Goal: Task Accomplishment & Management: Complete application form

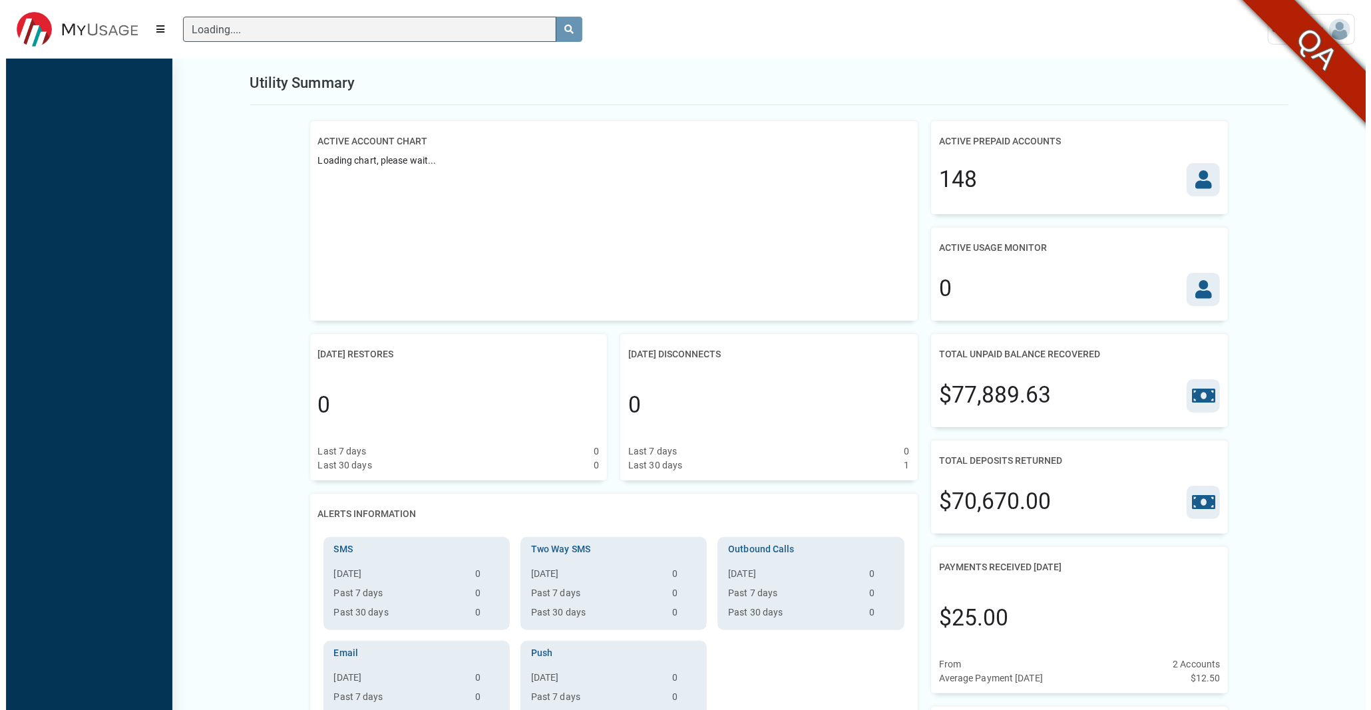
scroll to position [5, 1]
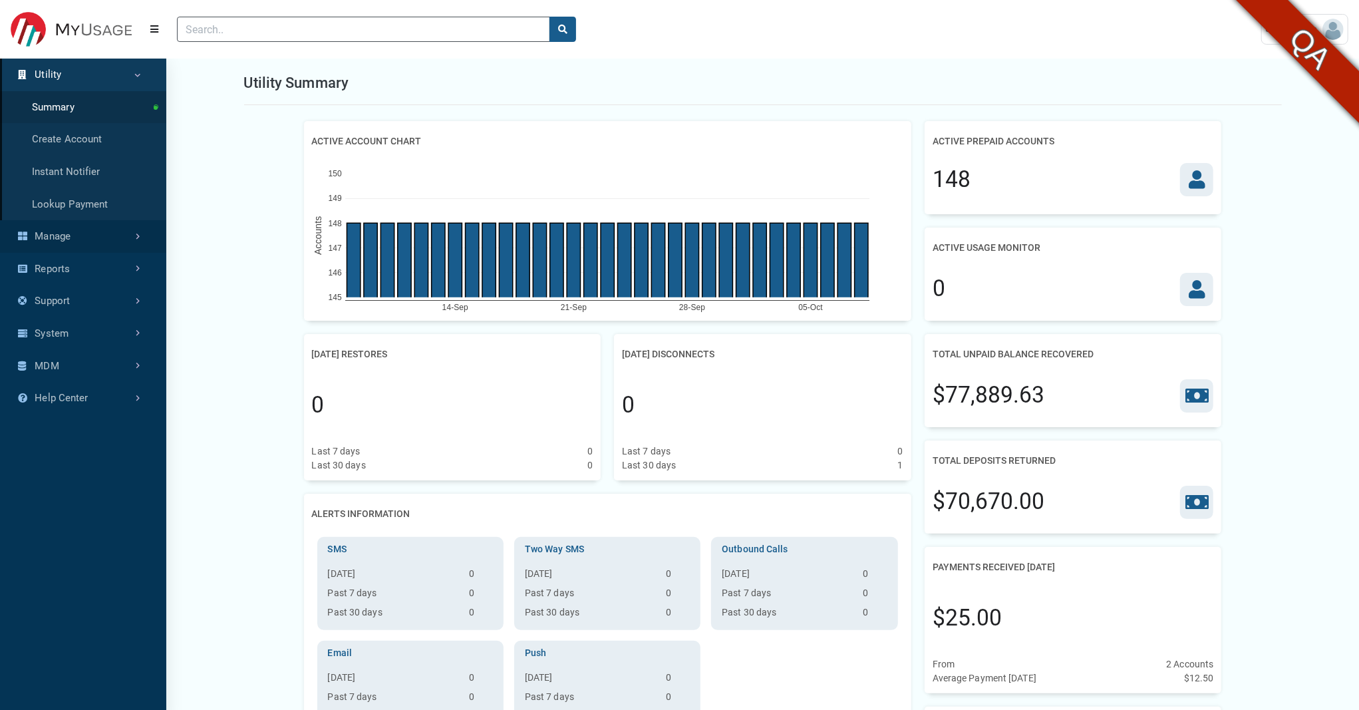
click at [110, 238] on link "Manage" at bounding box center [83, 236] width 166 height 33
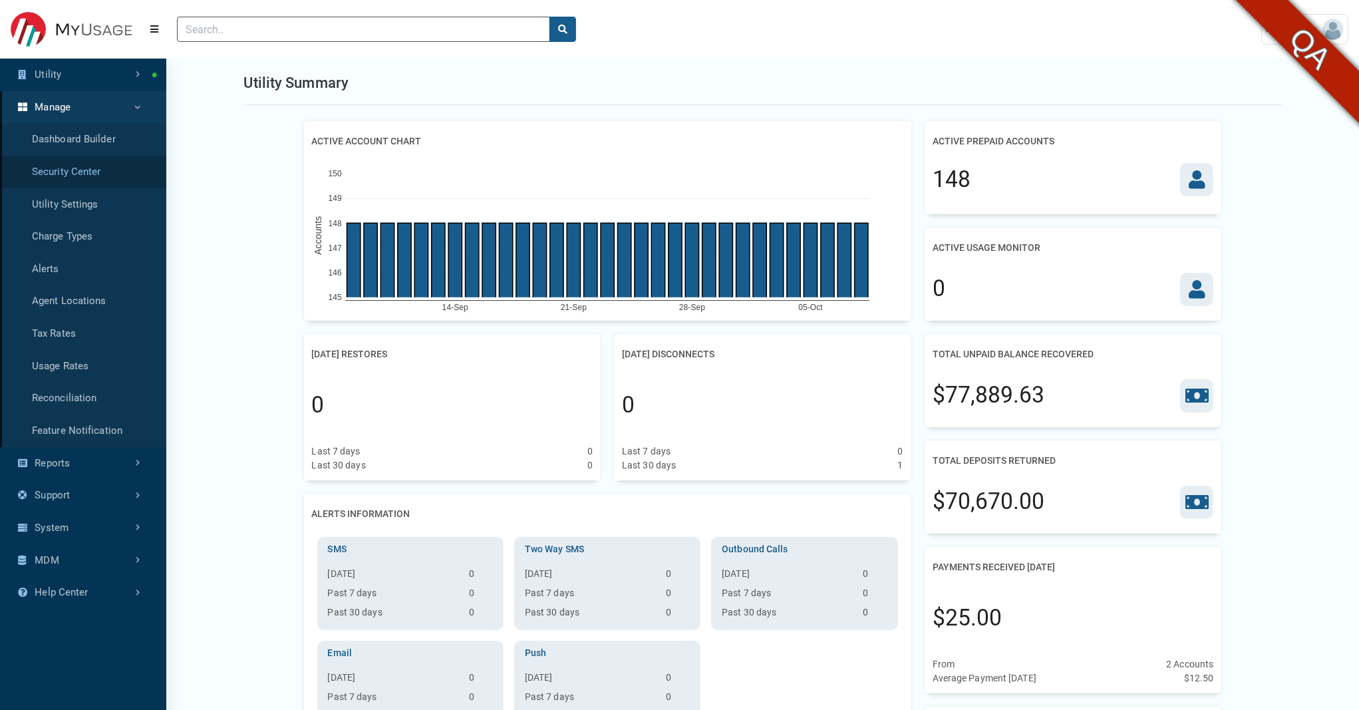
click at [59, 174] on link "Security Center" at bounding box center [83, 172] width 166 height 33
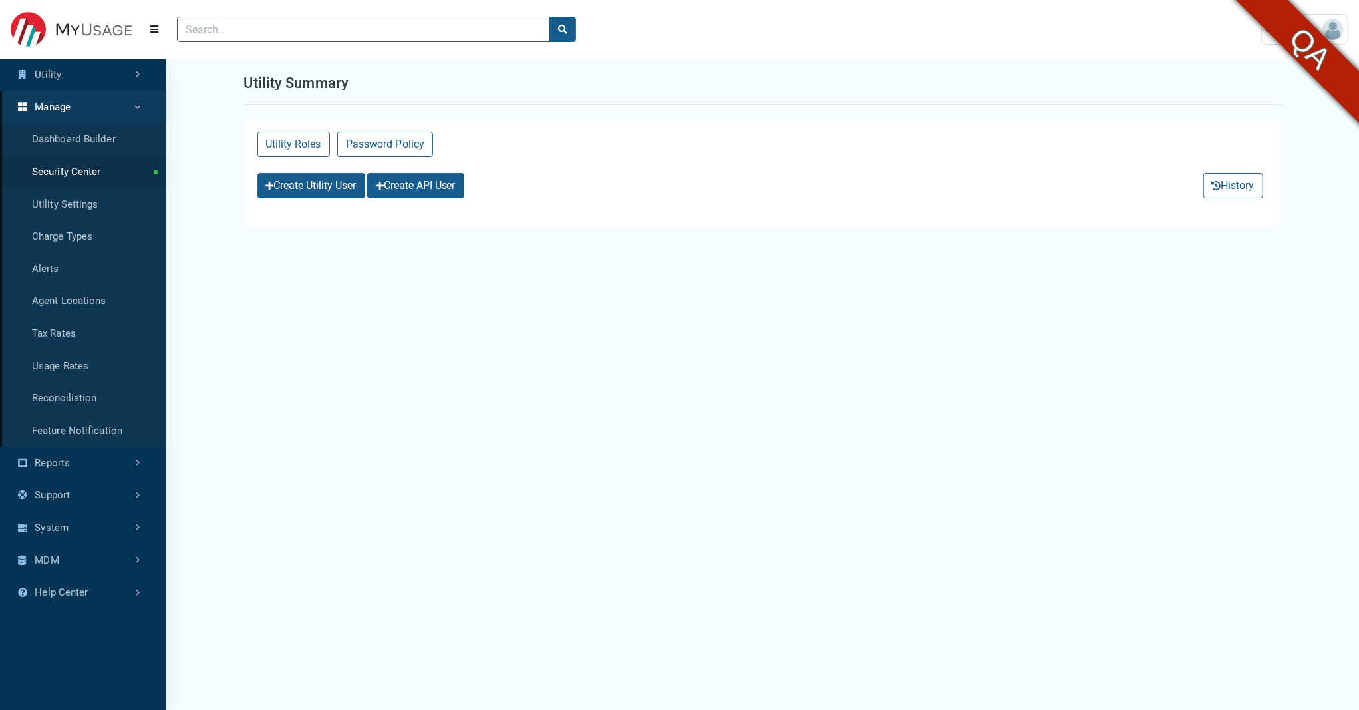
select select "25 per page"
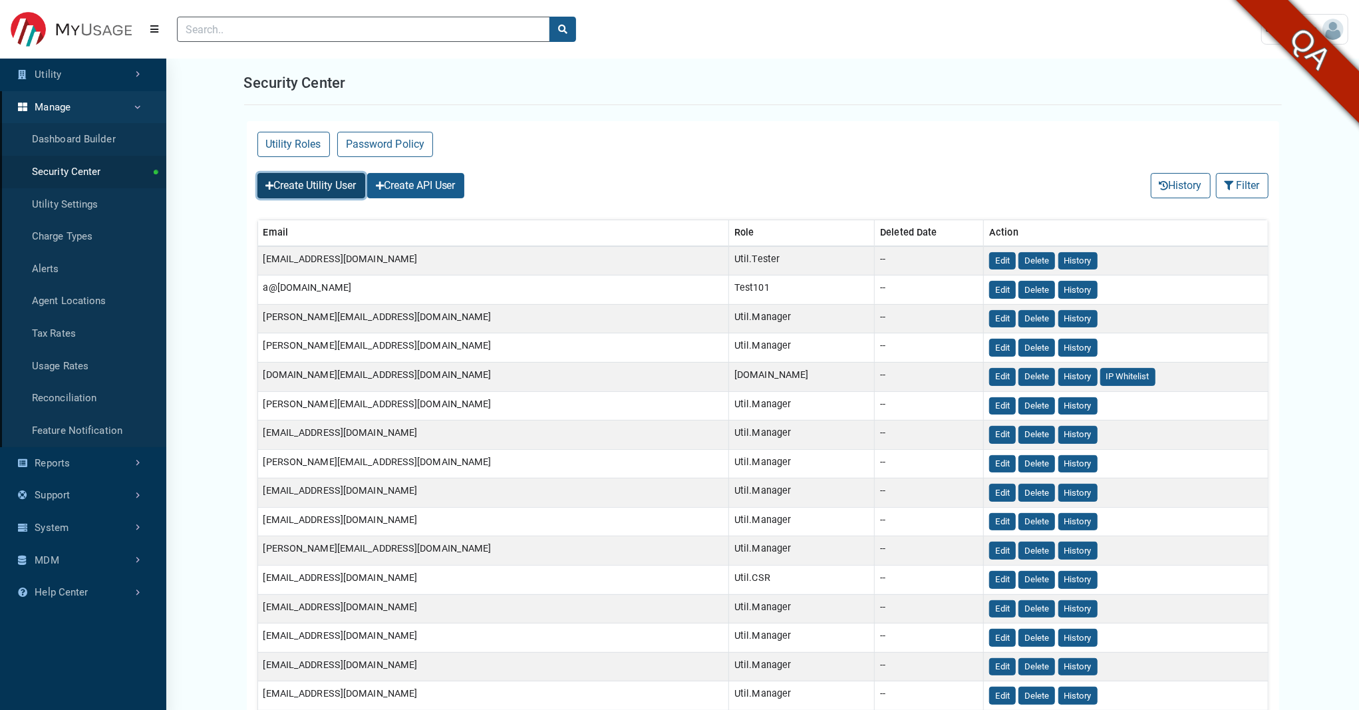
click at [310, 191] on button "Create Utility User" at bounding box center [311, 185] width 108 height 25
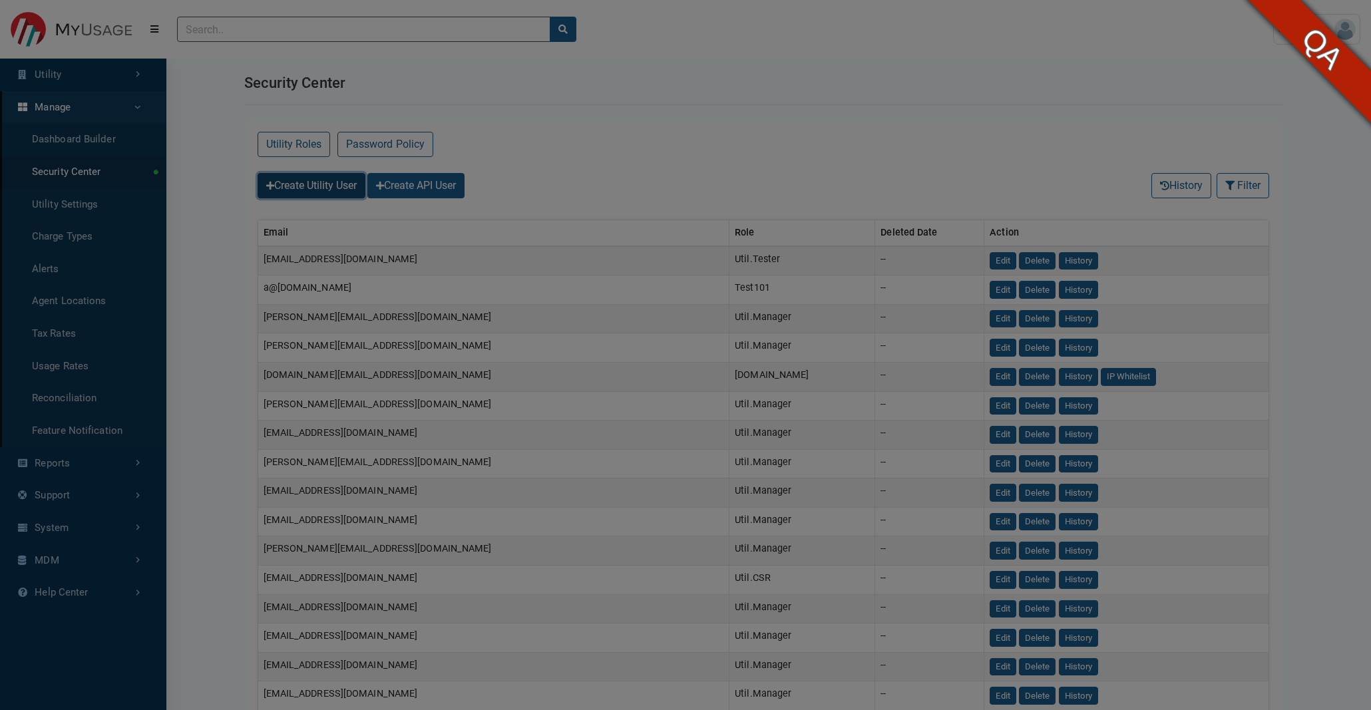
select select
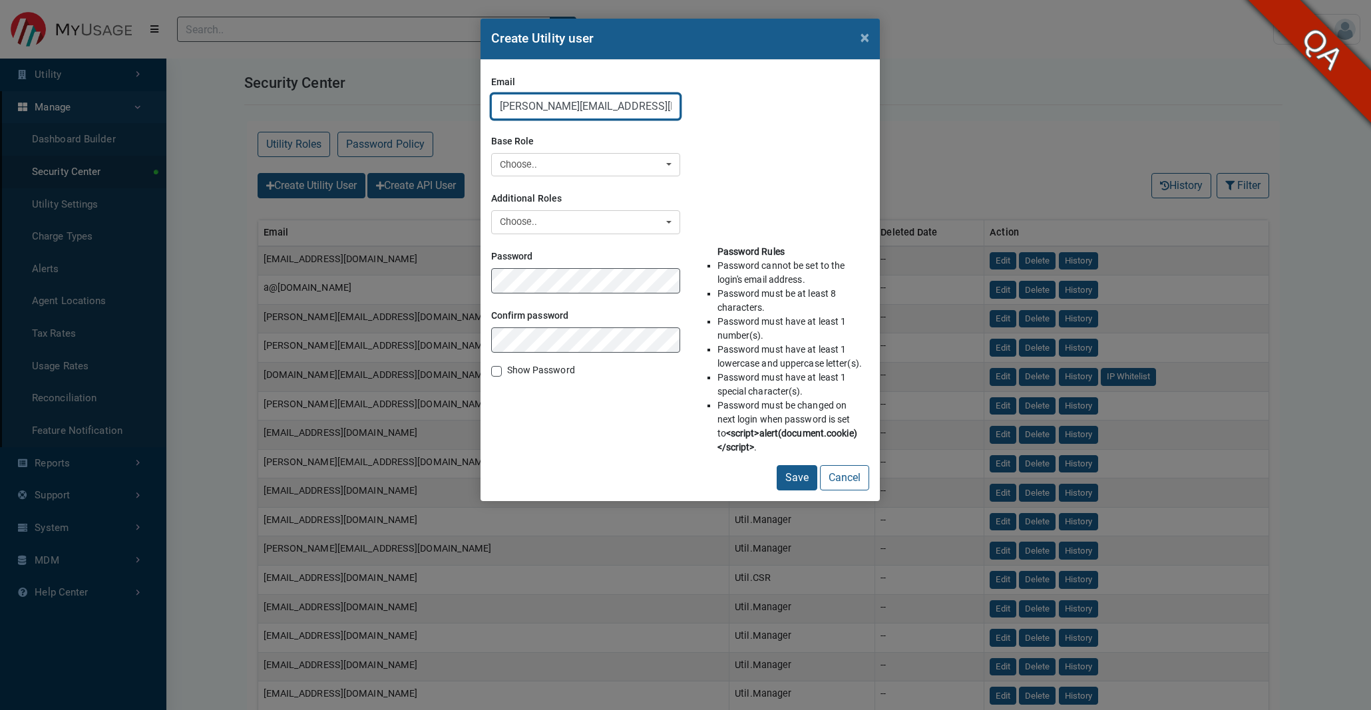
drag, startPoint x: 654, startPoint y: 111, endPoint x: 491, endPoint y: 88, distance: 164.6
click at [491, 88] on div "Email swetha-qaadmin@myusage.com" at bounding box center [680, 95] width 378 height 49
type input "[EMAIL_ADDRESS][DOMAIN_NAME]"
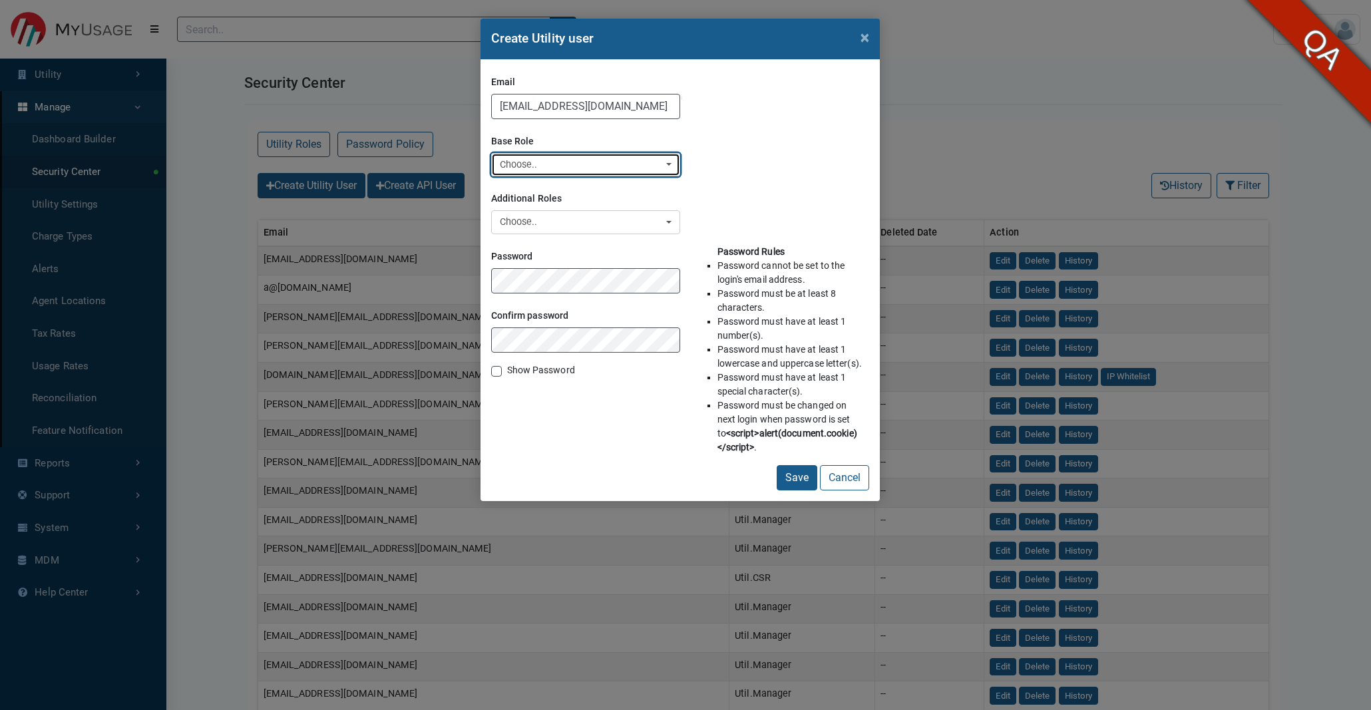
click at [527, 160] on div "Choose.." at bounding box center [582, 165] width 164 height 15
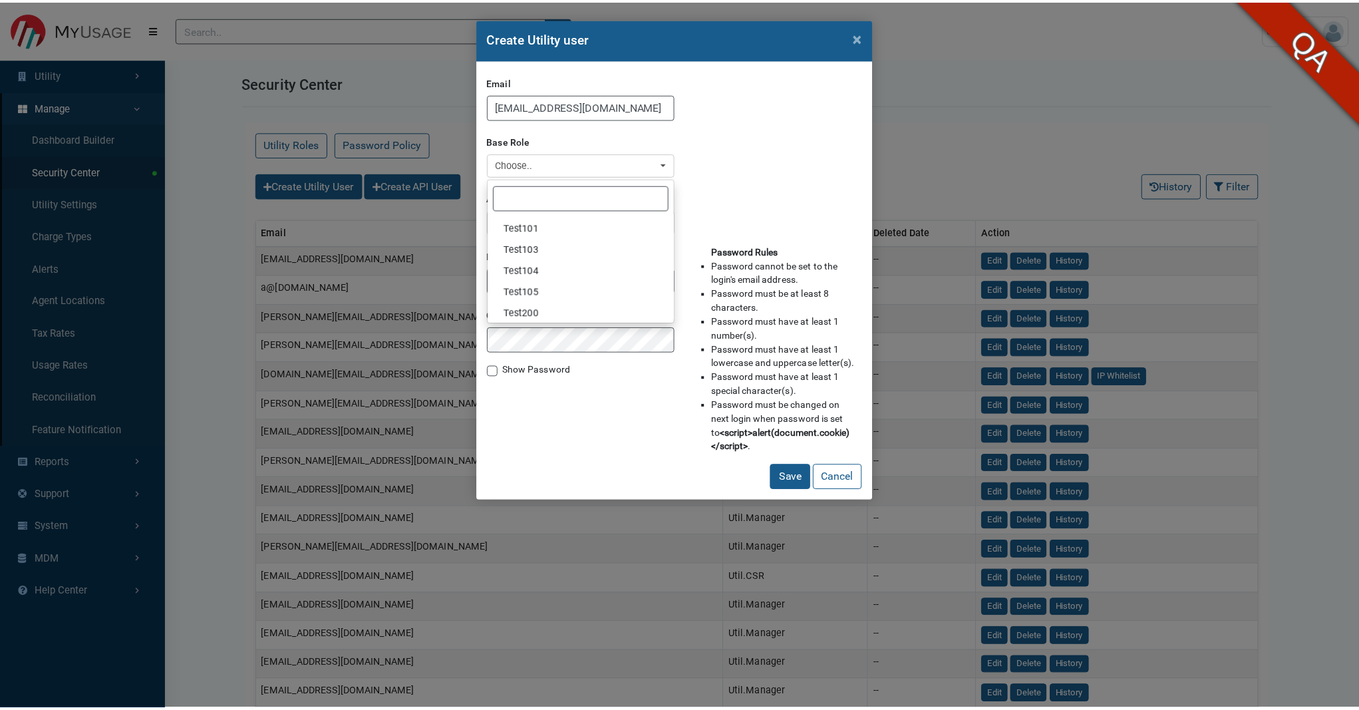
scroll to position [255, 0]
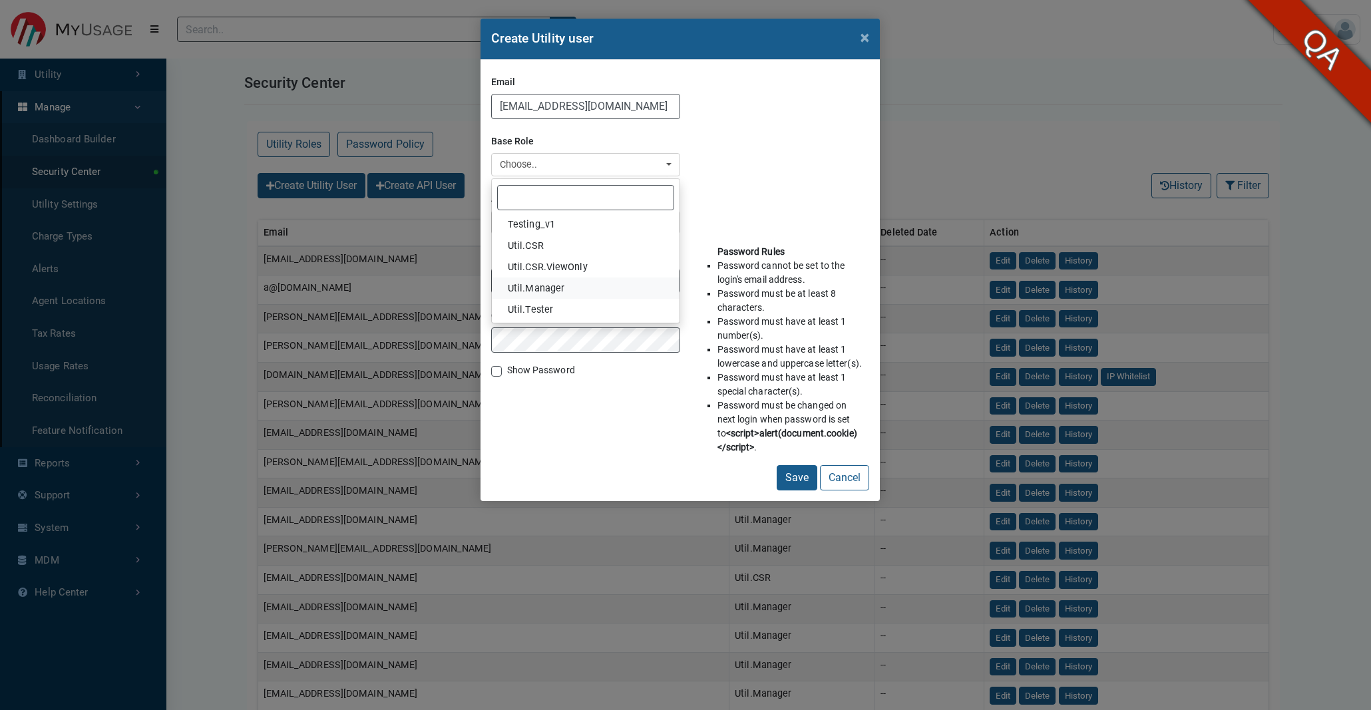
click at [566, 287] on link "Util.Manager" at bounding box center [586, 287] width 188 height 21
select select "Util.Manager"
select select
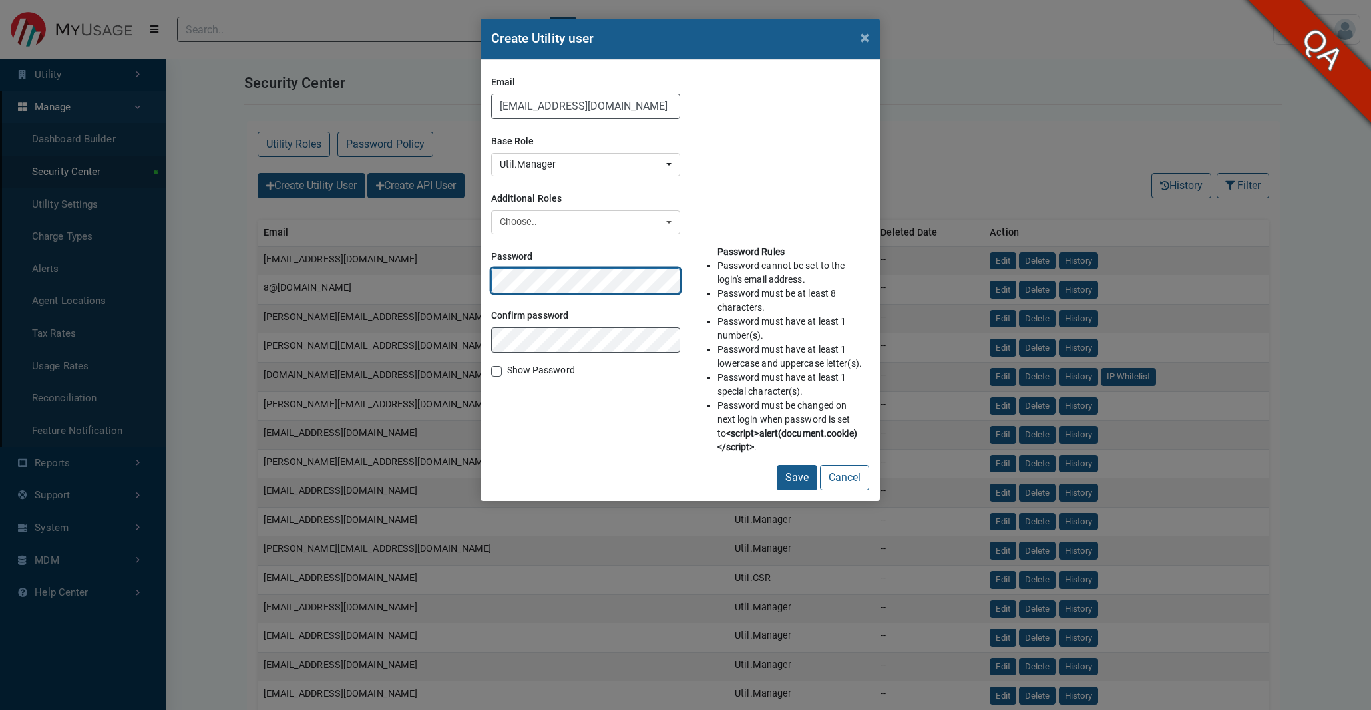
click at [436, 265] on div "Create Utility user × Email leena.esitestv3@exceleron.com Base Role 7144 Anubhu…" at bounding box center [685, 355] width 1371 height 710
click at [562, 417] on div "Password Confirm password Show Password" at bounding box center [585, 355] width 189 height 220
click at [797, 482] on button "Save" at bounding box center [796, 477] width 41 height 25
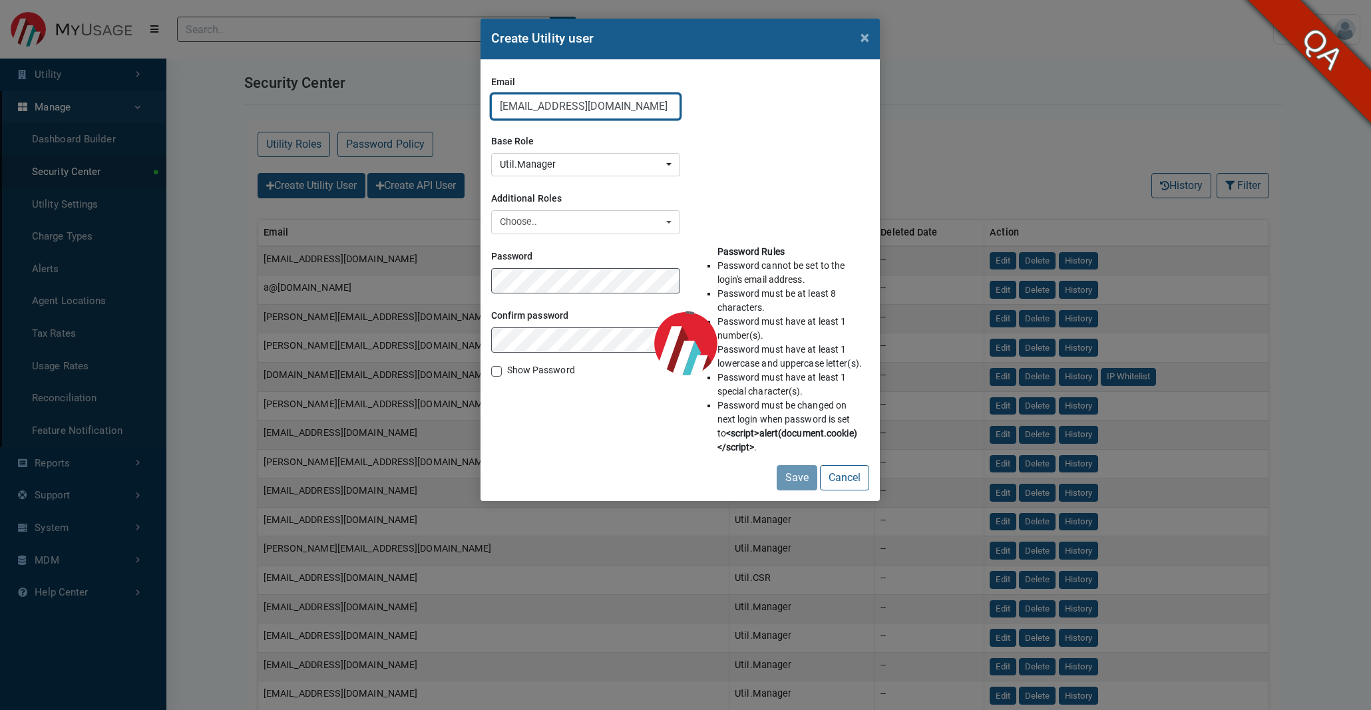
drag, startPoint x: 586, startPoint y: 102, endPoint x: 489, endPoint y: 89, distance: 97.3
click at [489, 89] on div "Email leena.esitestv3@exceleron.com Base Role 7144 Anubhuti_testRole DevTest Ma…" at bounding box center [679, 280] width 399 height 441
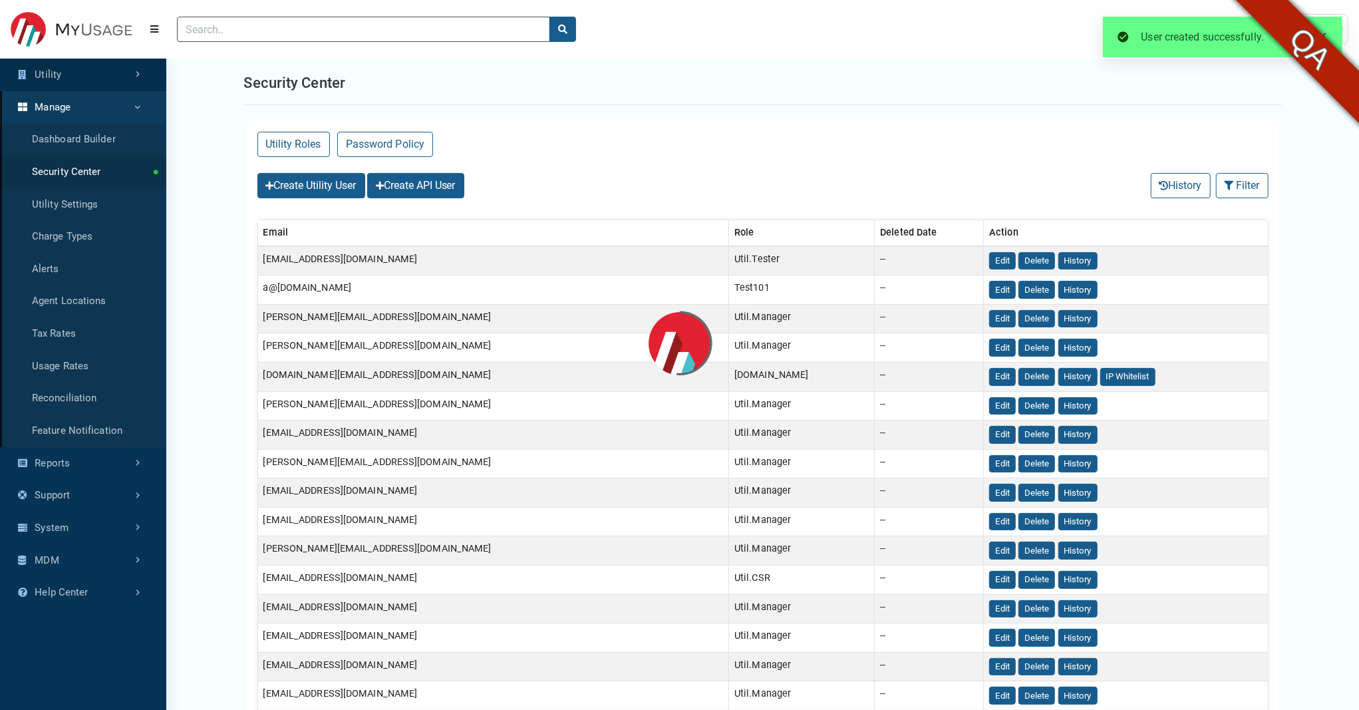
select select "25 per page"
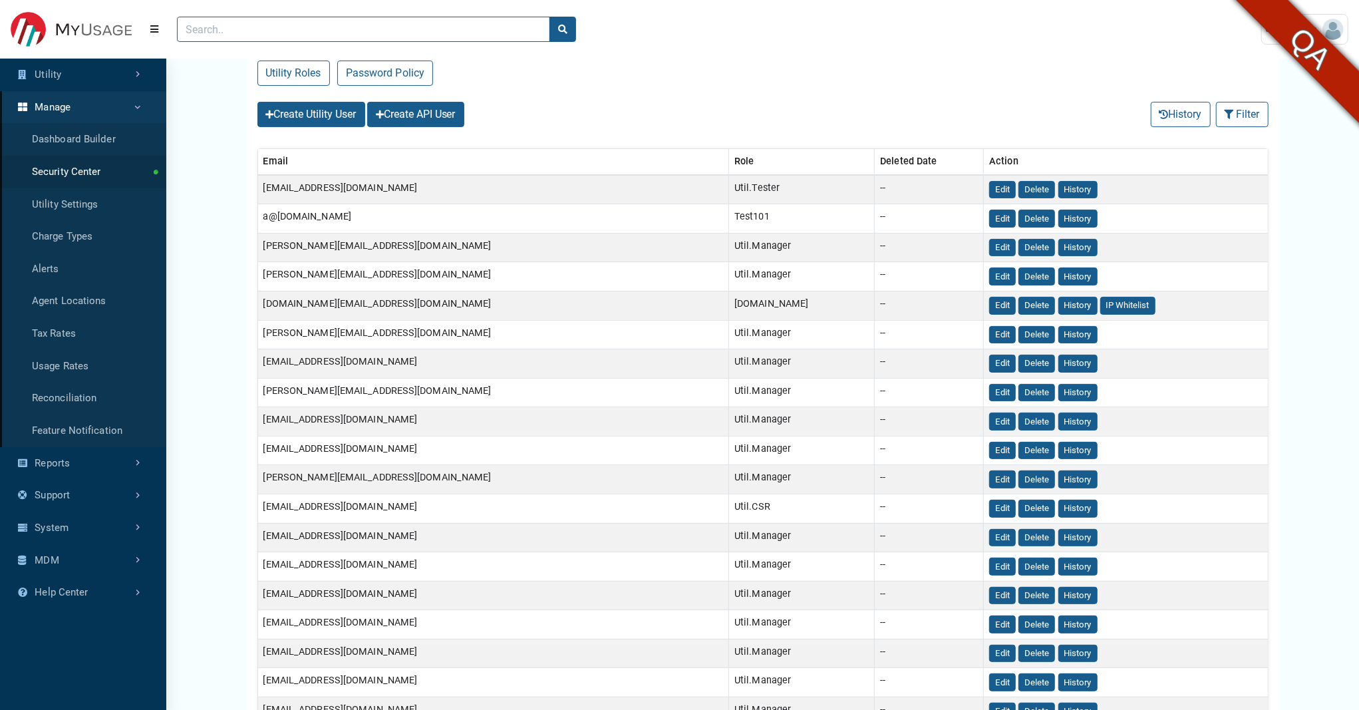
scroll to position [75, 0]
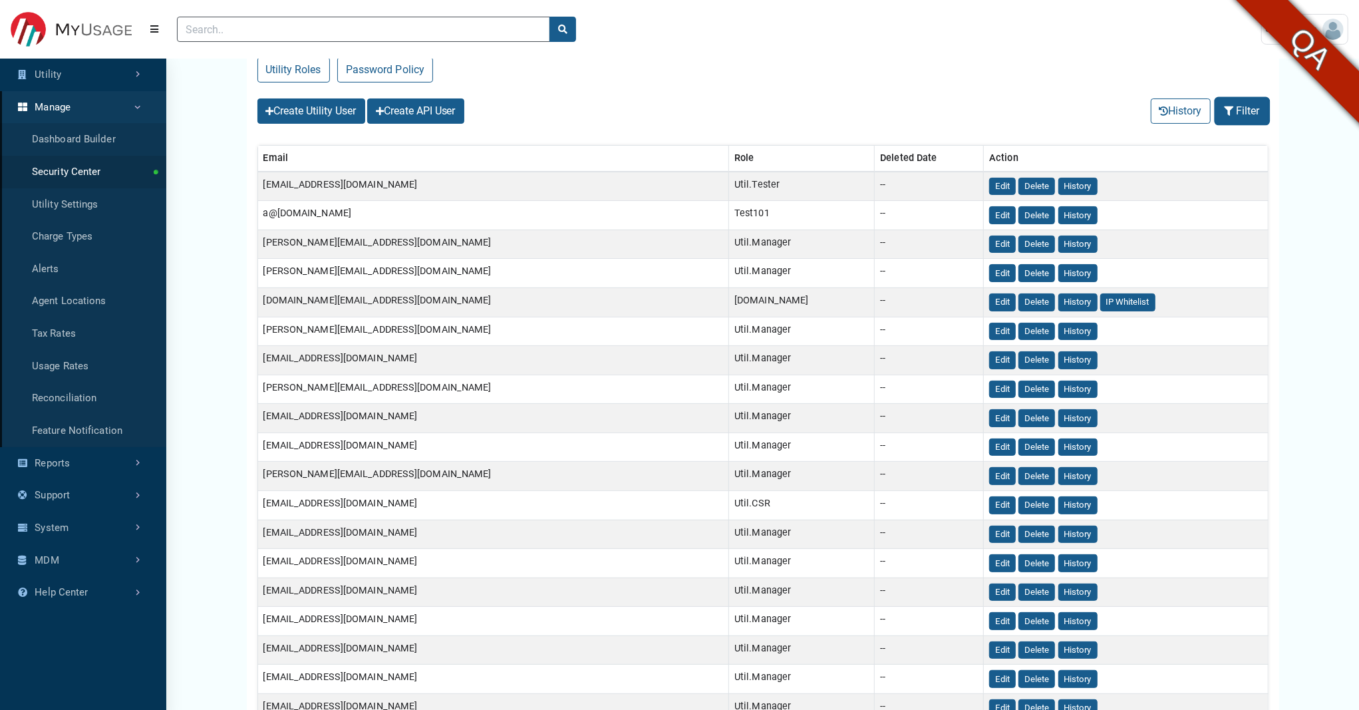
click at [1234, 122] on button "Filter" at bounding box center [1242, 110] width 53 height 25
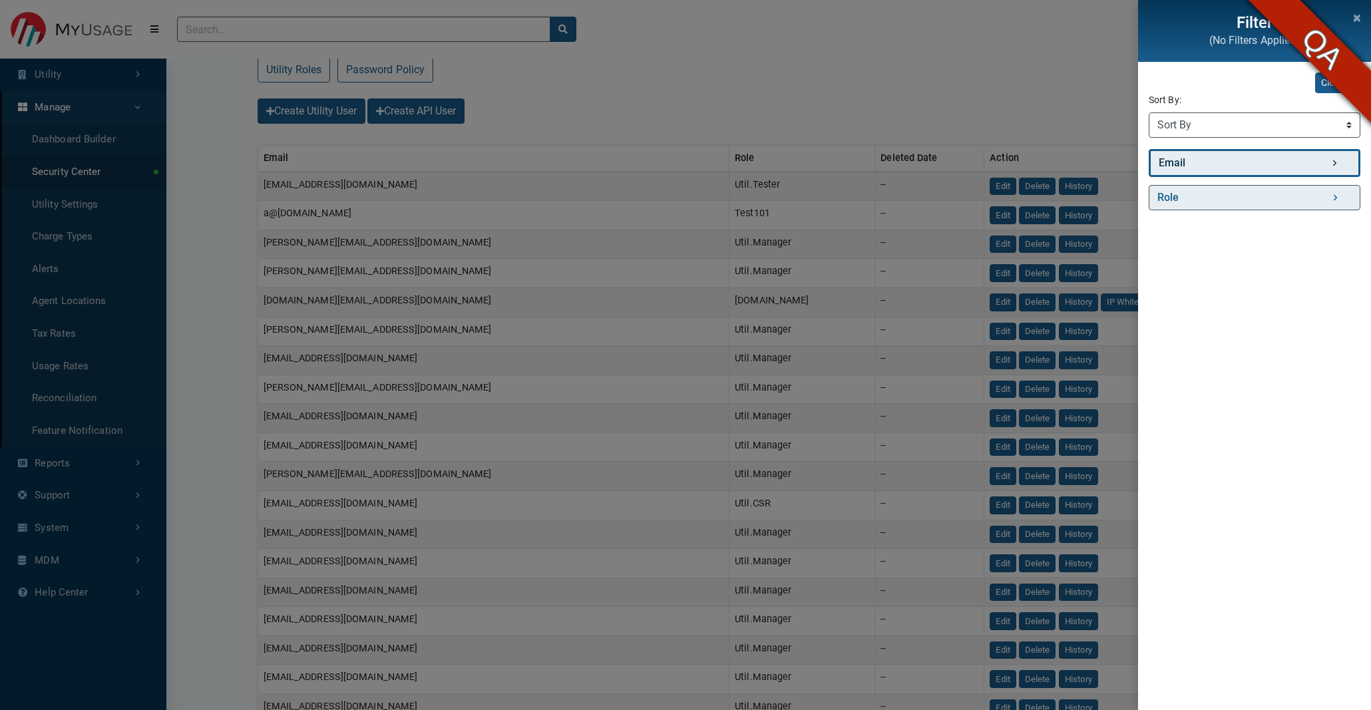
click at [1175, 165] on link "Email" at bounding box center [1254, 163] width 212 height 28
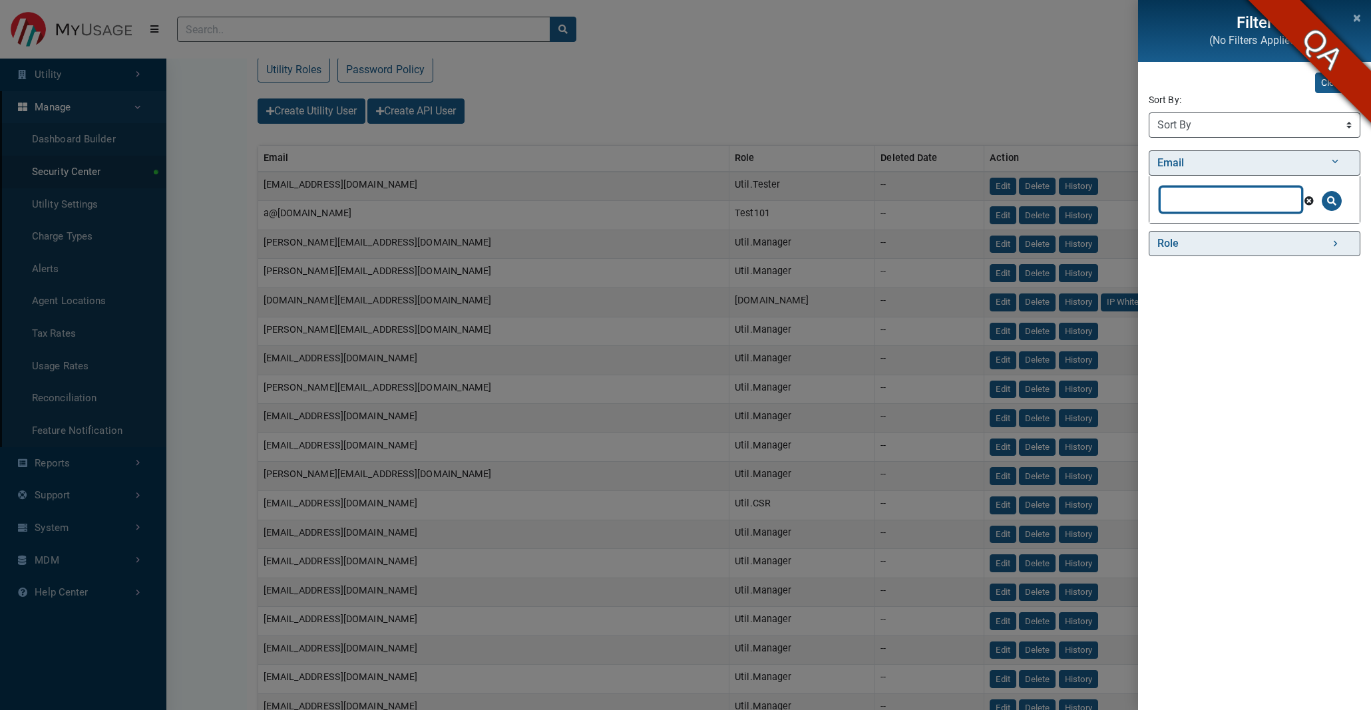
click at [1180, 203] on input "text" at bounding box center [1231, 199] width 142 height 25
type input "swe"
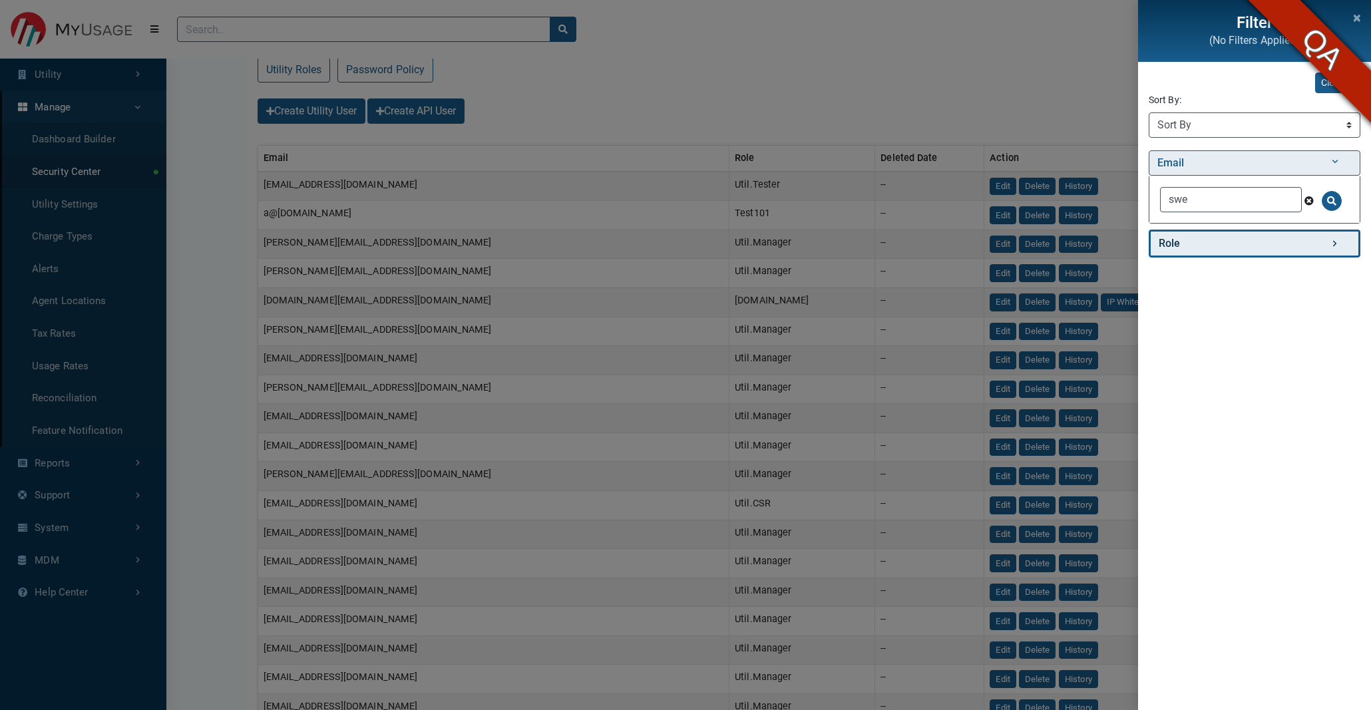
click at [1340, 234] on link "Role" at bounding box center [1254, 244] width 212 height 28
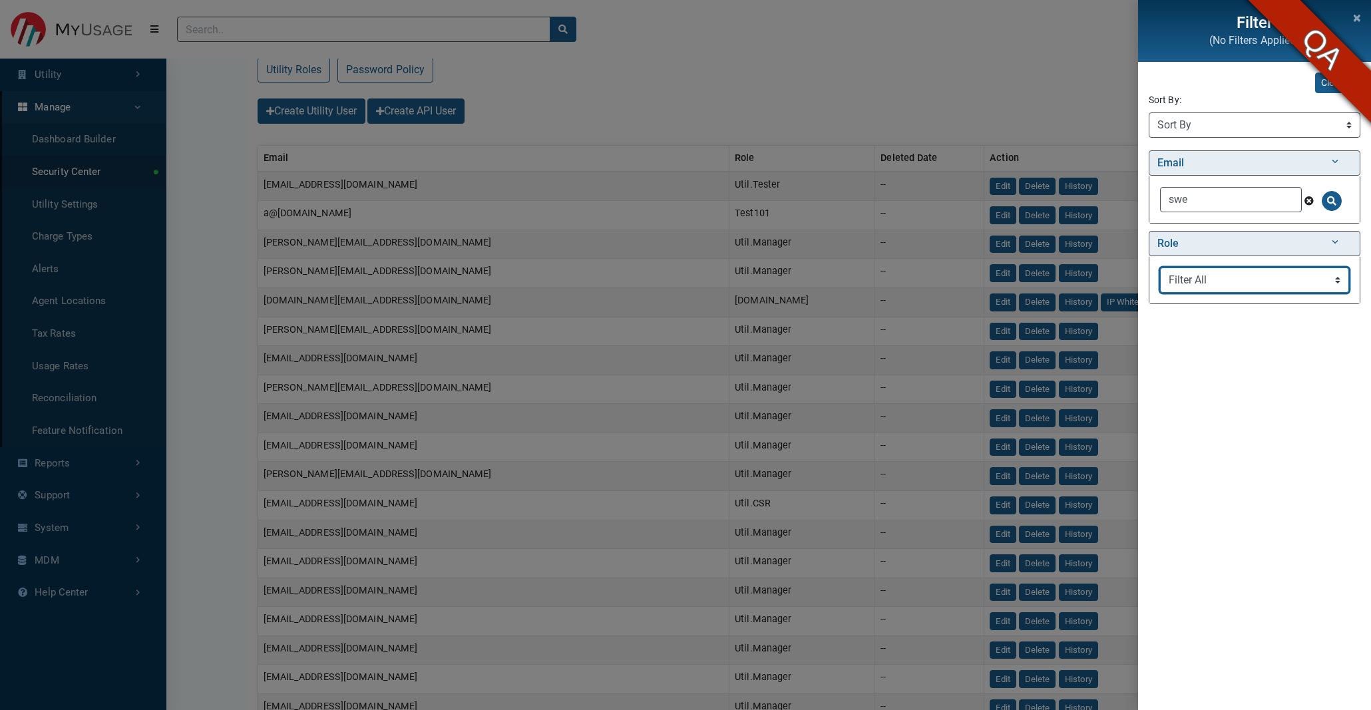
select select "Util.Manager"
click at [1160, 267] on select "Filter All Test101 7144 Util.Tester API.FBL Test555 API.Data MarkTest DevTest U…" at bounding box center [1254, 279] width 189 height 25
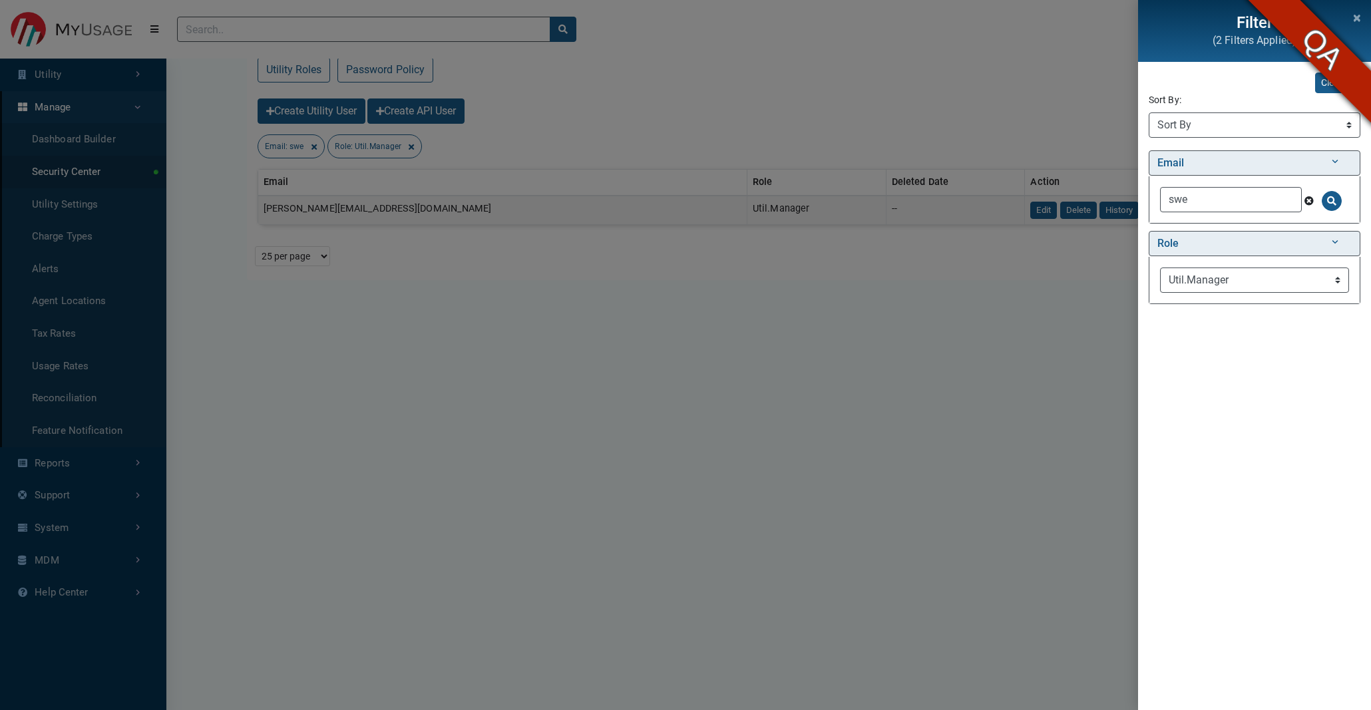
click at [818, 348] on div "Filter (2 Filters Applied) Clear All Sort By: Sort By Email (Asc) Email (Desc) …" at bounding box center [685, 355] width 1371 height 710
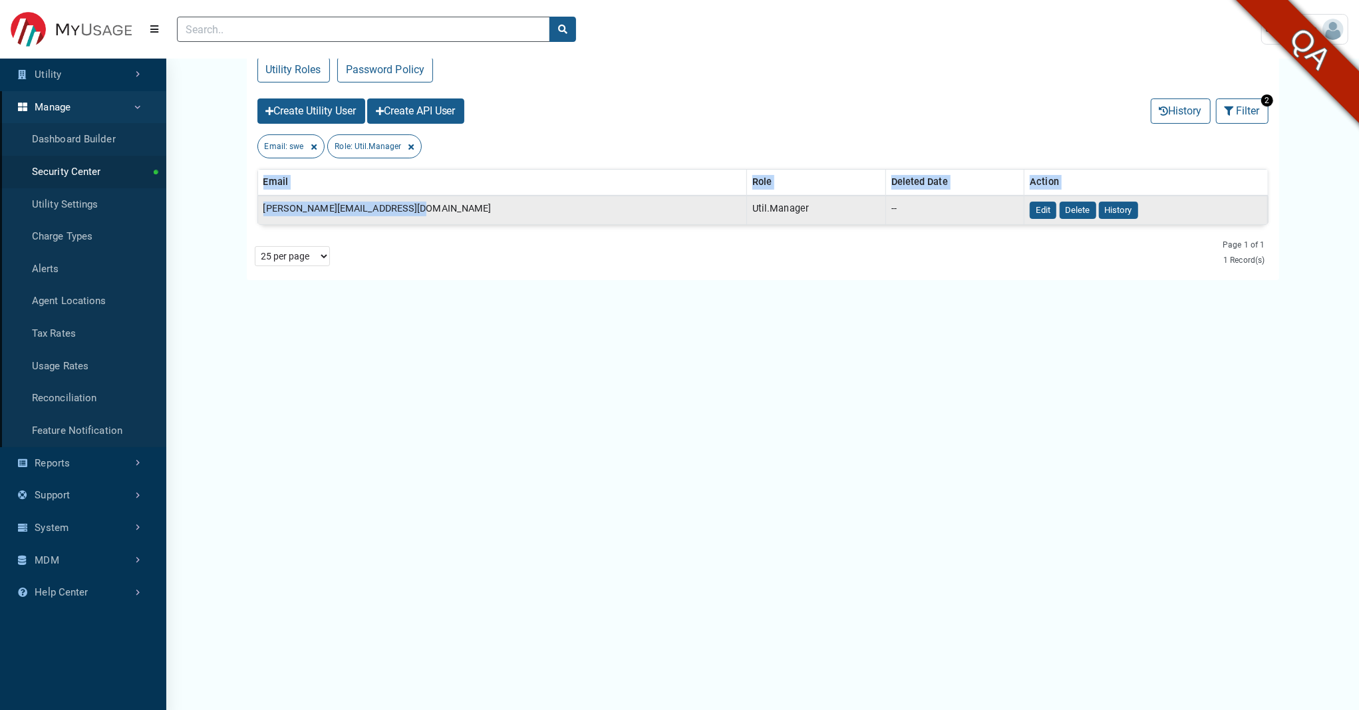
scroll to position [1, 0]
drag, startPoint x: 418, startPoint y: 208, endPoint x: 257, endPoint y: 208, distance: 161.0
click at [257, 208] on td "[PERSON_NAME][EMAIL_ADDRESS][DOMAIN_NAME]" at bounding box center [501, 209] width 489 height 29
copy td "[PERSON_NAME][EMAIL_ADDRESS][DOMAIN_NAME]"
click at [1264, 40] on link "User Settings" at bounding box center [1305, 29] width 87 height 31
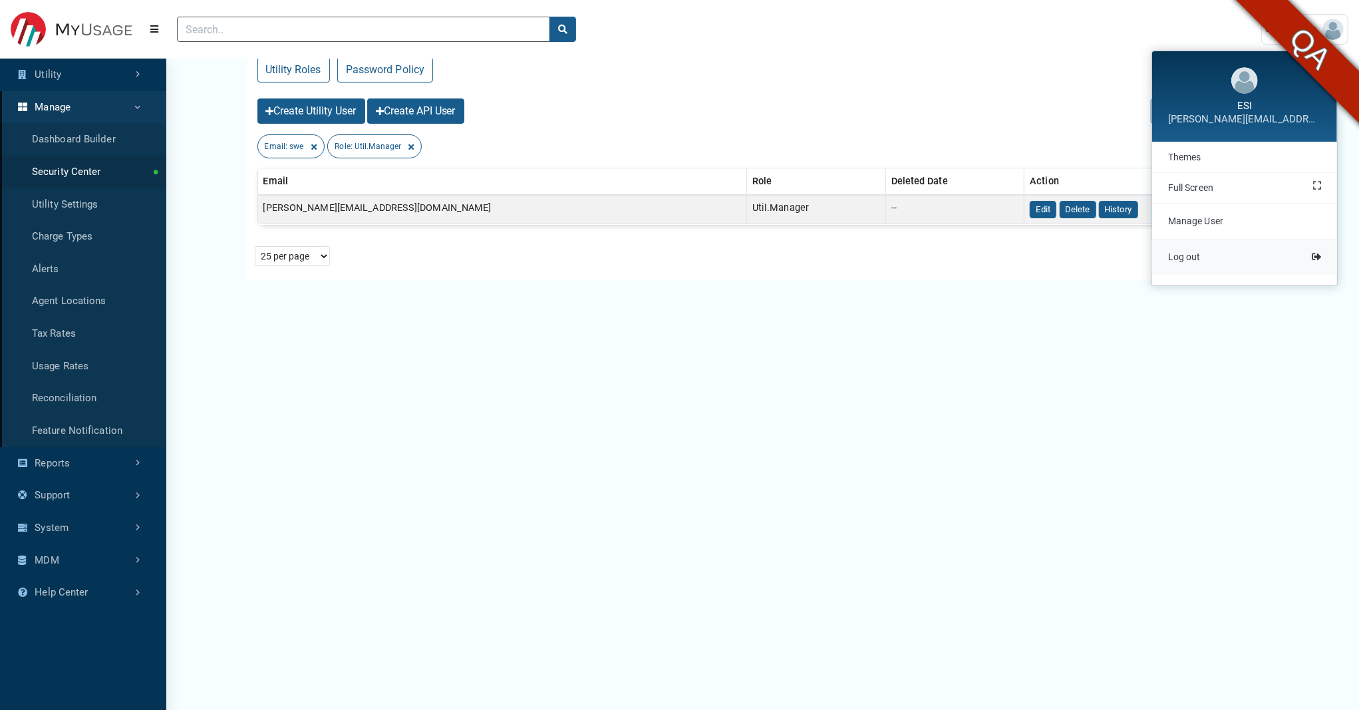
click at [1192, 254] on span "Log out" at bounding box center [1184, 257] width 33 height 11
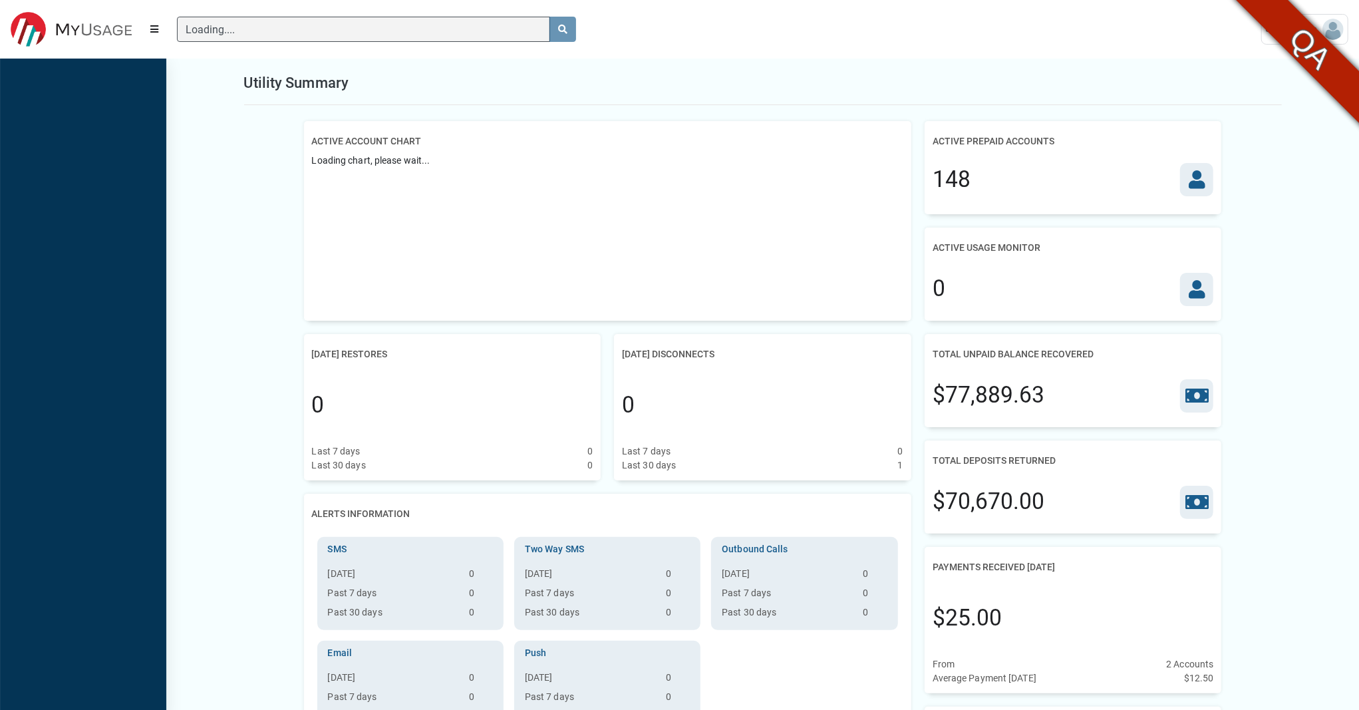
scroll to position [662, 166]
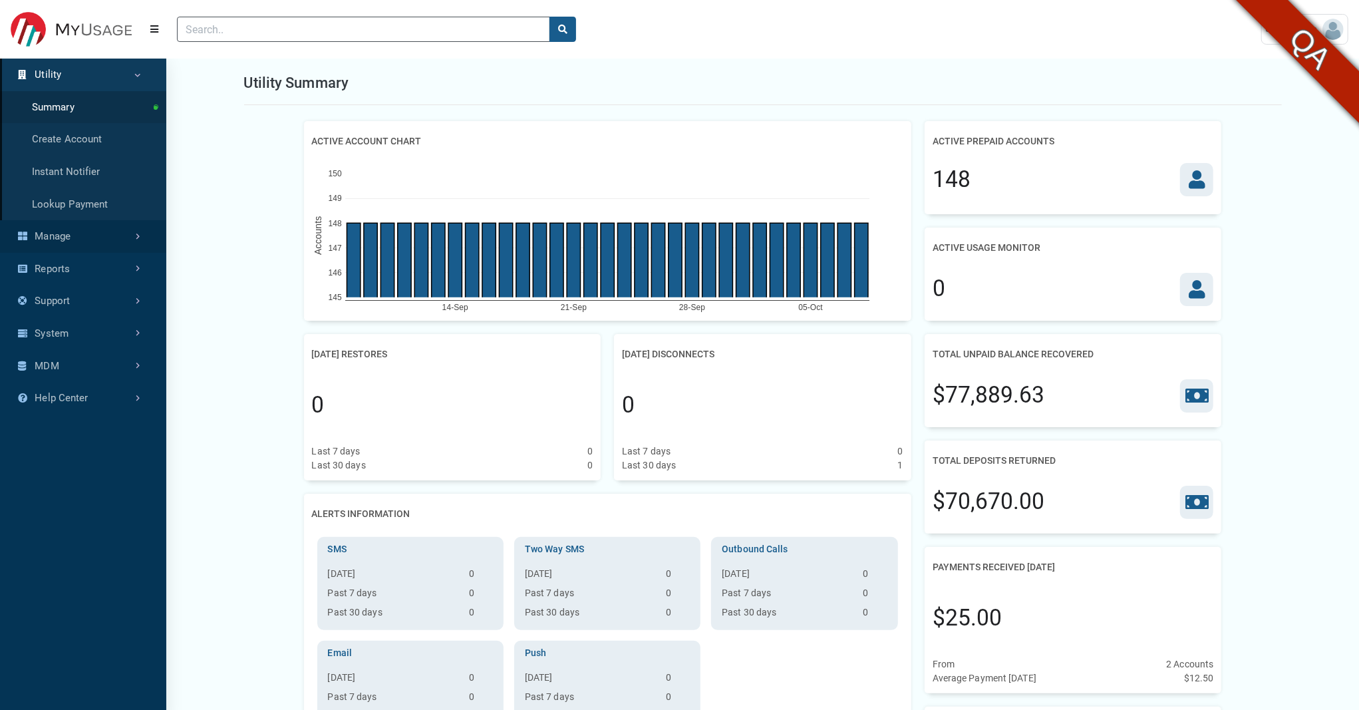
click at [80, 241] on link "Manage" at bounding box center [83, 236] width 166 height 33
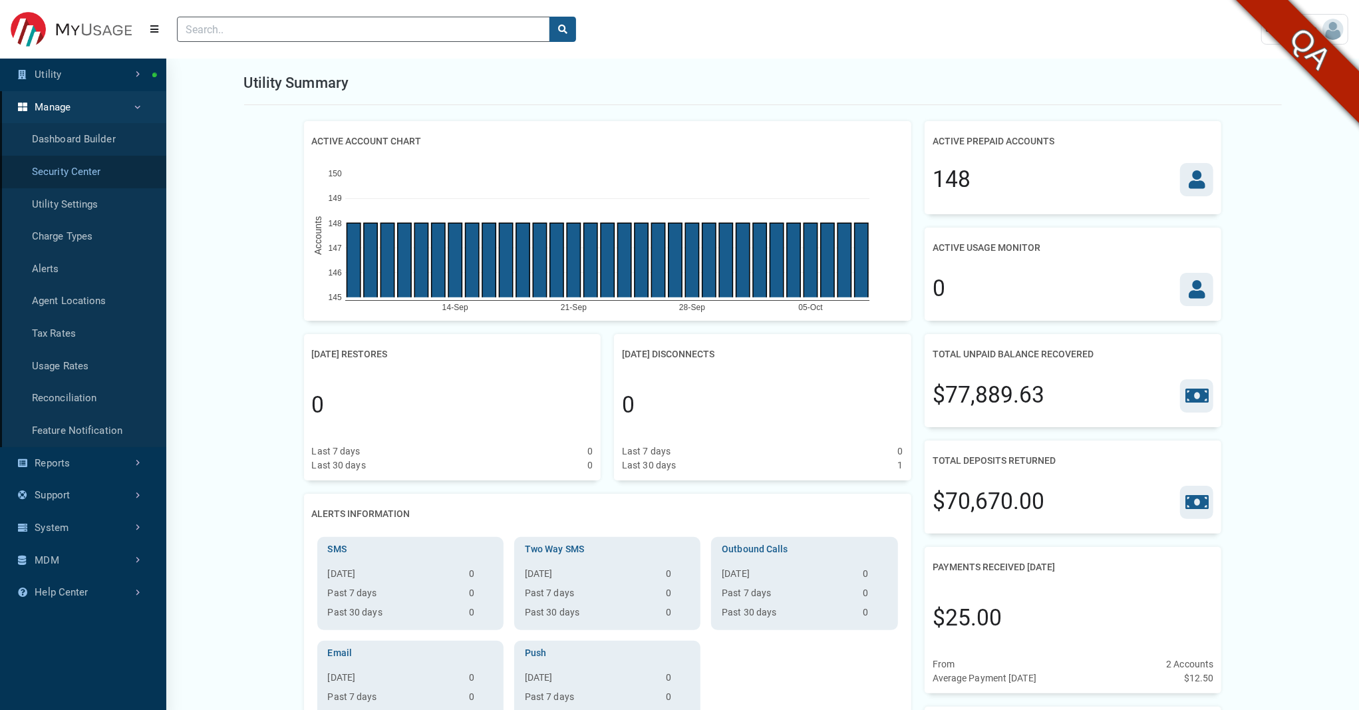
click at [63, 168] on link "Security Center" at bounding box center [83, 172] width 166 height 33
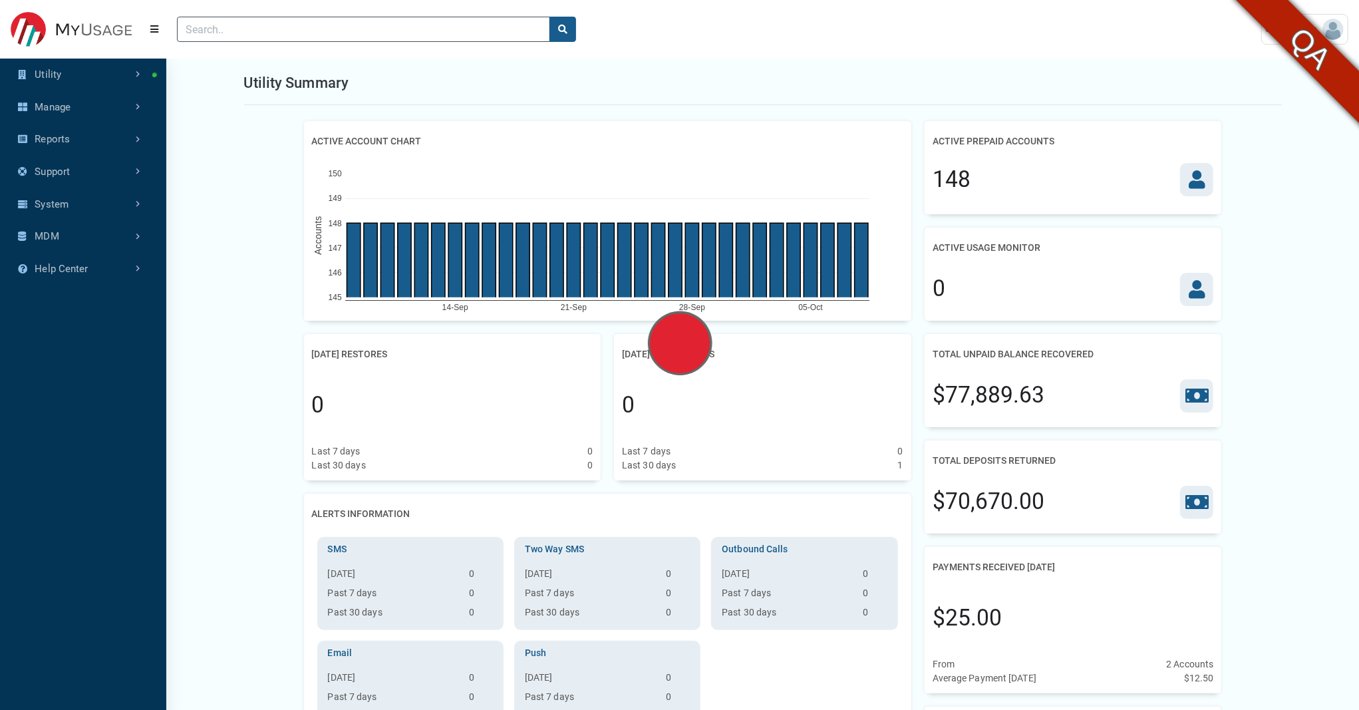
select select "25 per page"
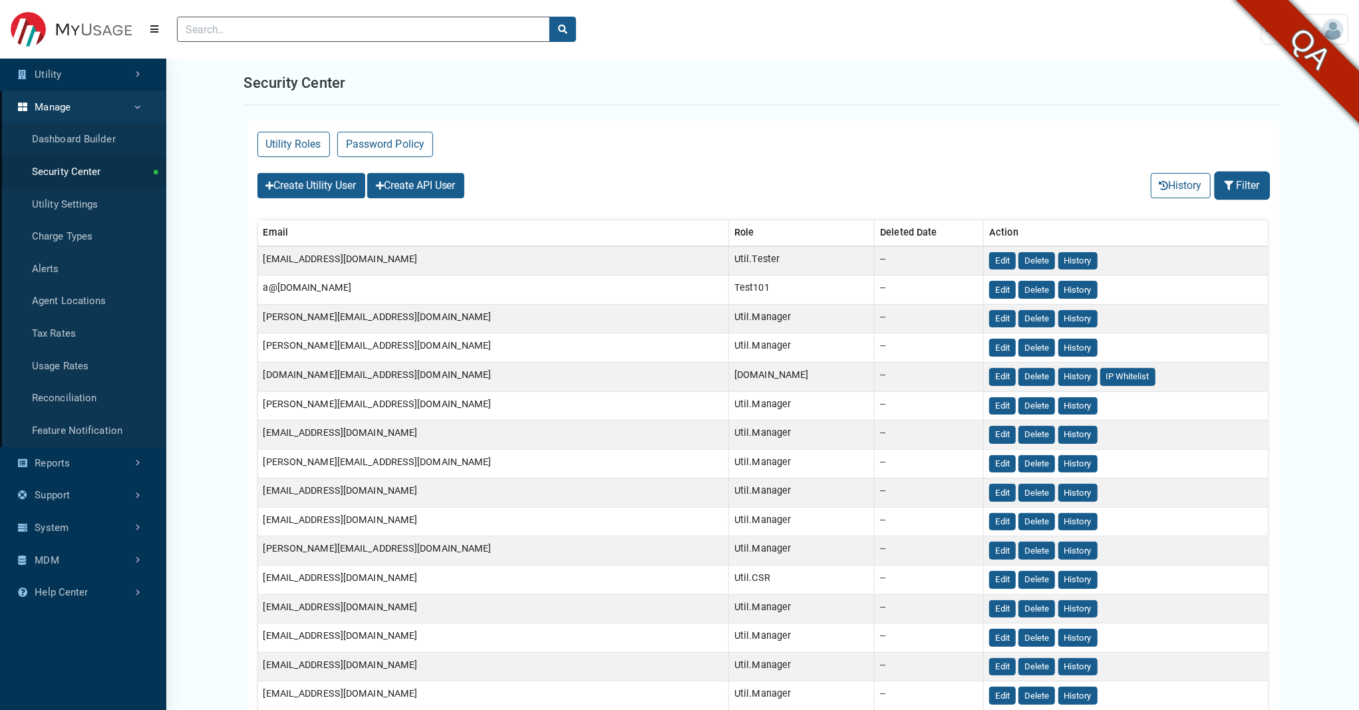
click at [1223, 190] on button "Filter" at bounding box center [1242, 185] width 53 height 25
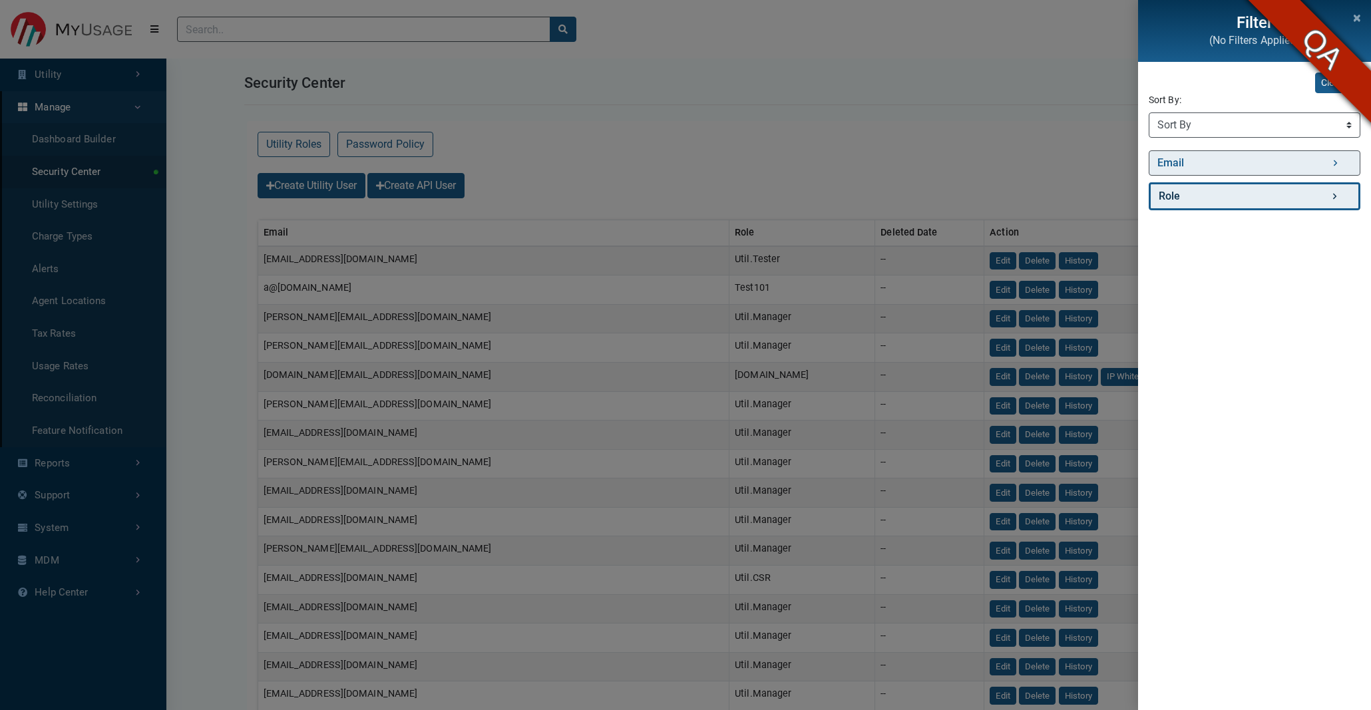
click at [1221, 193] on link "Role" at bounding box center [1254, 196] width 212 height 28
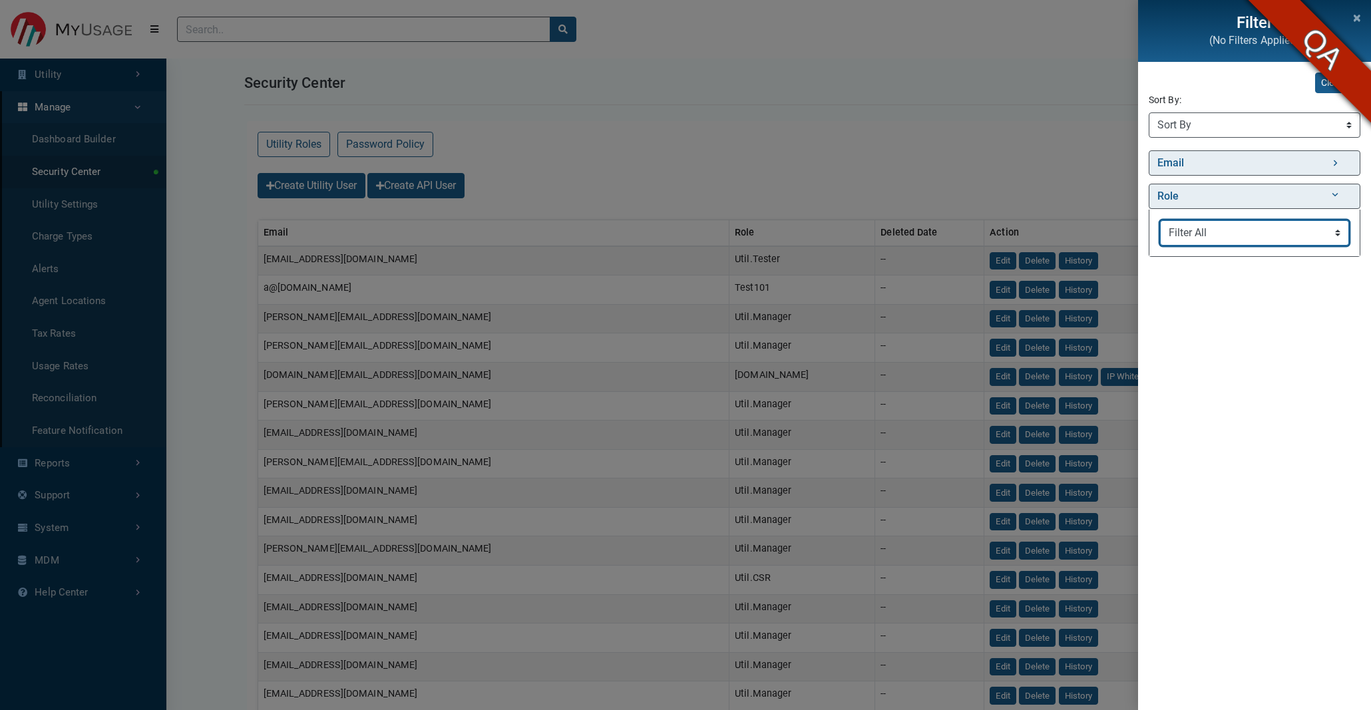
select select "Util.Manager"
click at [1160, 220] on select "Filter All API.FBL Util.Tester Test101 7144 API.IVR Util.Manager API.Alerts Uti…" at bounding box center [1254, 232] width 189 height 25
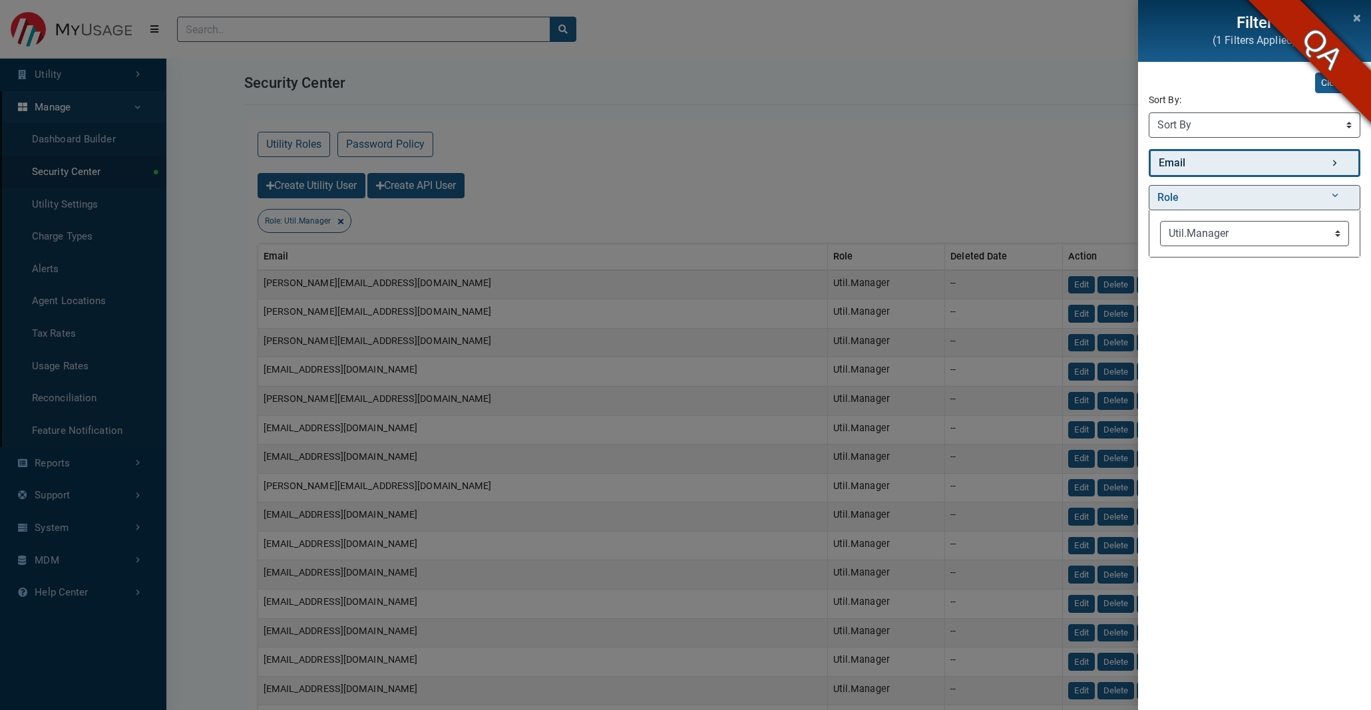
click at [1176, 160] on link "Email" at bounding box center [1254, 163] width 212 height 28
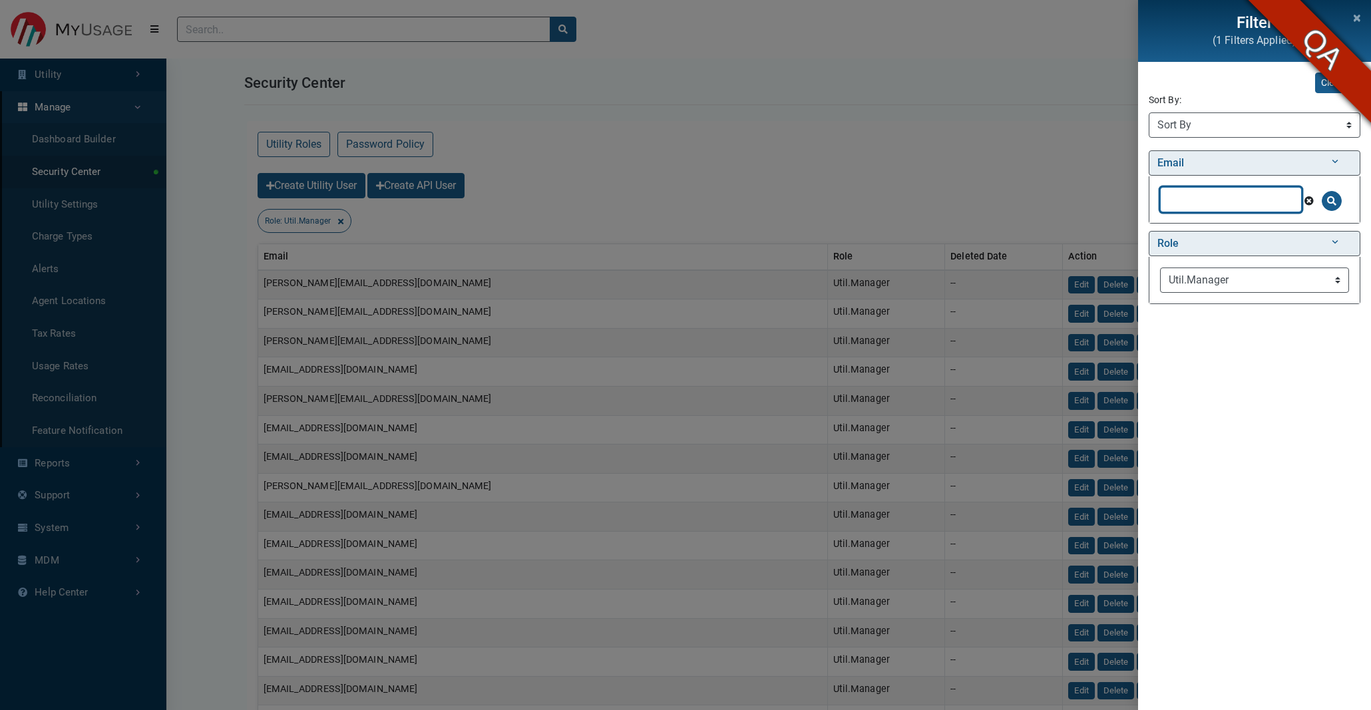
click at [1170, 202] on input "text" at bounding box center [1231, 199] width 142 height 25
type input "[PERSON_NAME]"
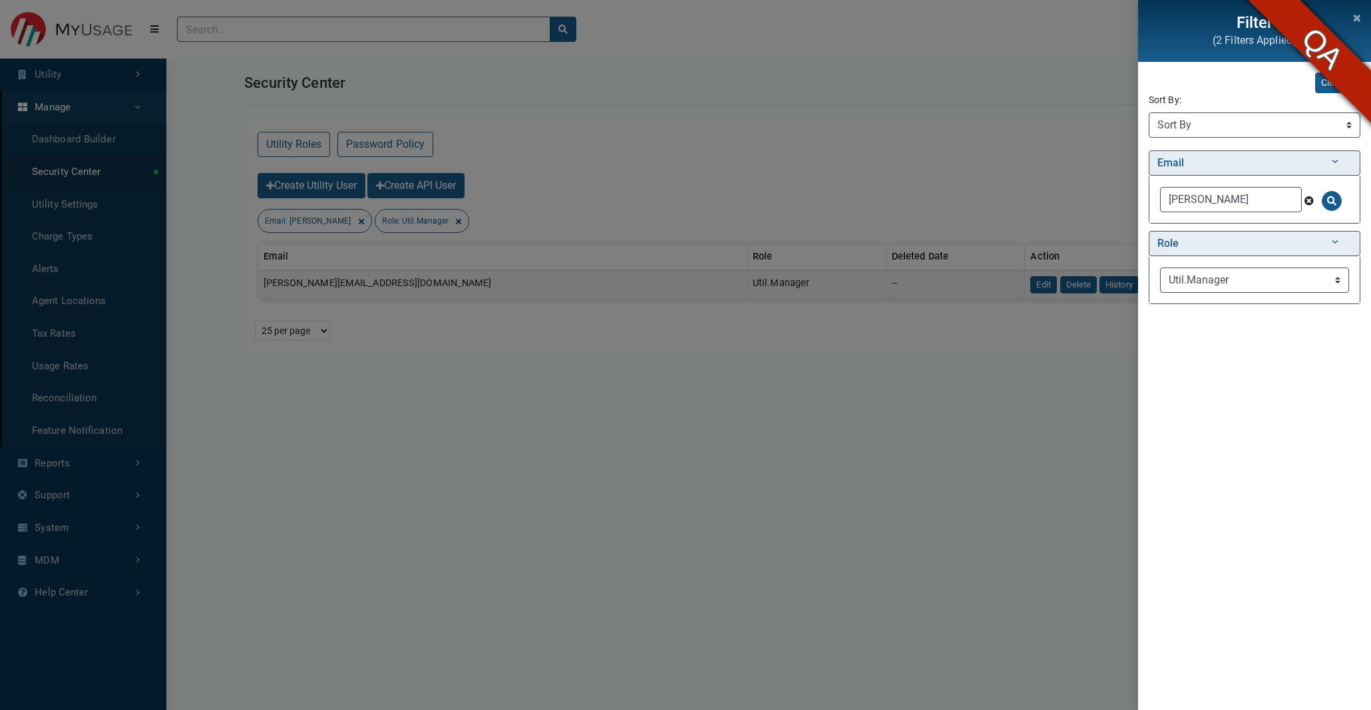
click at [906, 167] on div "Filter (2 Filters Applied) Clear All Sort By: Sort By Email (Asc) Email (Desc) …" at bounding box center [685, 355] width 1371 height 710
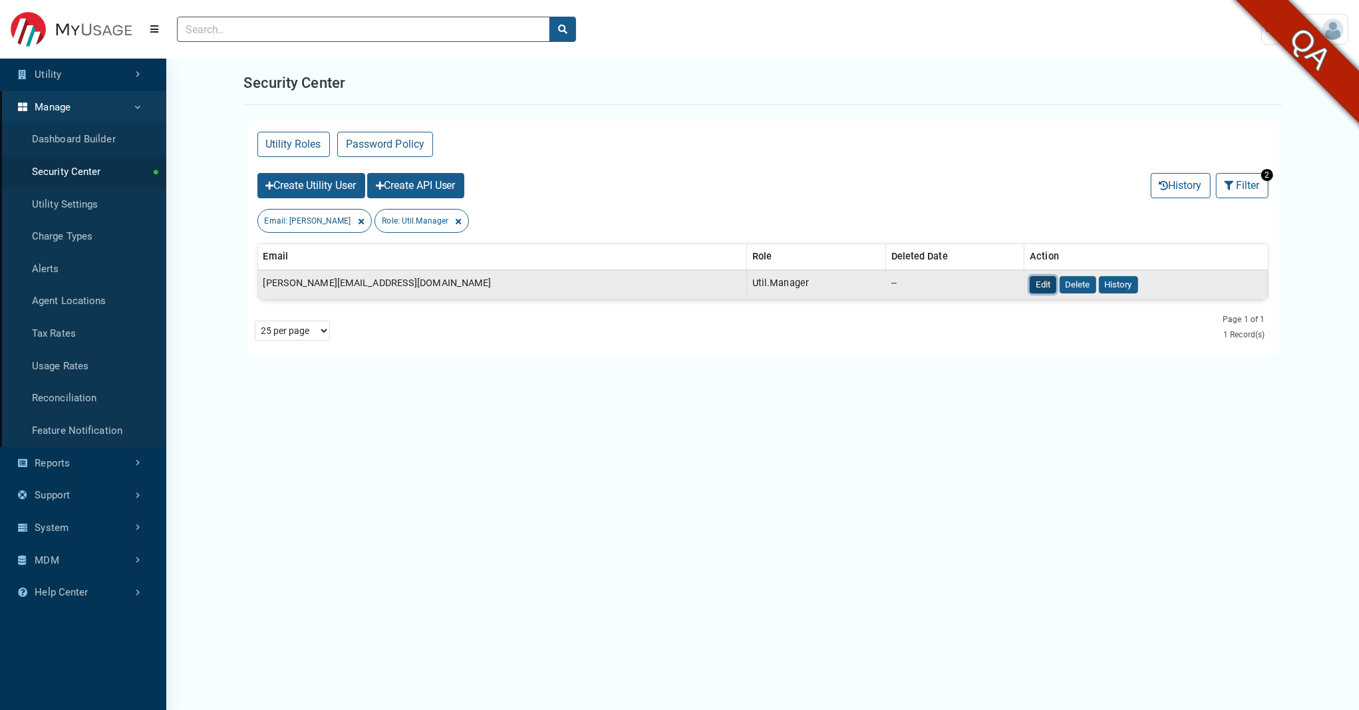
click at [1030, 285] on button "Edit" at bounding box center [1043, 285] width 27 height 18
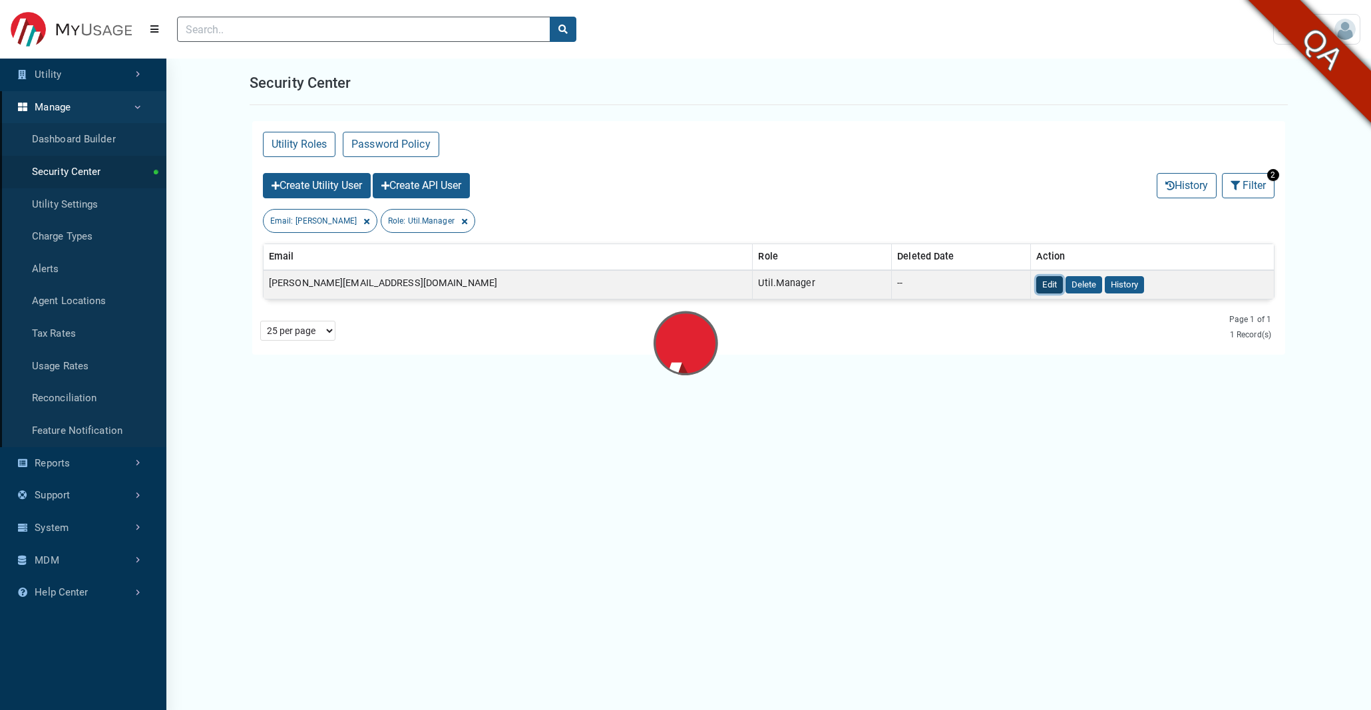
select select
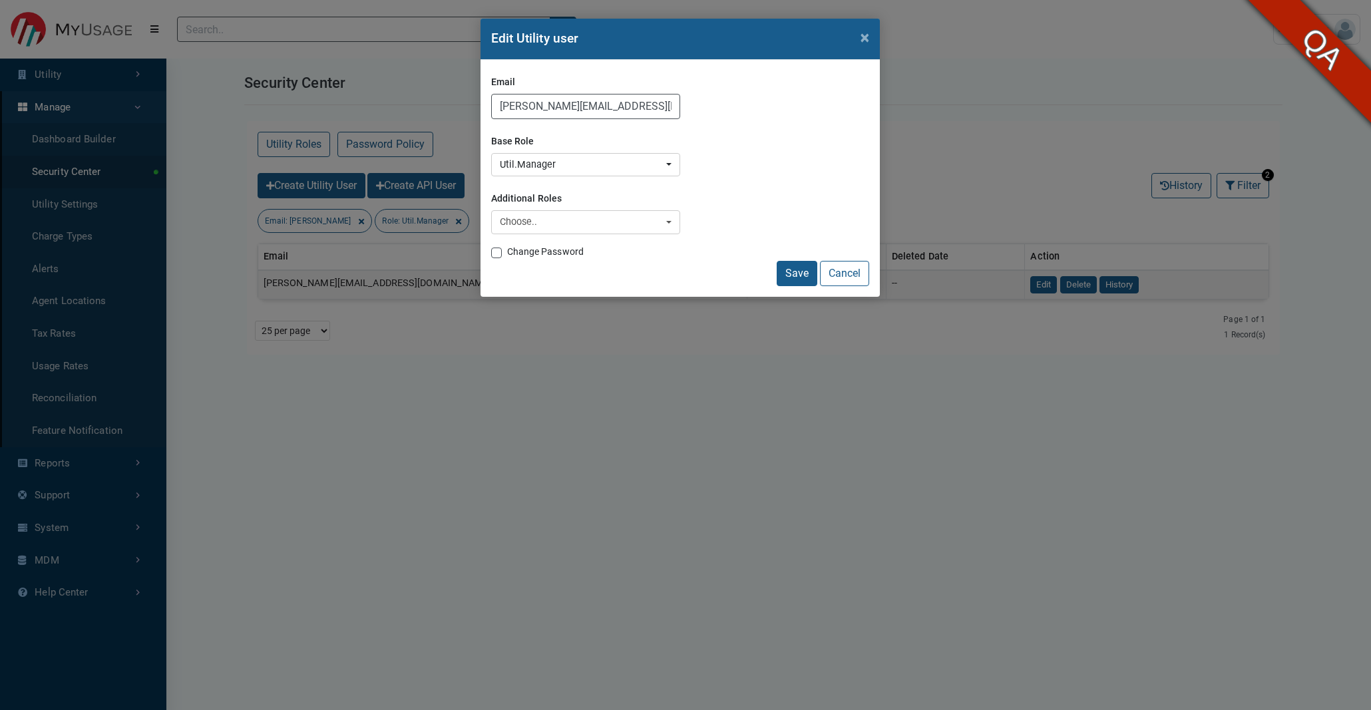
click at [507, 253] on label "Change Password" at bounding box center [545, 252] width 77 height 14
click at [495, 253] on input "Change Password" at bounding box center [496, 251] width 11 height 13
checkbox input "true"
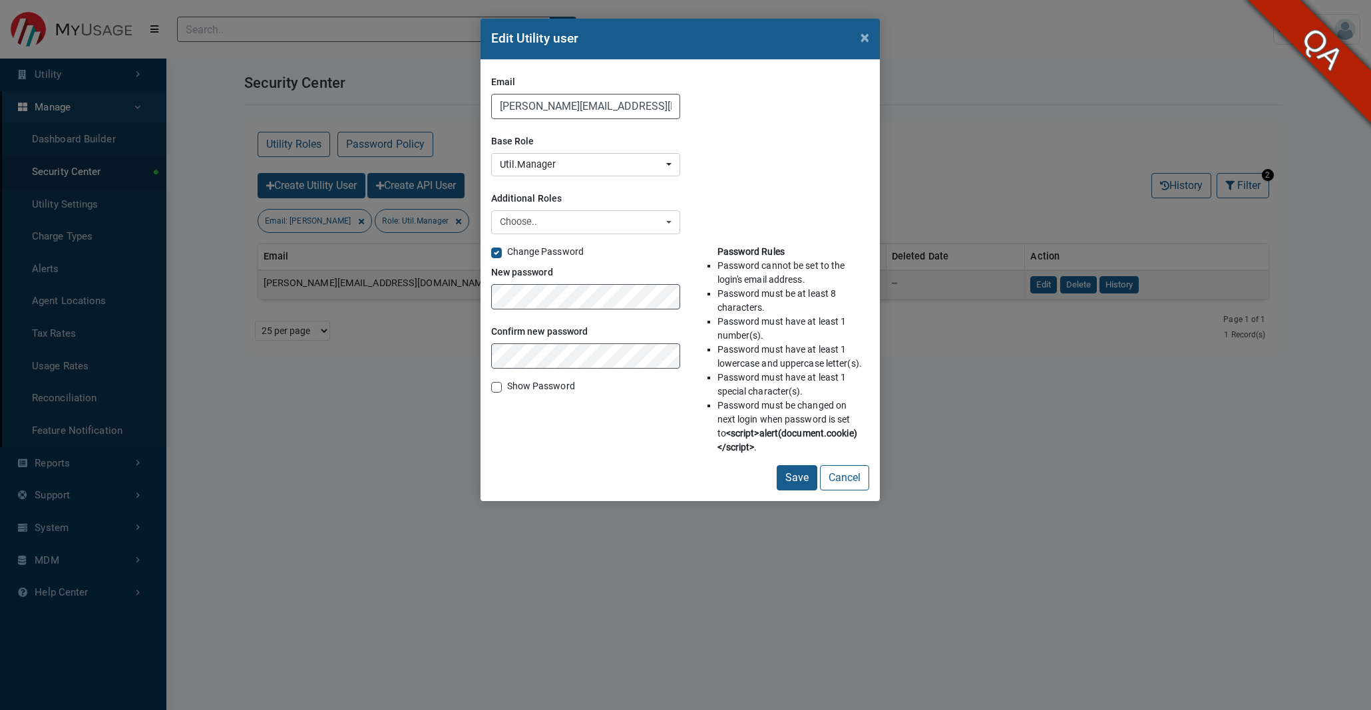
click at [537, 450] on div "Change Password New password Confirm new password Show Password" at bounding box center [585, 355] width 189 height 220
click at [788, 488] on button "Save" at bounding box center [796, 477] width 41 height 25
drag, startPoint x: 635, startPoint y: 107, endPoint x: 486, endPoint y: 90, distance: 150.0
click at [486, 91] on div "Email [PERSON_NAME][EMAIL_ADDRESS][DOMAIN_NAME] Base Role 7144 Anubhuti_testRol…" at bounding box center [679, 280] width 399 height 441
click at [1023, 104] on div "Edit Utility user × Email [PERSON_NAME][DEMOGRAPHIC_DATA][DOMAIN_NAME] Base Rol…" at bounding box center [685, 355] width 1371 height 710
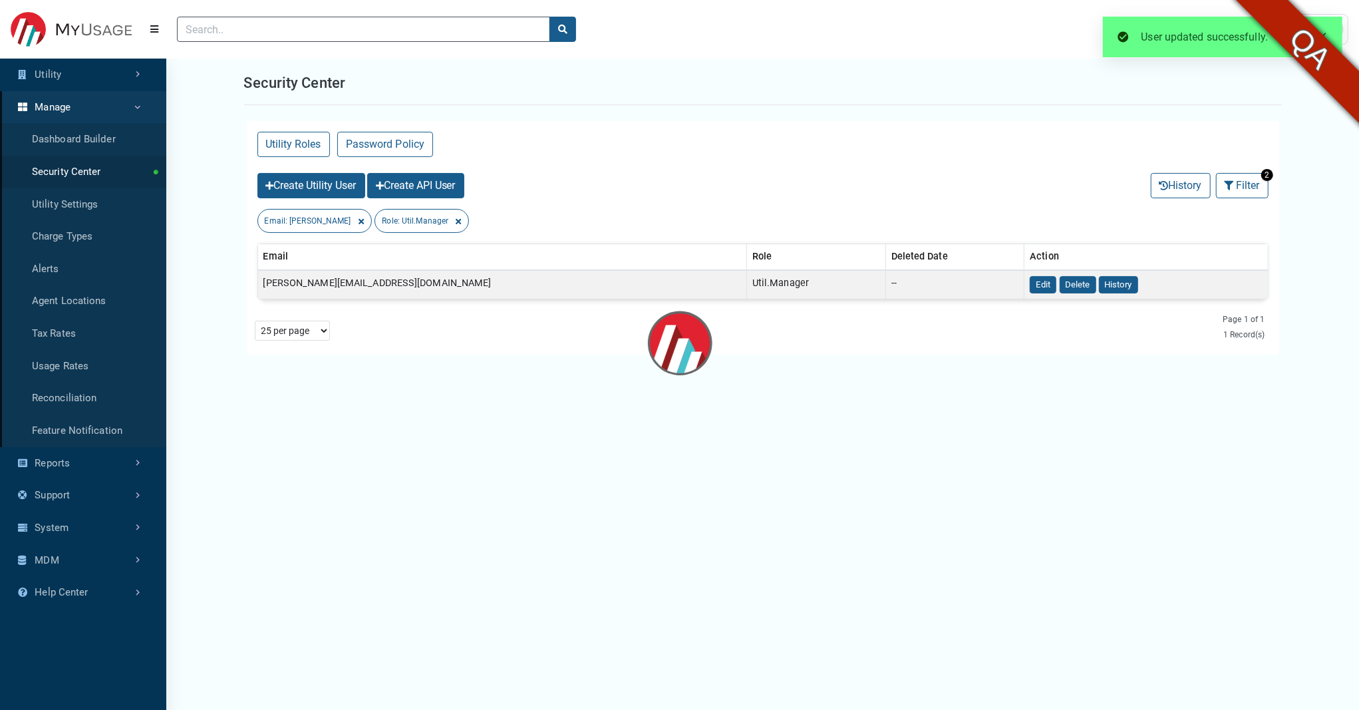
click at [1223, 39] on span at bounding box center [1323, 36] width 11 height 11
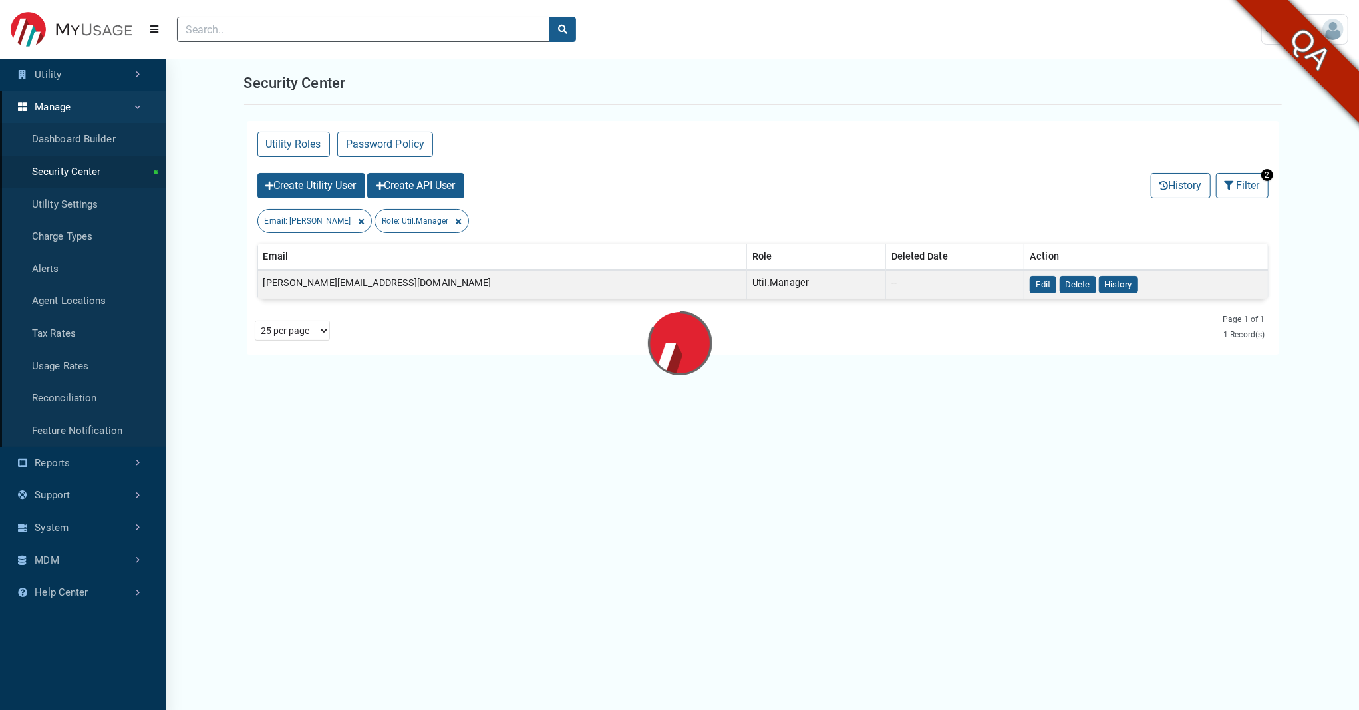
select select "25 per page"
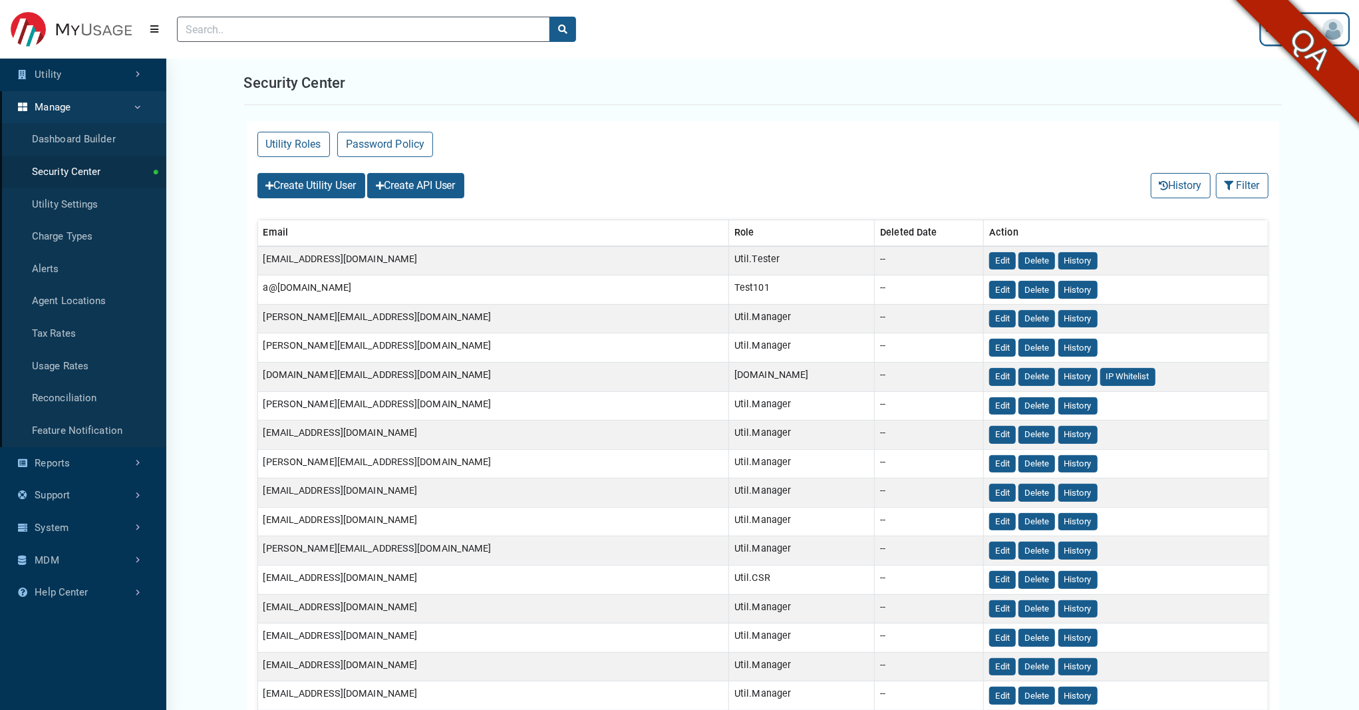
click at [1223, 38] on link "User Settings" at bounding box center [1305, 29] width 87 height 31
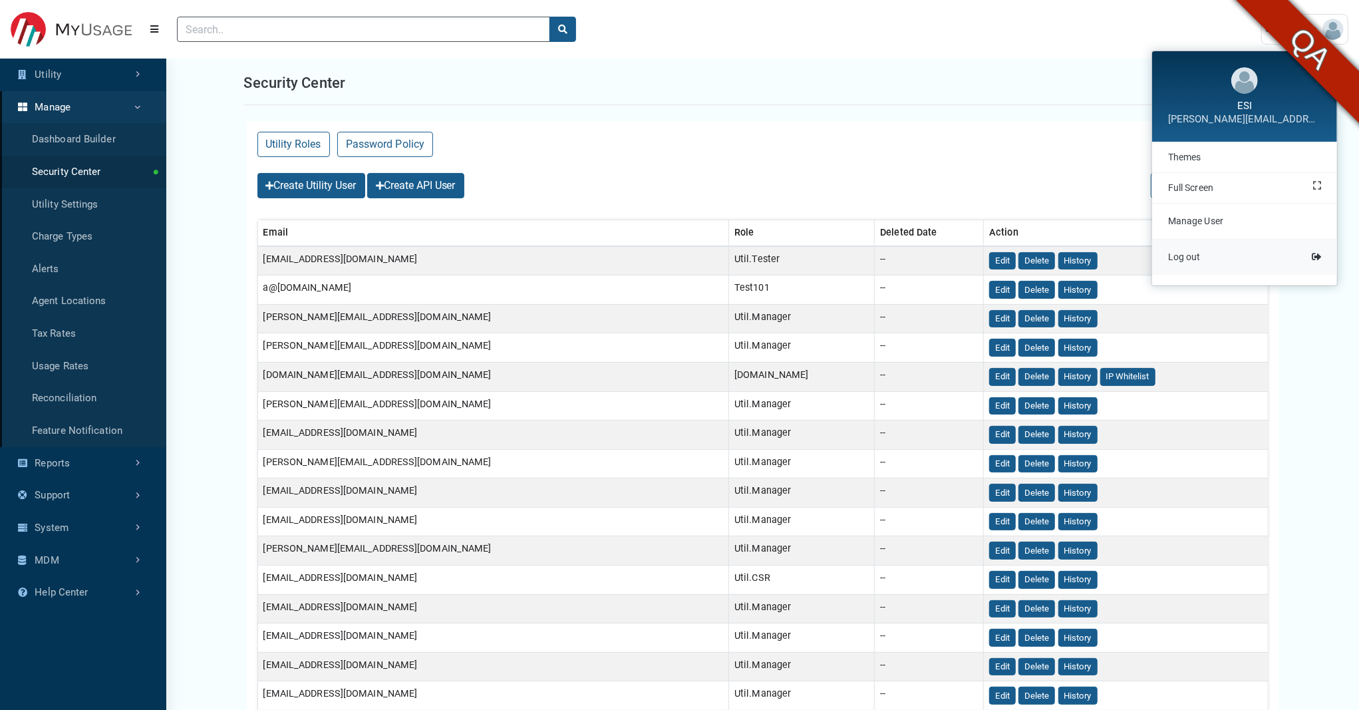
click at [1192, 253] on span "Log out" at bounding box center [1184, 257] width 33 height 11
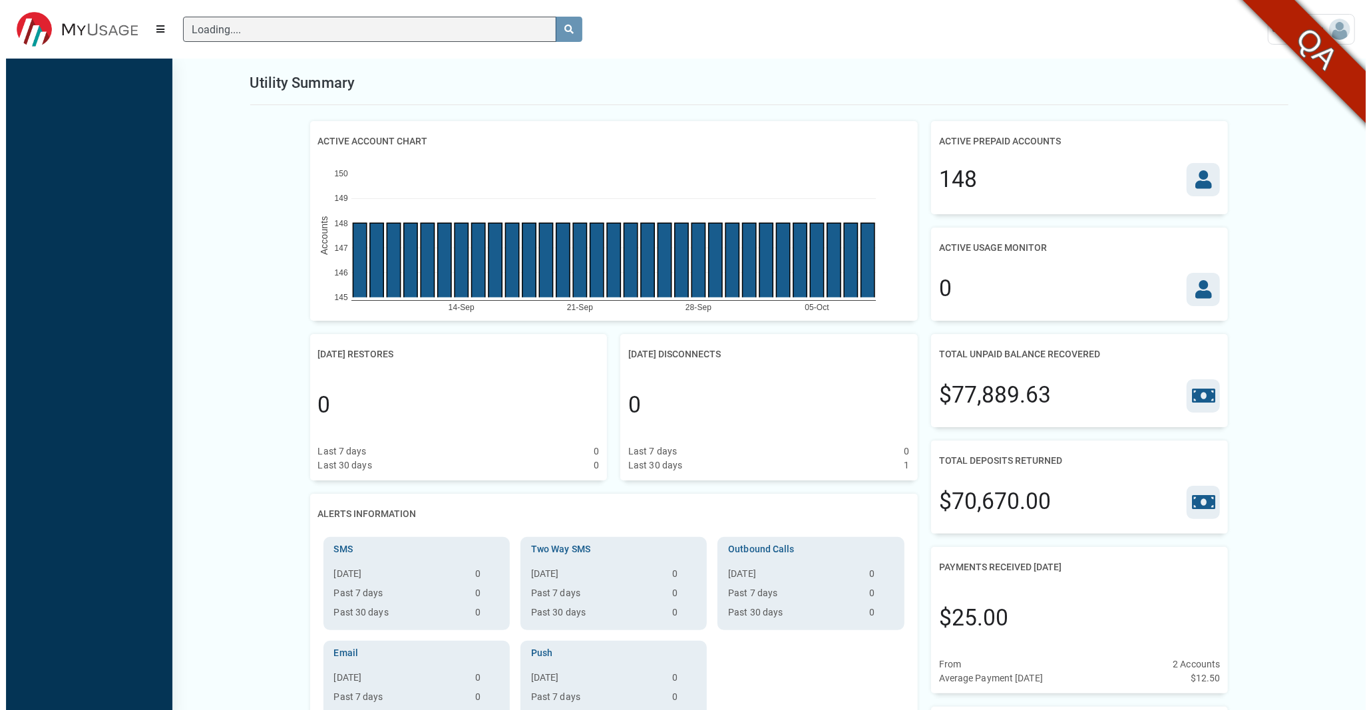
scroll to position [5, 1]
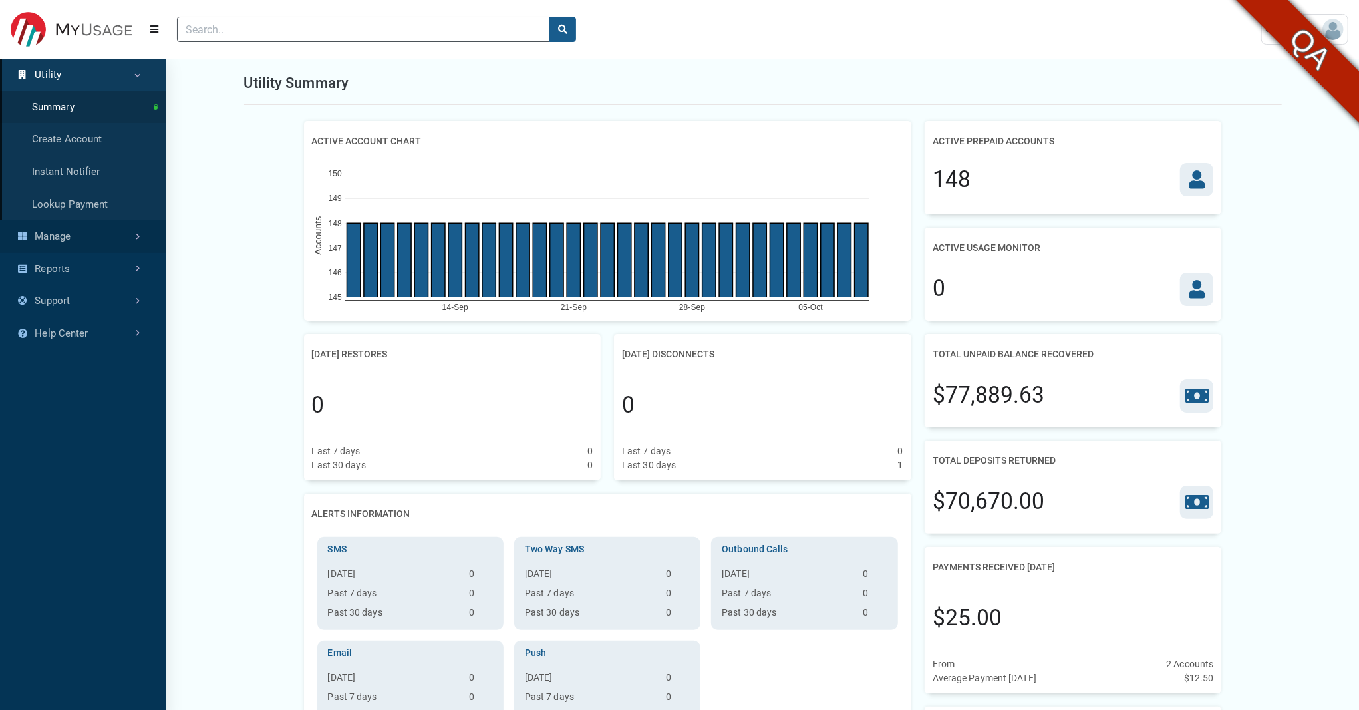
click at [86, 233] on link "Manage" at bounding box center [83, 236] width 166 height 33
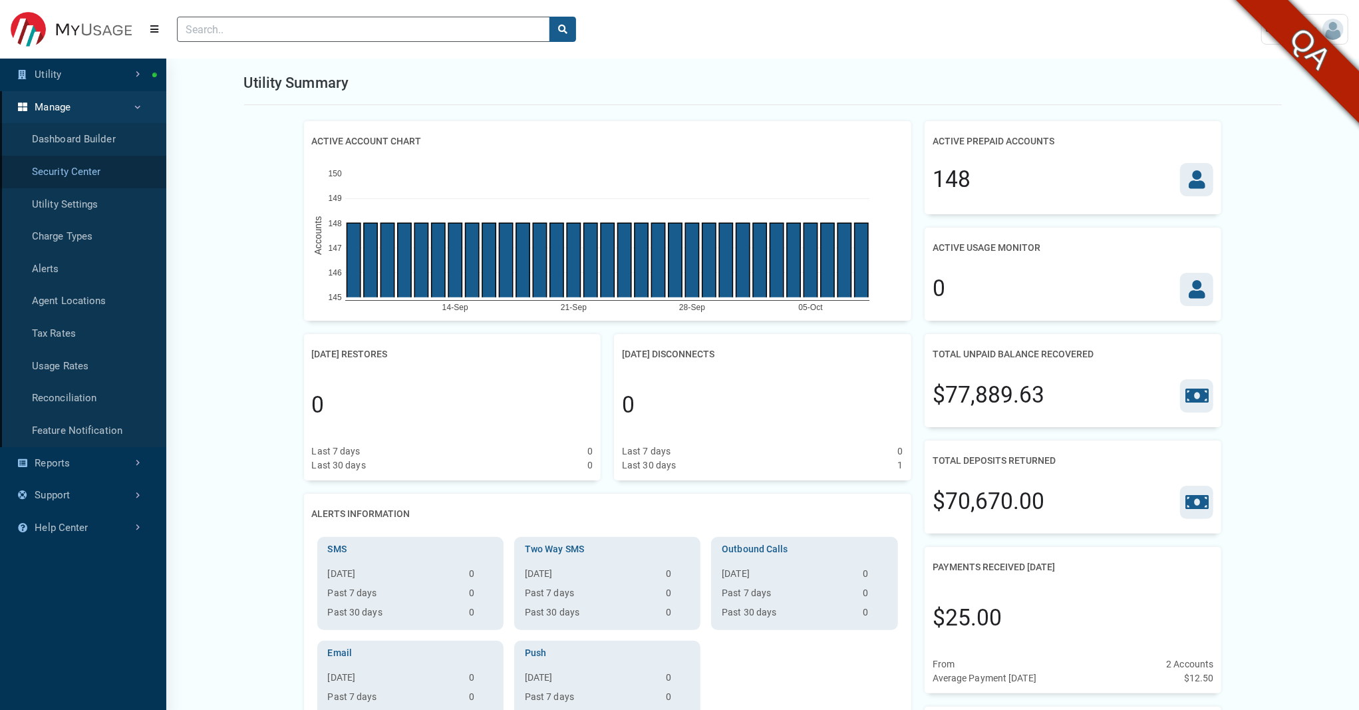
click at [84, 169] on link "Security Center" at bounding box center [83, 172] width 166 height 33
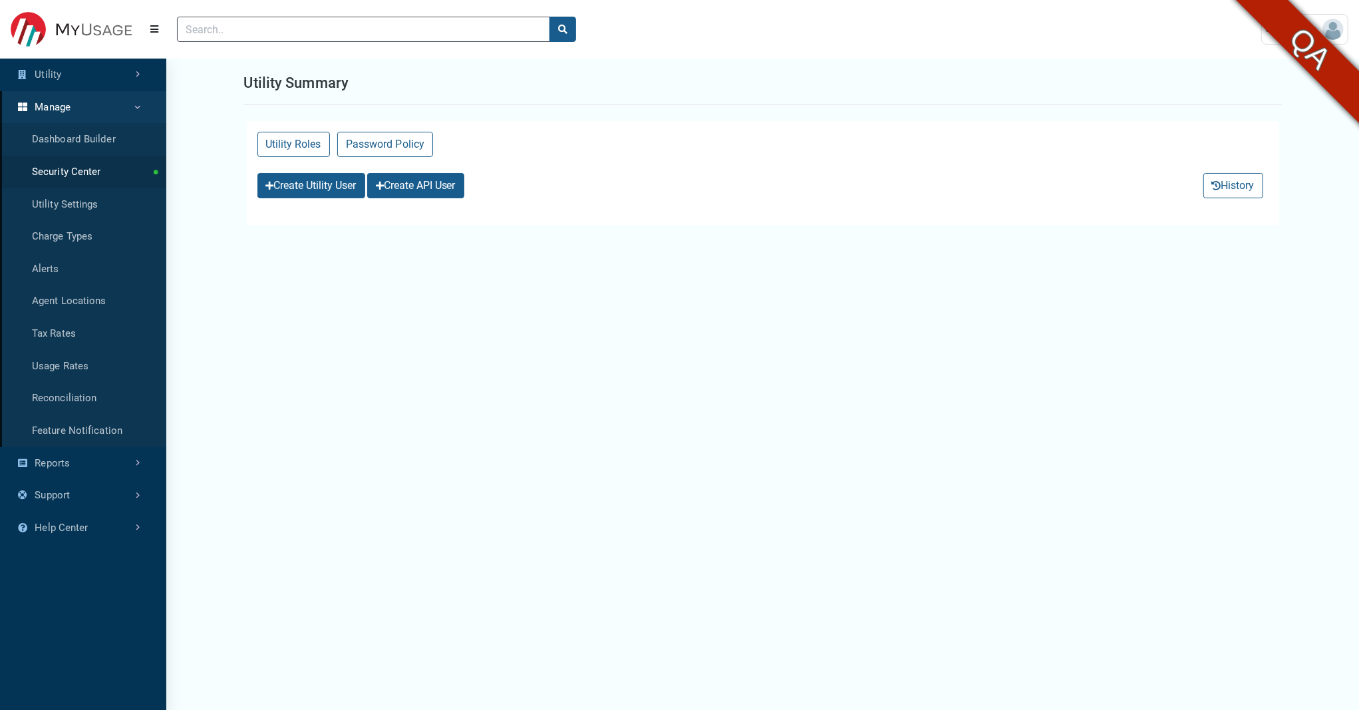
select select "25 per page"
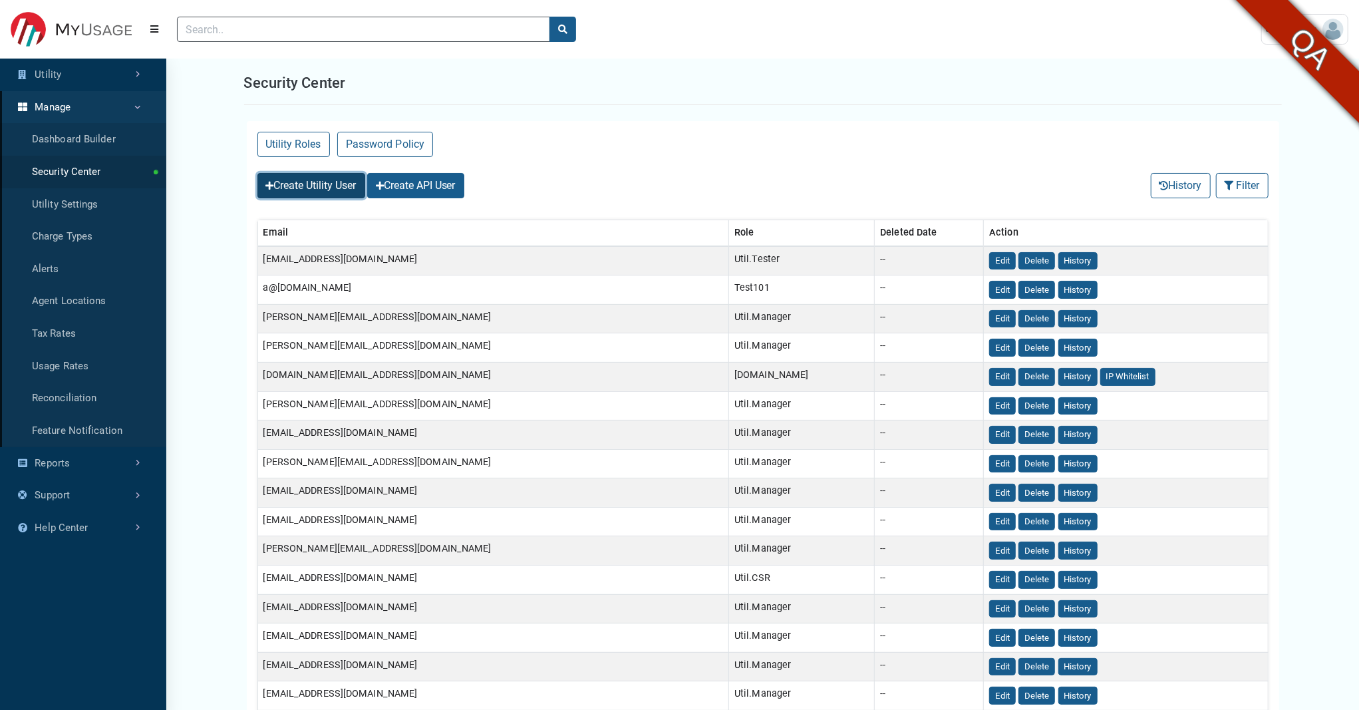
click at [342, 196] on button "Create Utility User" at bounding box center [311, 185] width 108 height 25
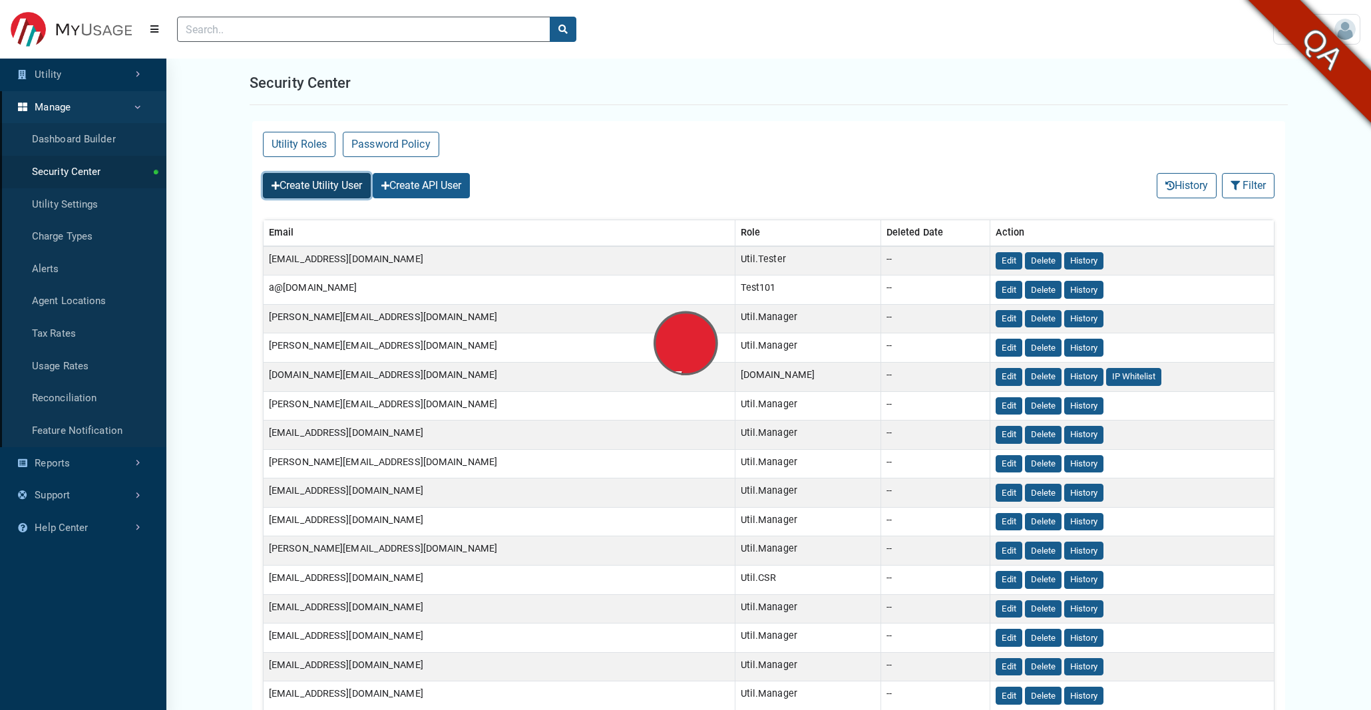
select select
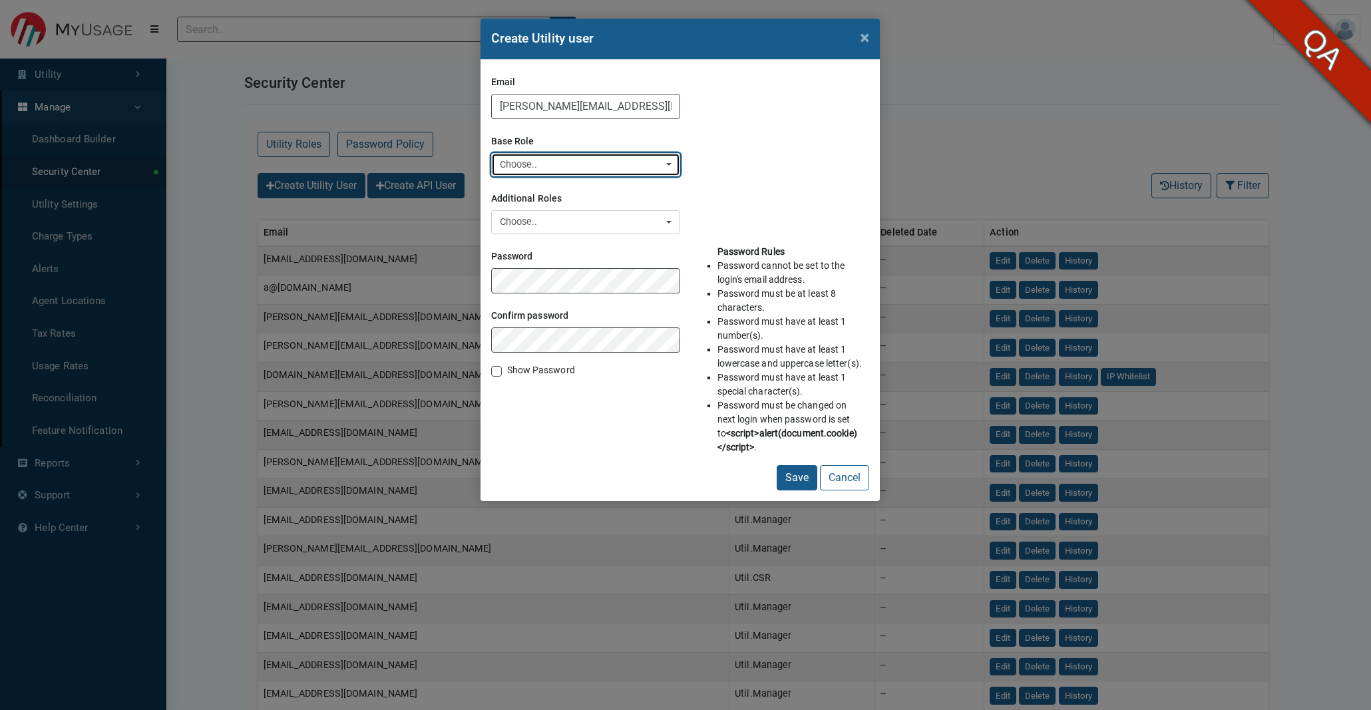
click at [549, 160] on div "Choose.." at bounding box center [582, 165] width 164 height 15
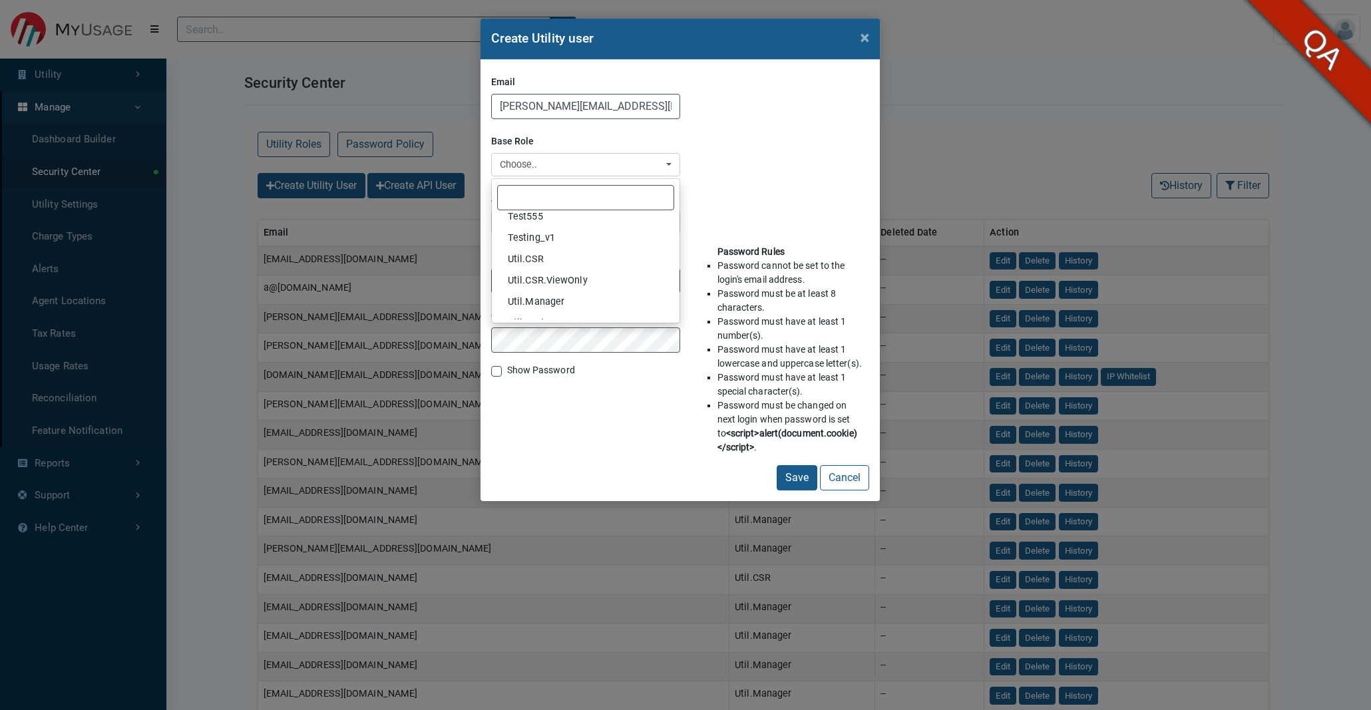
scroll to position [255, 0]
click at [546, 287] on span "Util.Manager" at bounding box center [536, 288] width 57 height 15
select select "Util.Manager"
select select
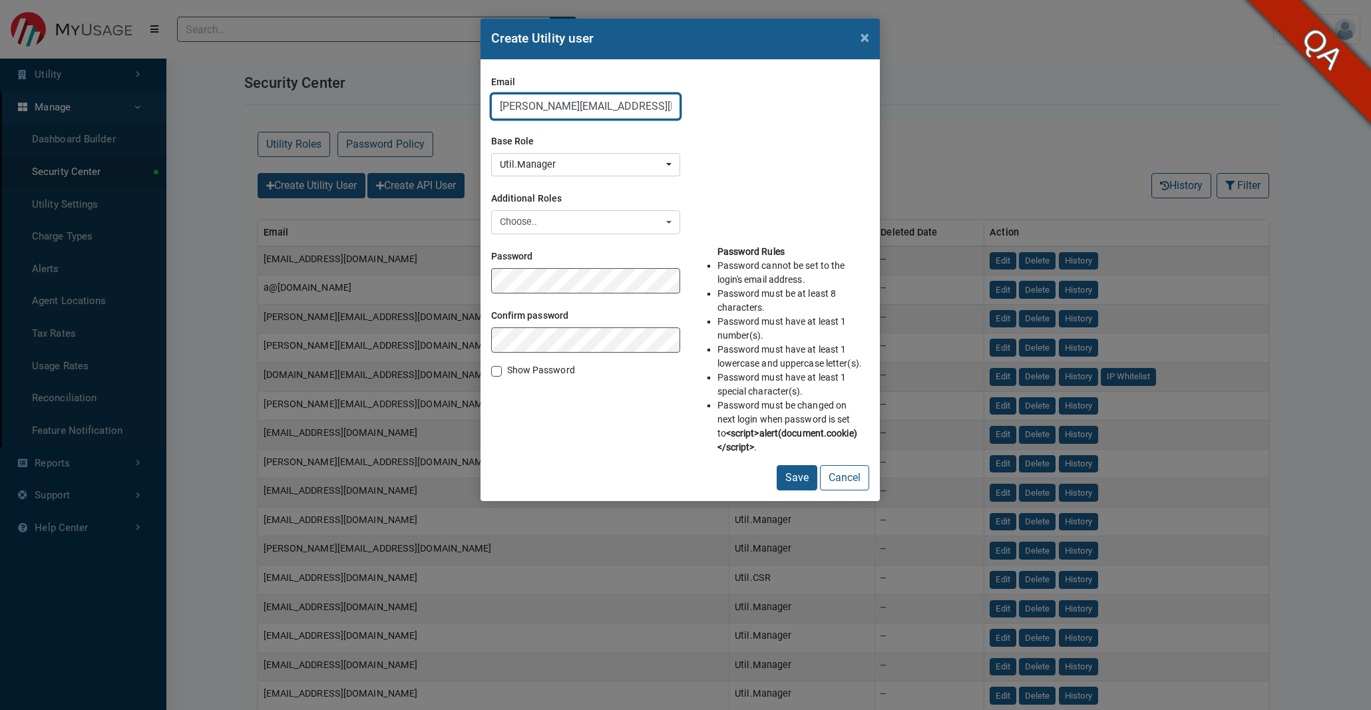
click at [576, 112] on input "[PERSON_NAME][EMAIL_ADDRESS][DOMAIN_NAME]" at bounding box center [585, 106] width 189 height 25
type input "test-util1@myusage.com"
click at [574, 434] on div "Password Confirm password Show Password" at bounding box center [585, 355] width 189 height 220
click at [507, 374] on label "Show Password" at bounding box center [541, 370] width 68 height 14
click at [495, 374] on input "Show Password" at bounding box center [496, 369] width 11 height 13
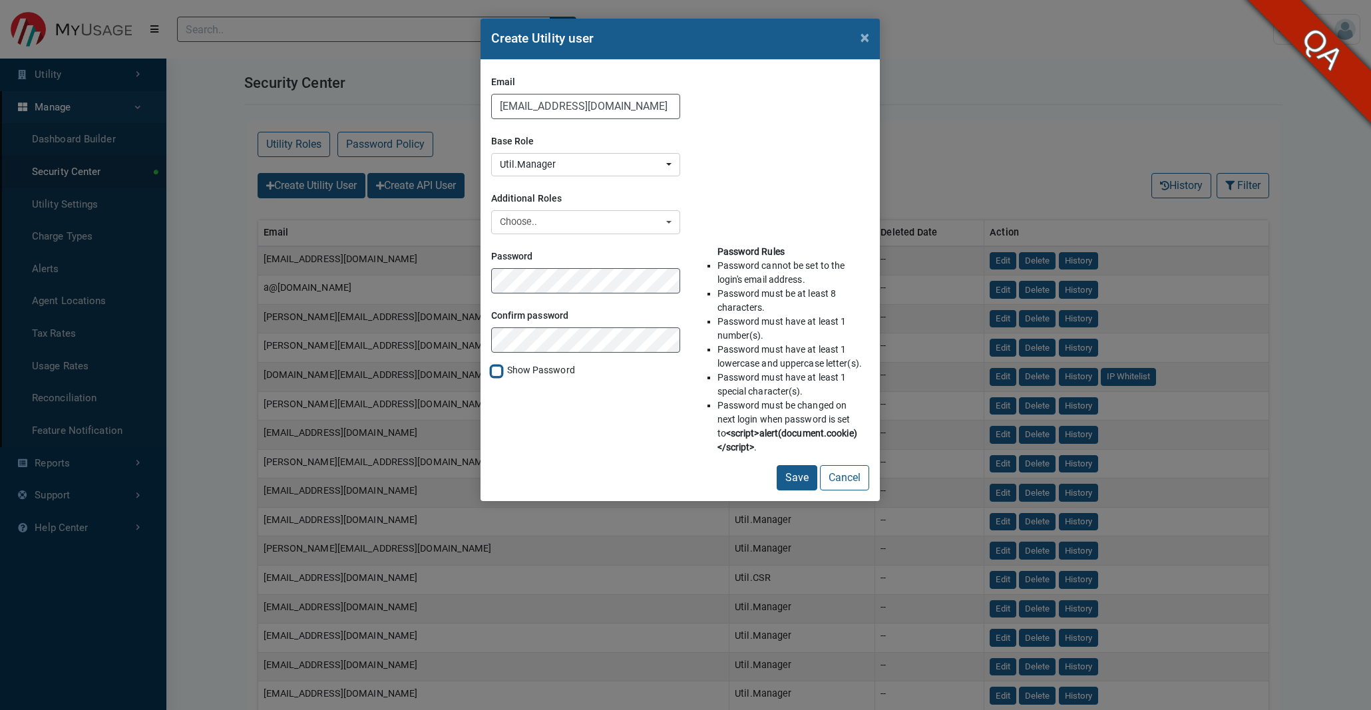
checkbox input "true"
click at [794, 473] on button "Save" at bounding box center [796, 477] width 41 height 25
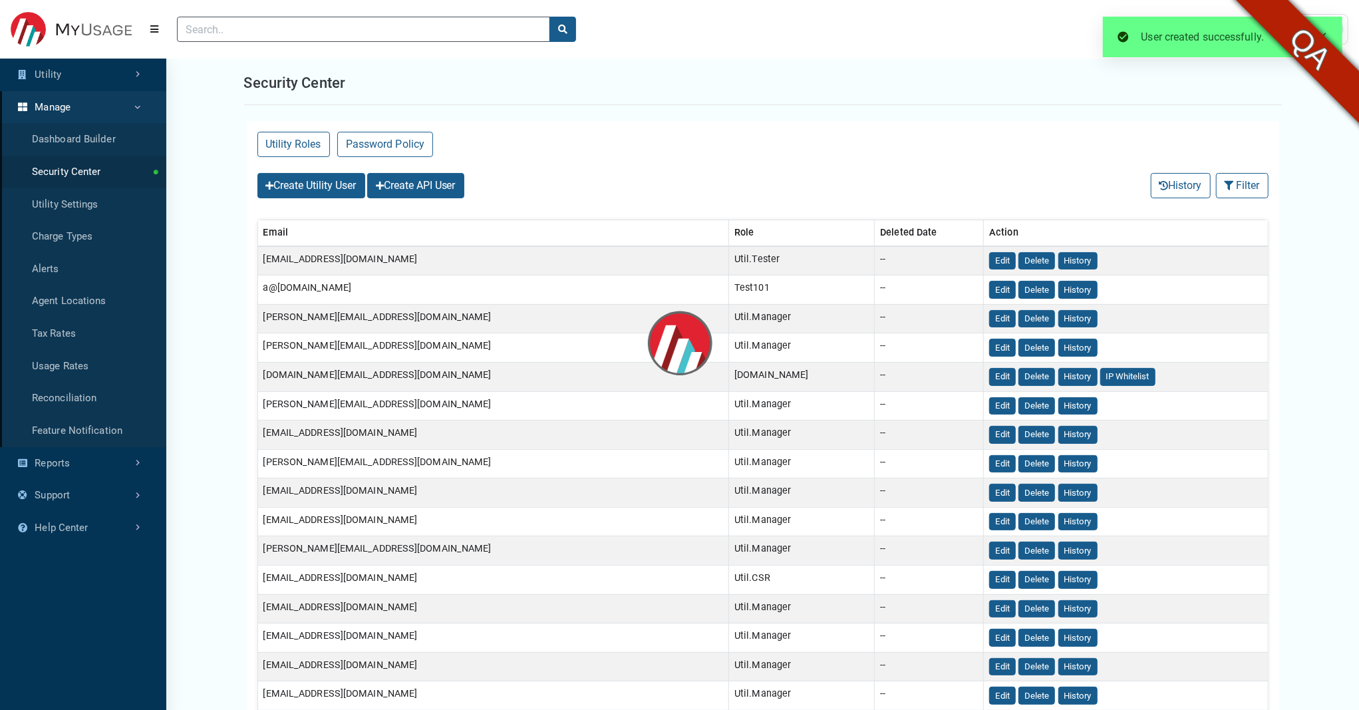
select select "25 per page"
click at [1311, 33] on span at bounding box center [1308, 36] width 11 height 11
click at [291, 190] on button "Create Utility User" at bounding box center [311, 185] width 108 height 25
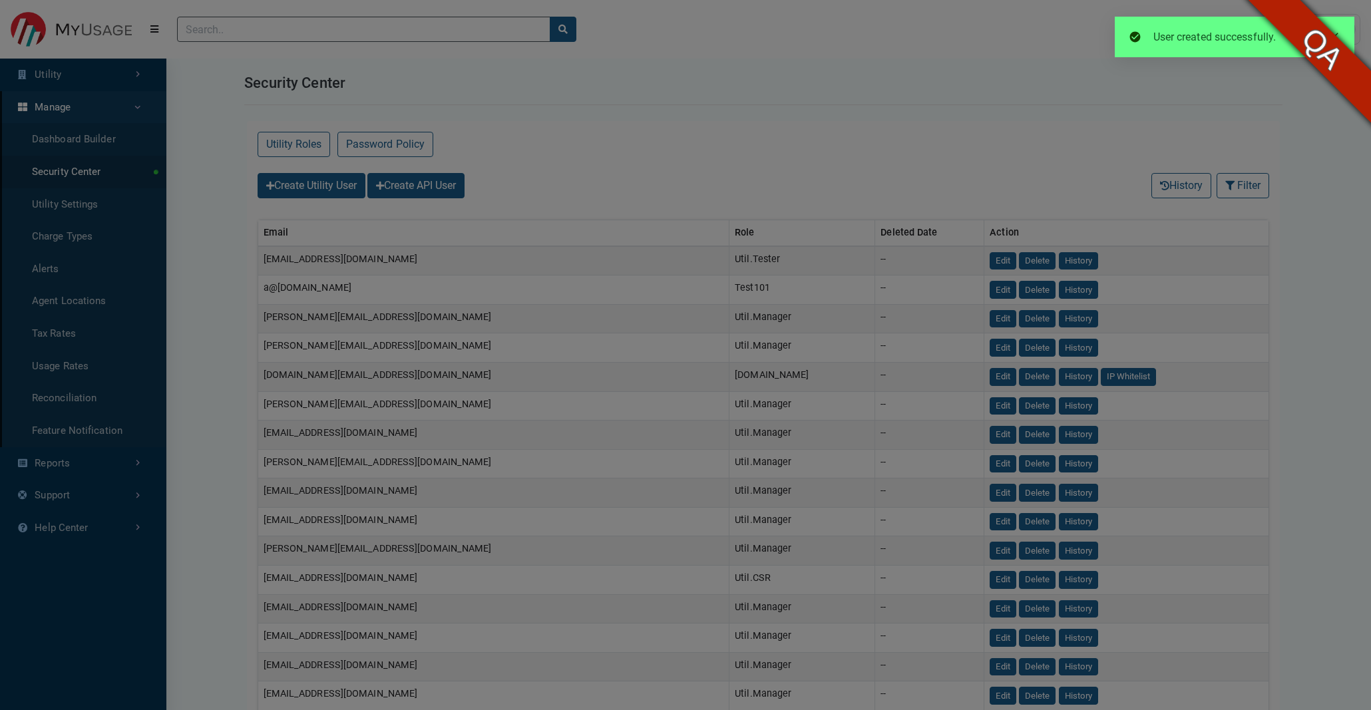
type input "[PERSON_NAME][EMAIL_ADDRESS][DOMAIN_NAME]"
select select
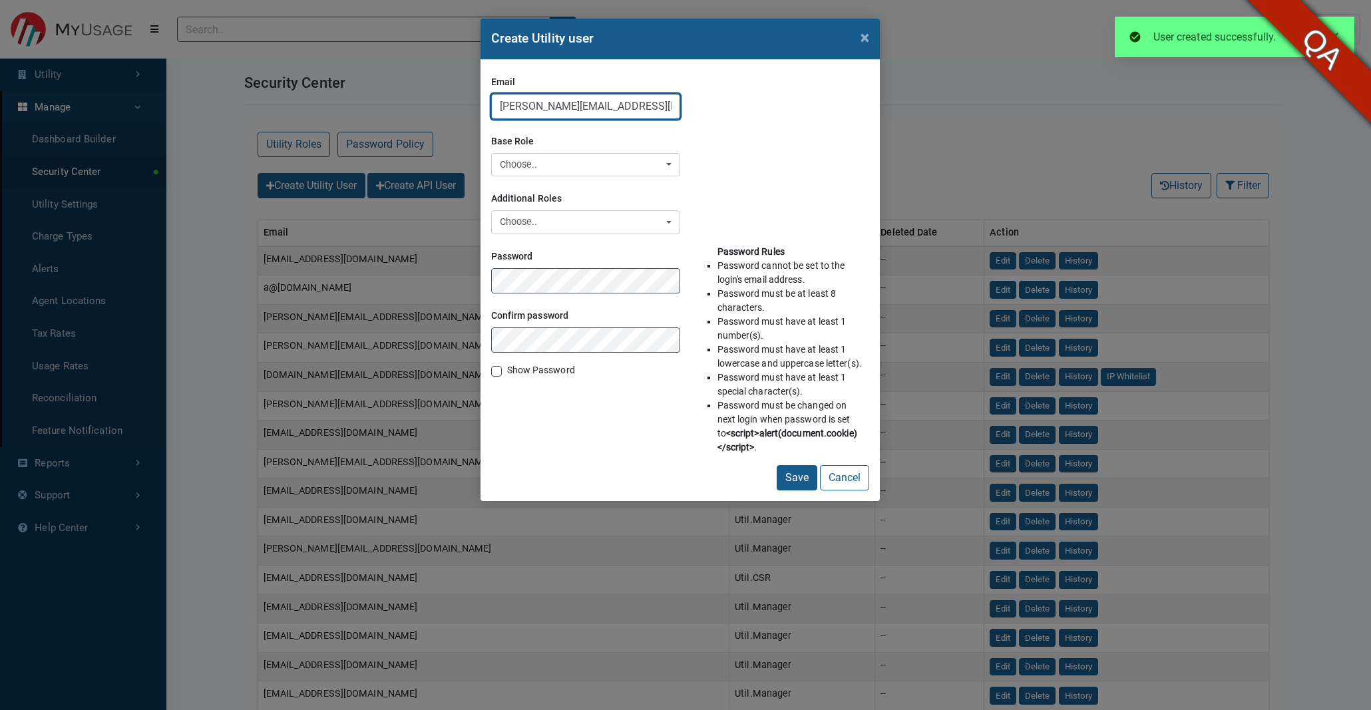
drag, startPoint x: 563, startPoint y: 102, endPoint x: 422, endPoint y: 78, distance: 143.2
click at [422, 78] on div "Create Utility user × Email swetha-qaadmin@myusage.com Base Role 7144 Anubhuti_…" at bounding box center [685, 355] width 1371 height 710
type input "test-util2@myusage.com"
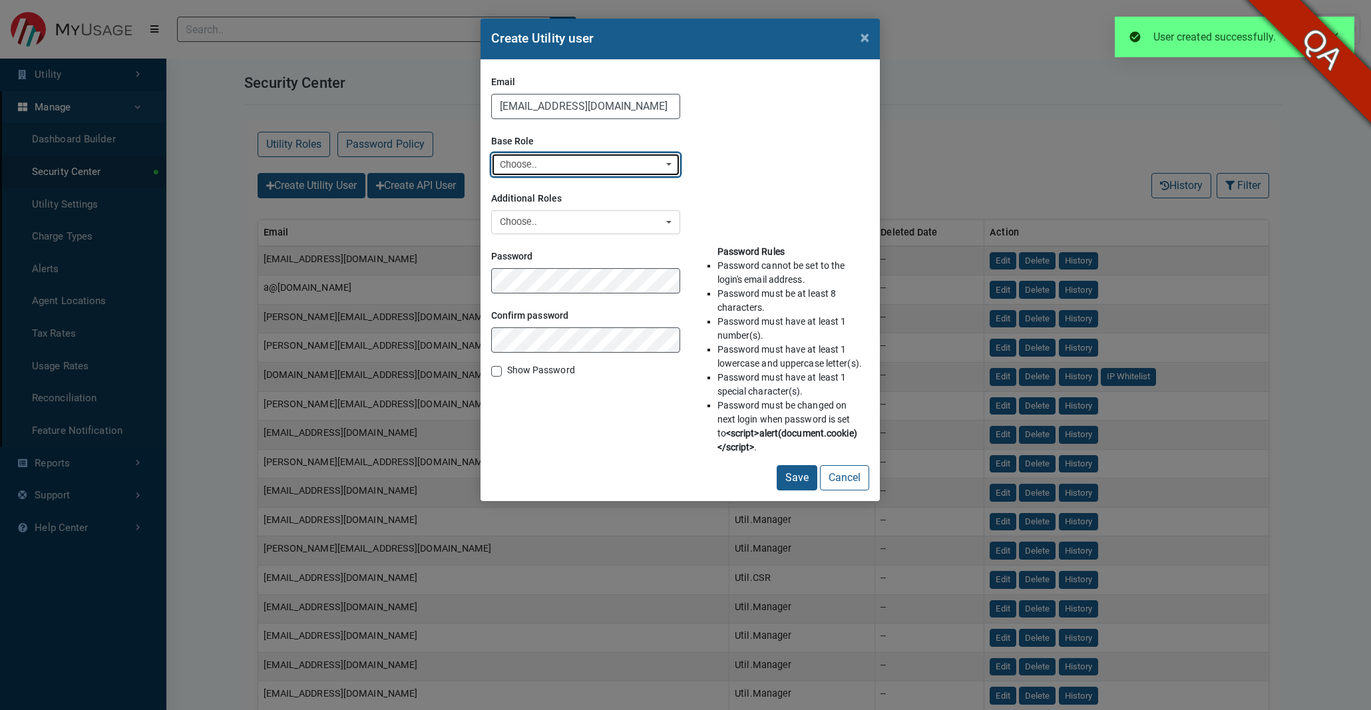
click at [552, 161] on div "Choose.." at bounding box center [582, 165] width 164 height 15
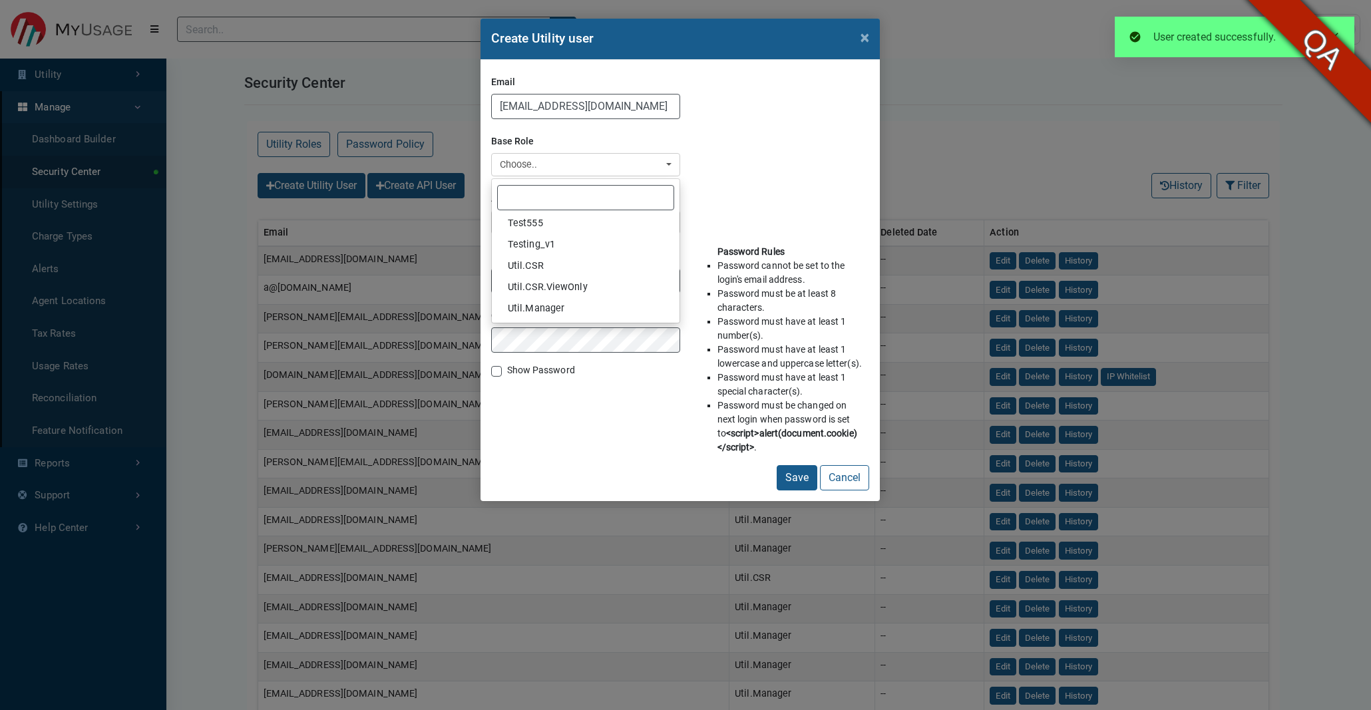
scroll to position [255, 0]
click at [581, 284] on link "Util.Manager" at bounding box center [586, 287] width 188 height 21
select select "Util.Manager"
select select
click at [570, 423] on div "Password Confirm password Show Password" at bounding box center [585, 355] width 189 height 220
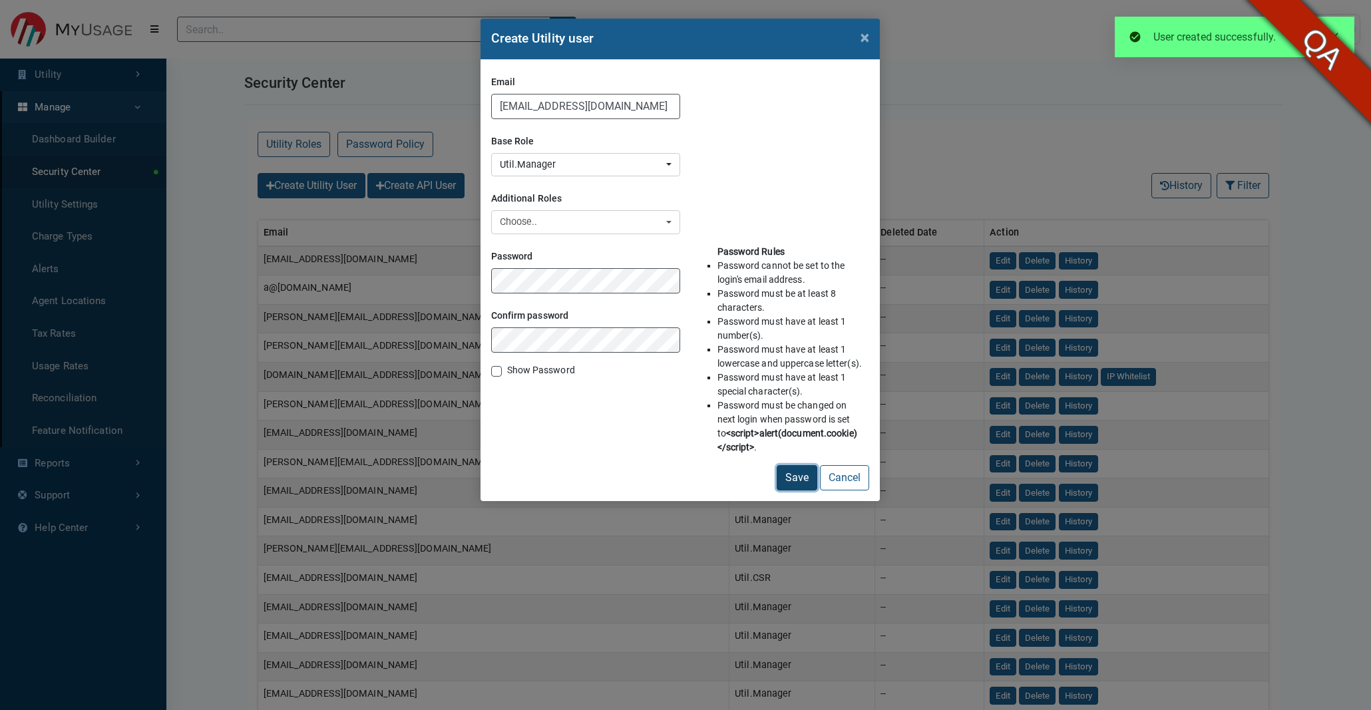
click at [788, 480] on button "Save" at bounding box center [796, 477] width 41 height 25
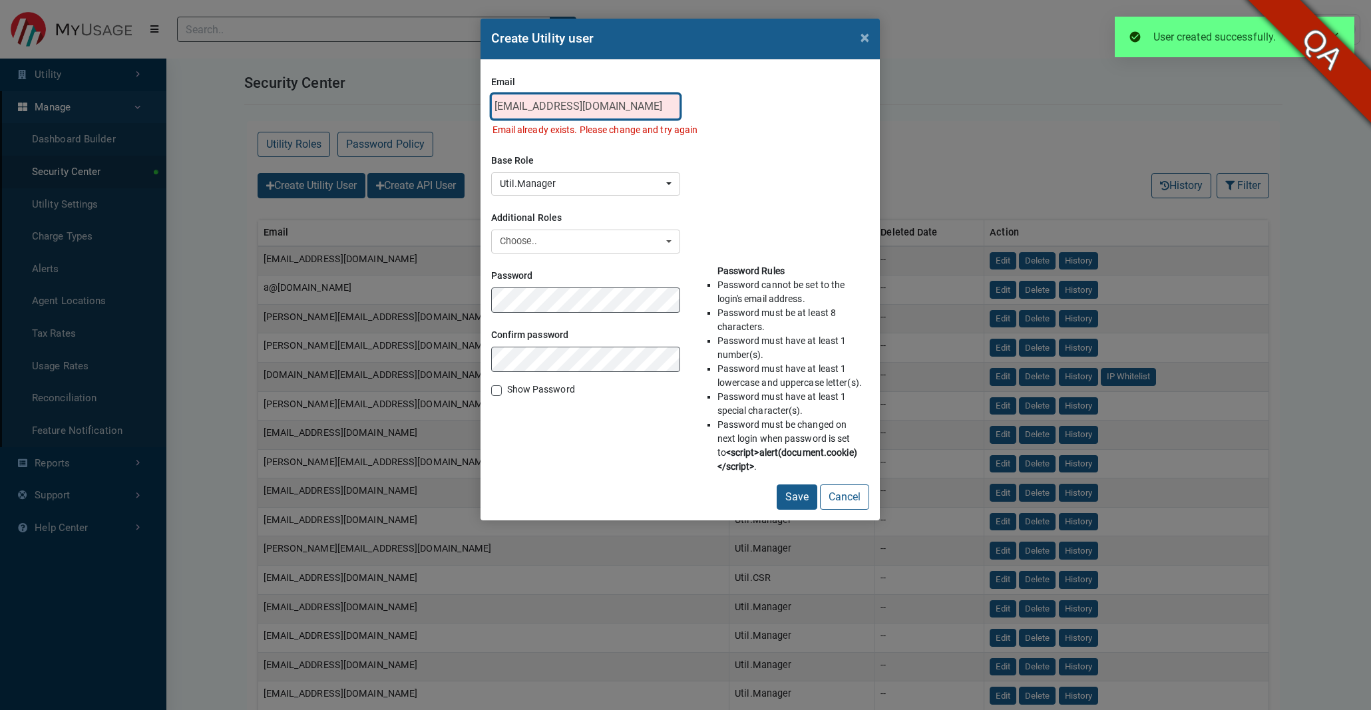
click at [534, 110] on input "test-util2@myusage.com" at bounding box center [585, 106] width 189 height 25
type input "test-util3@myusage.com"
click at [776, 484] on button "Save" at bounding box center [796, 496] width 41 height 25
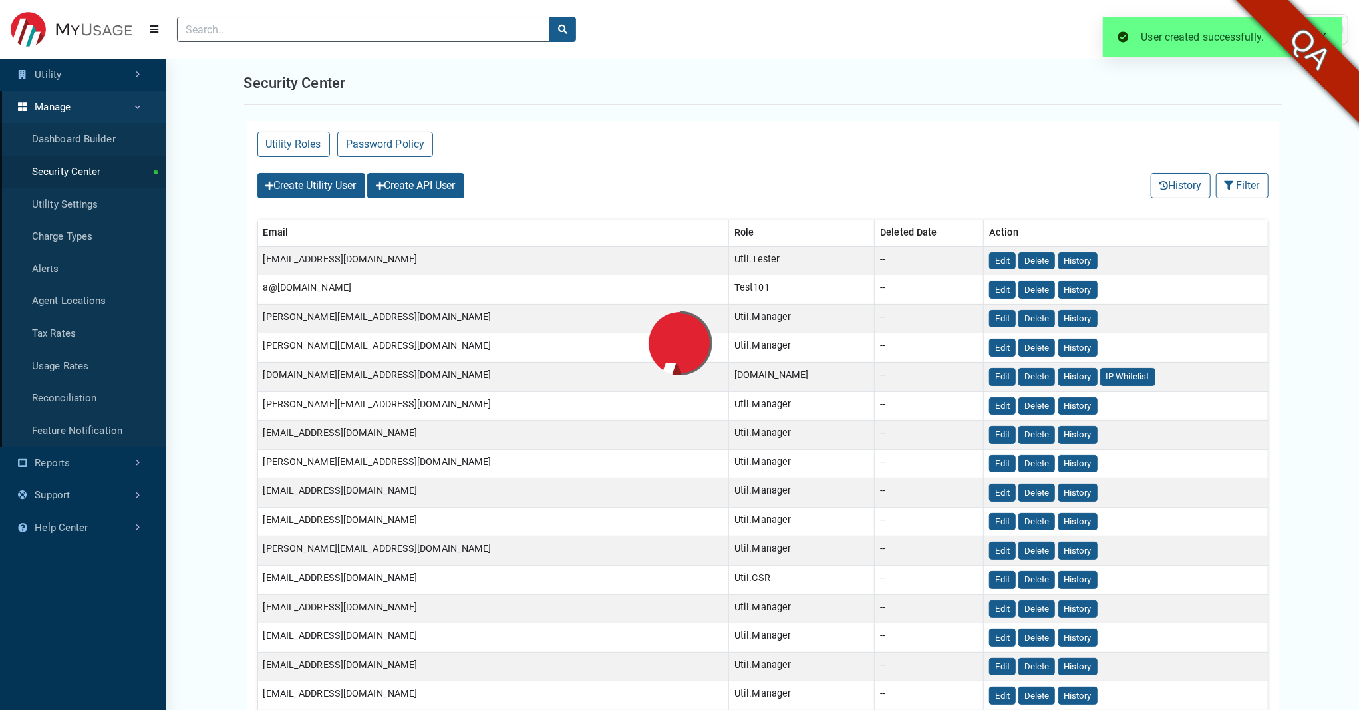
select select "25 per page"
click at [1246, 188] on button "Filter" at bounding box center [1242, 185] width 53 height 25
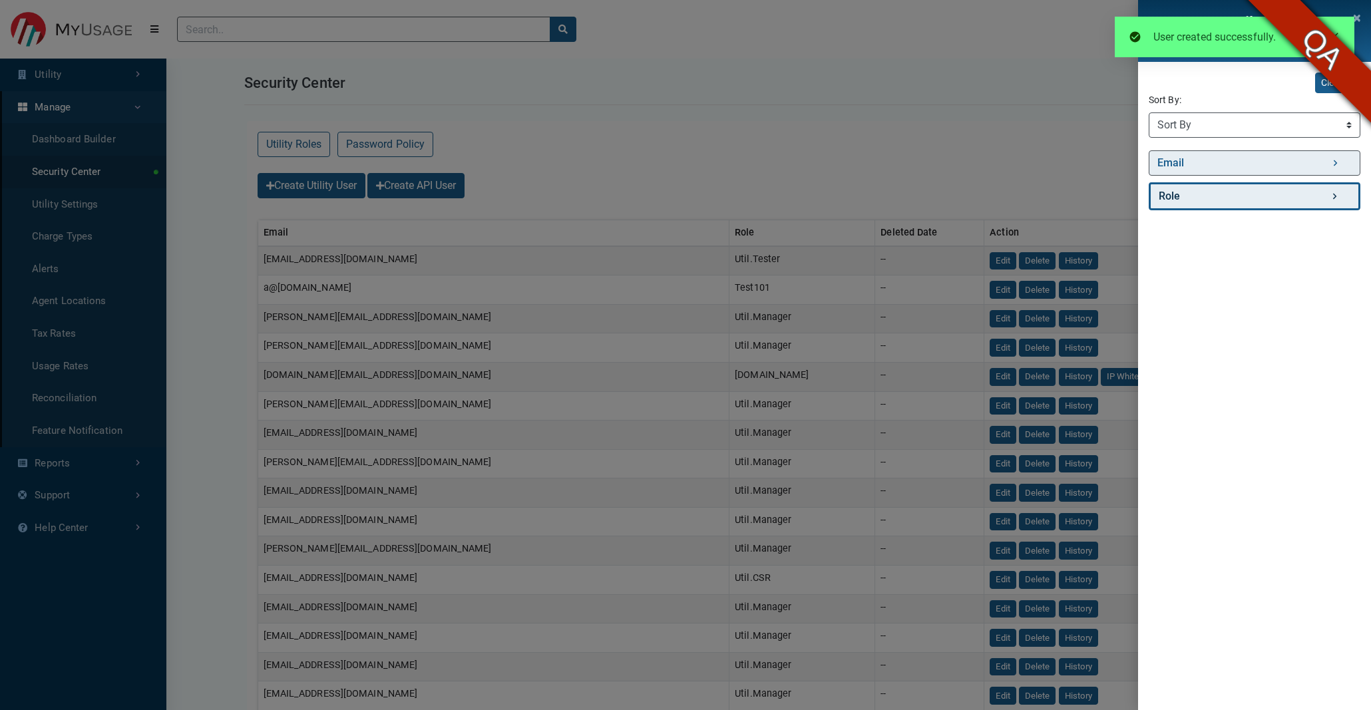
click at [1216, 192] on link "Role" at bounding box center [1254, 196] width 212 height 28
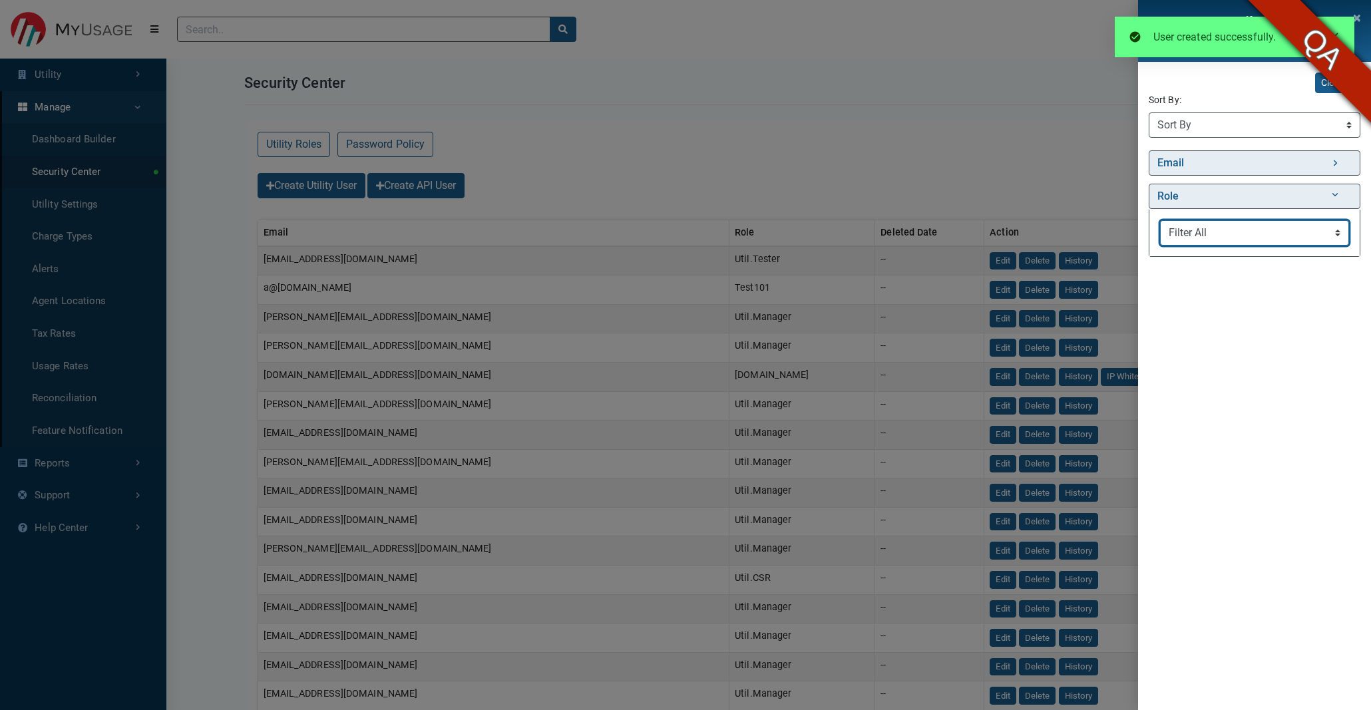
select select "Util.Manager"
click at [1160, 220] on select "Filter All API.FBL Util.Tester Test101 7144 API.IVR API.Alerts Util.Manager Uti…" at bounding box center [1254, 232] width 189 height 25
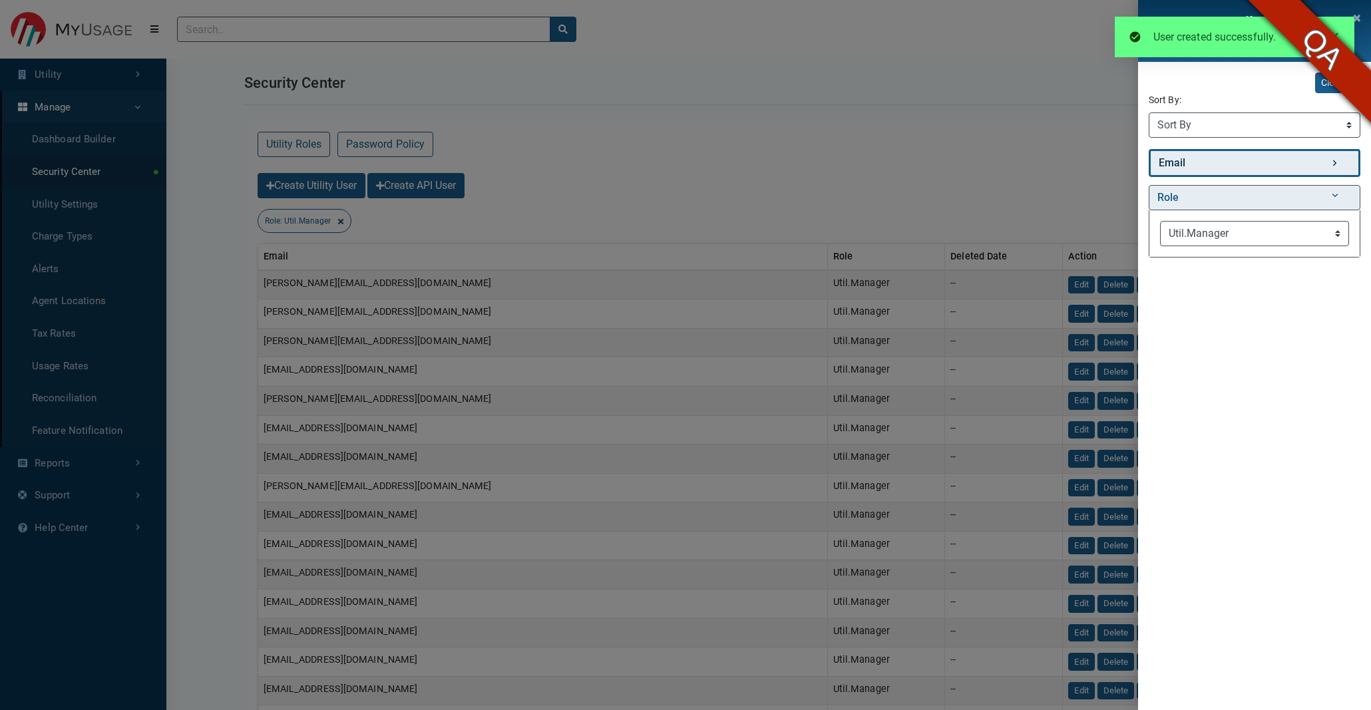
click at [1194, 152] on link "Email" at bounding box center [1254, 163] width 212 height 28
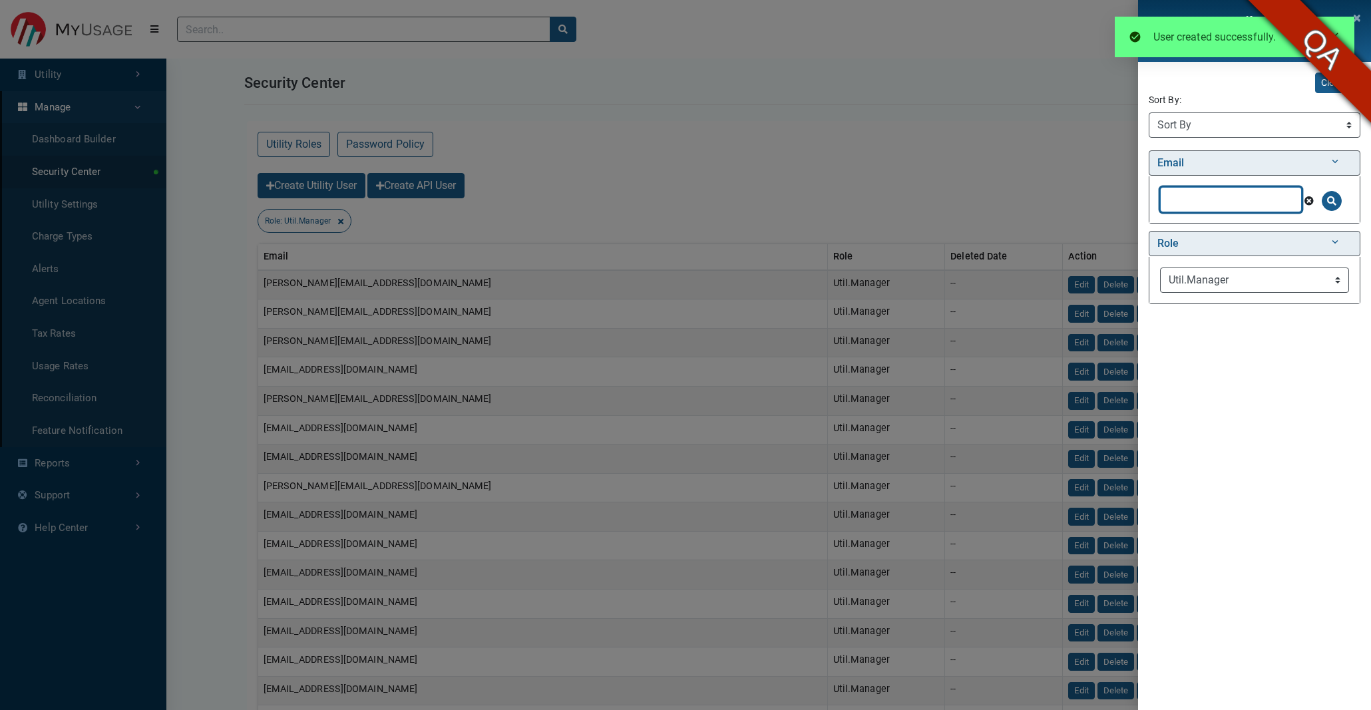
click at [1181, 208] on input "text" at bounding box center [1231, 199] width 142 height 25
type input "test-util"
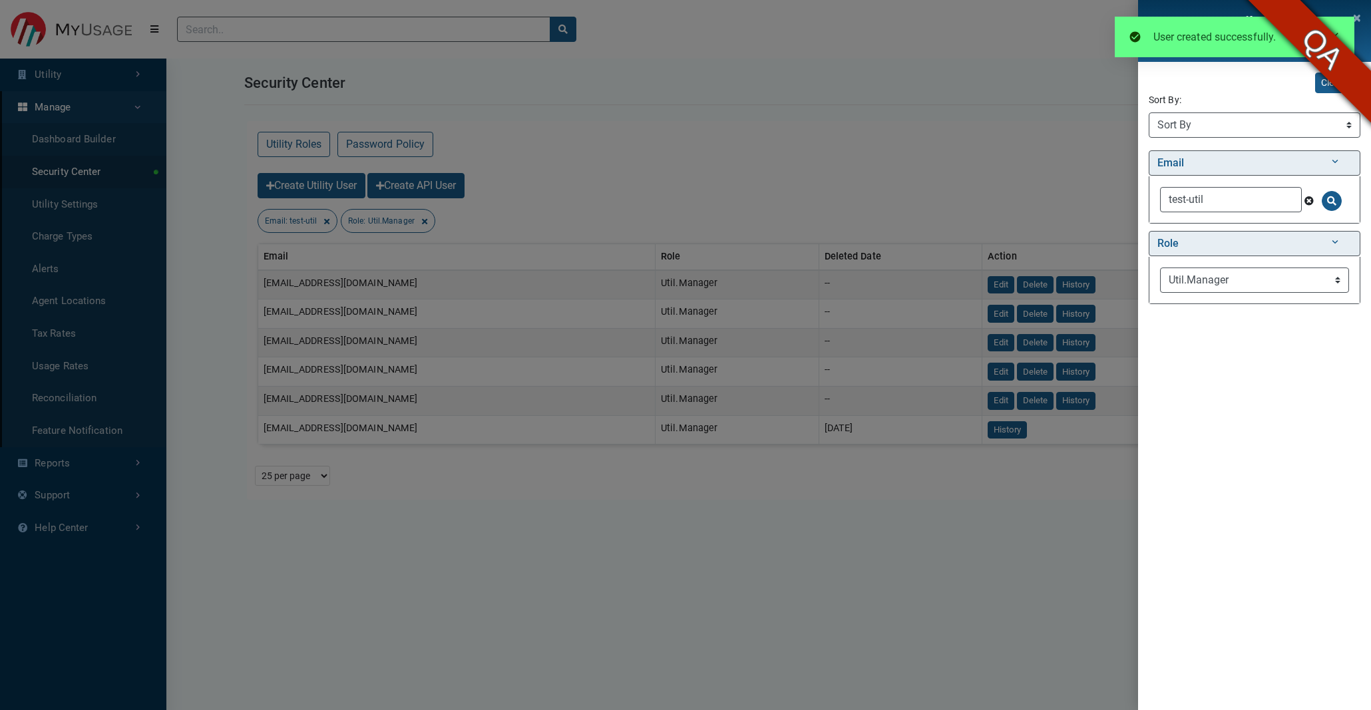
click at [414, 528] on div "Filter (2 Filters Applied) Clear All Sort By: Sort By Email (Asc) Email (Desc) …" at bounding box center [685, 355] width 1371 height 710
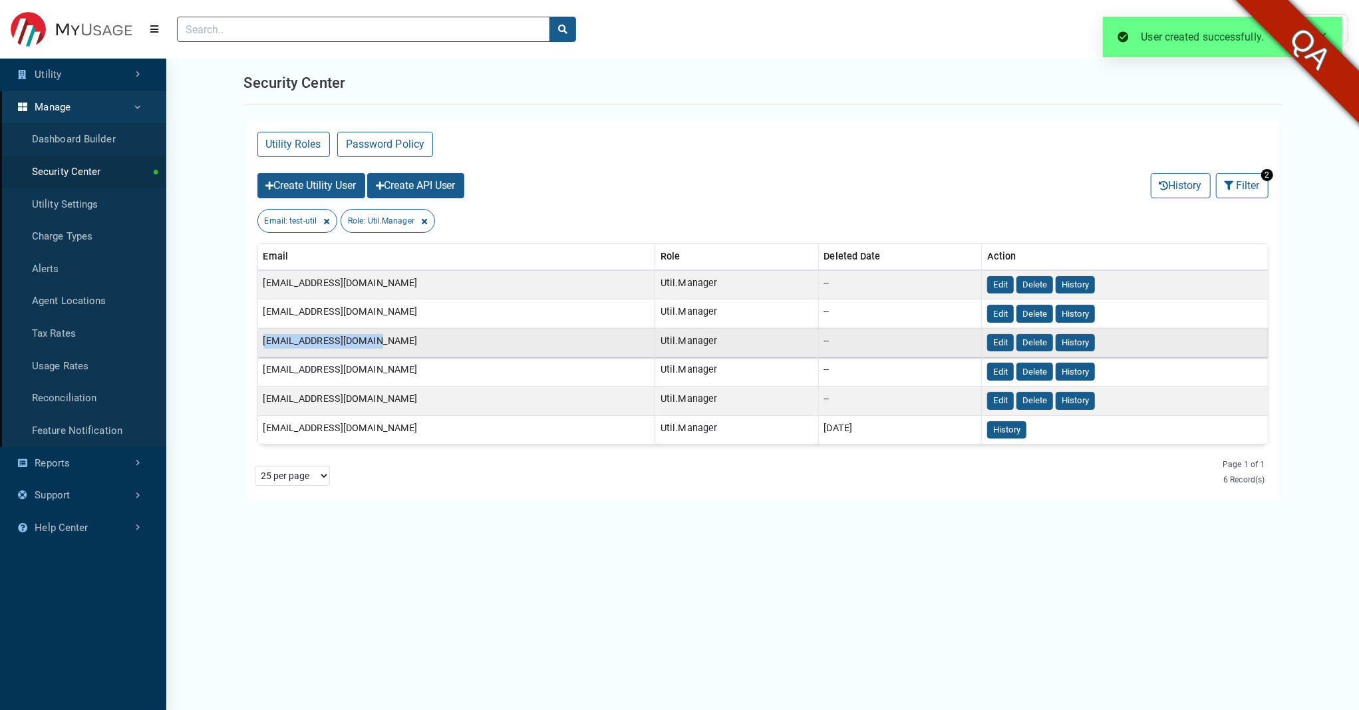
drag, startPoint x: 378, startPoint y: 345, endPoint x: 263, endPoint y: 344, distance: 115.1
click at [263, 344] on td "test-util3@myusage.com" at bounding box center [456, 342] width 398 height 29
copy td "test-util3@myusage.com"
click at [319, 184] on button "Create Utility User" at bounding box center [311, 185] width 108 height 25
copy td "test-util3@myusage.com"
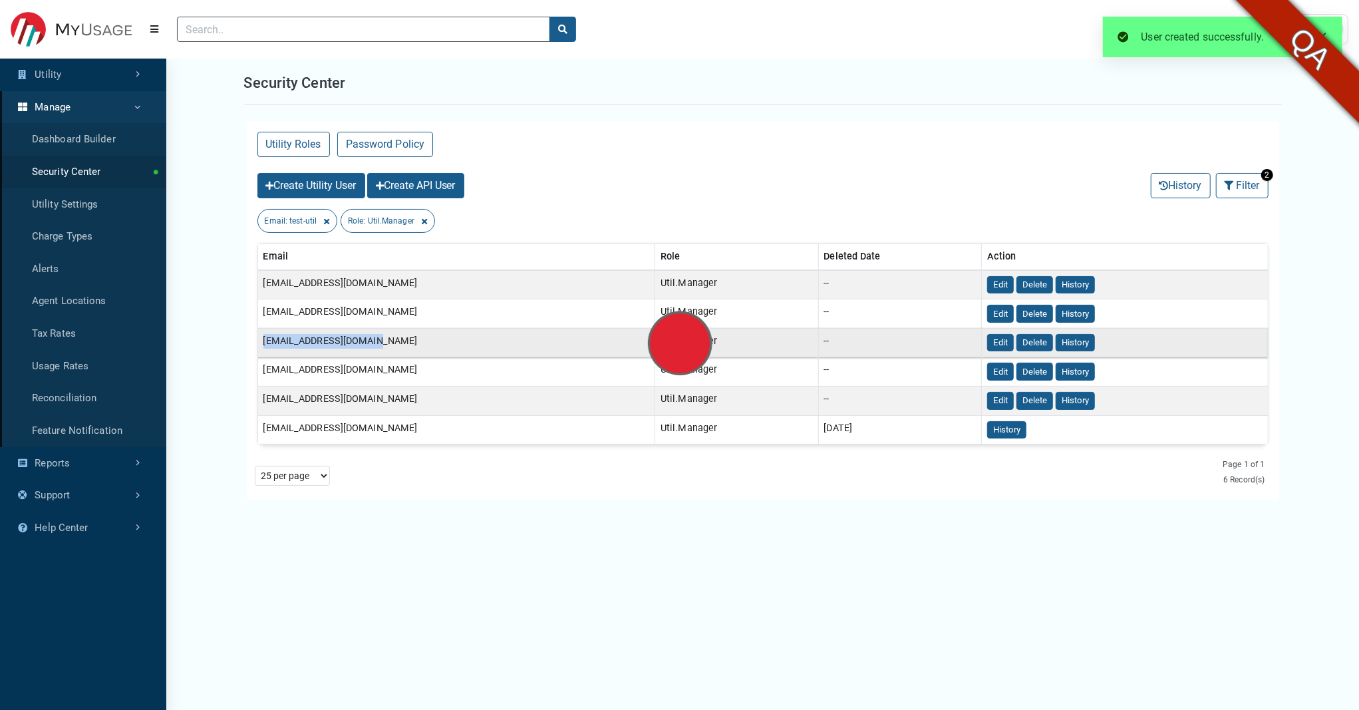
click at [484, 347] on td "test-util3@myusage.com" at bounding box center [456, 342] width 398 height 29
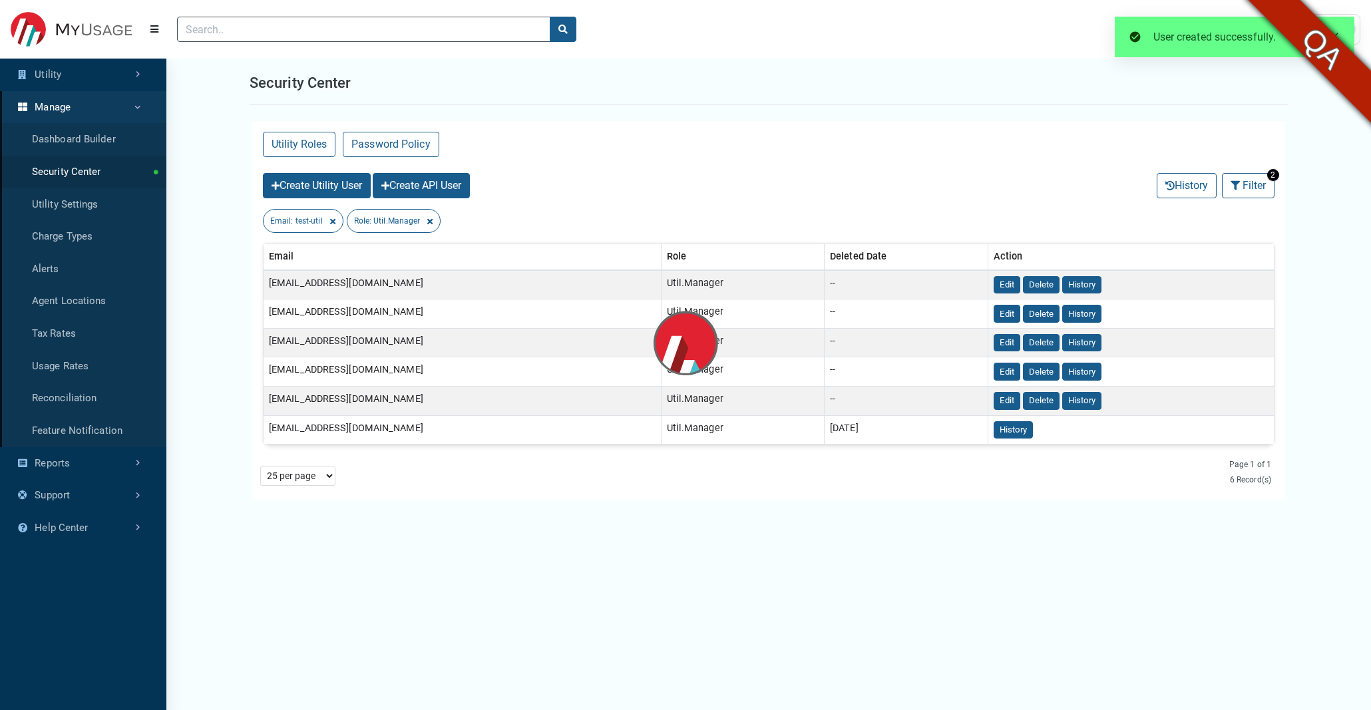
select select
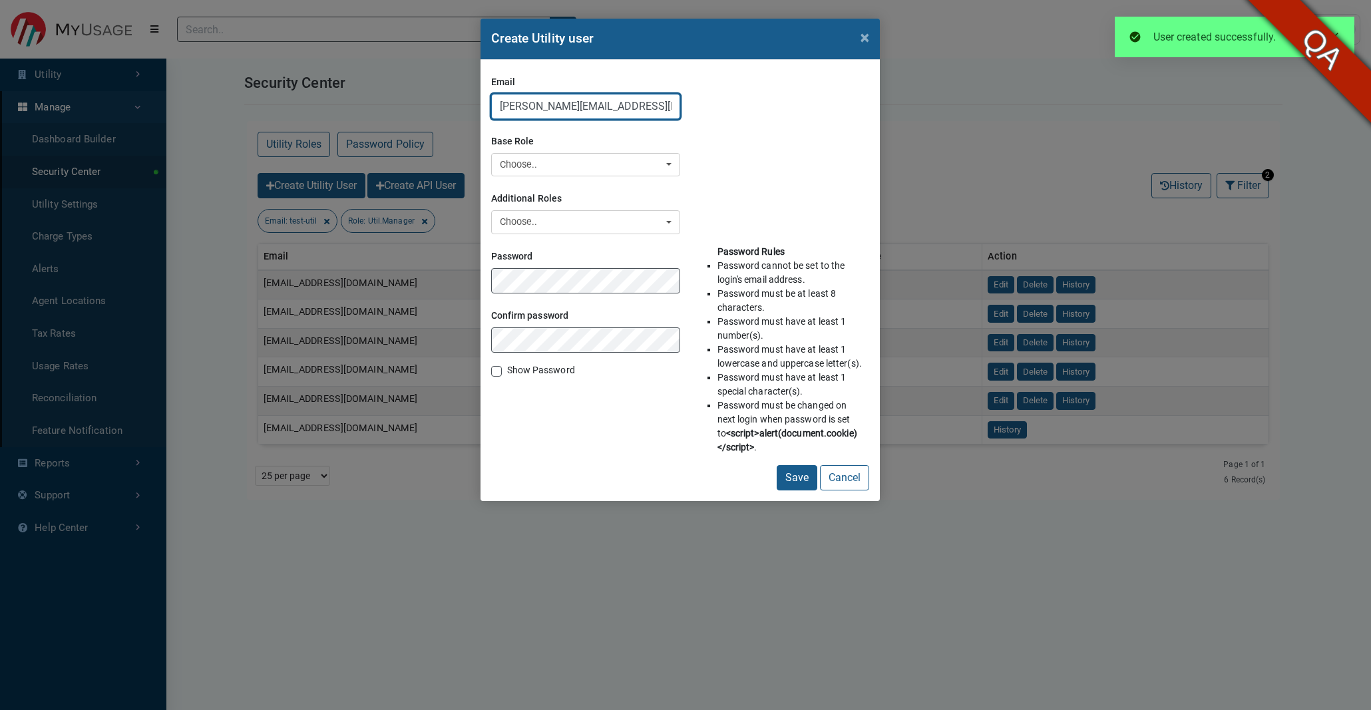
drag, startPoint x: 661, startPoint y: 114, endPoint x: 427, endPoint y: 94, distance: 234.3
click at [427, 94] on div "Create Utility user × Email swetha-qaadmin@myusage.com Base Role 7144 Anubhuti_…" at bounding box center [685, 355] width 1371 height 710
paste input "test-util3"
click at [541, 108] on input "test-util3@myusage.com" at bounding box center [585, 106] width 189 height 25
type input "test-util4@myusage.com"
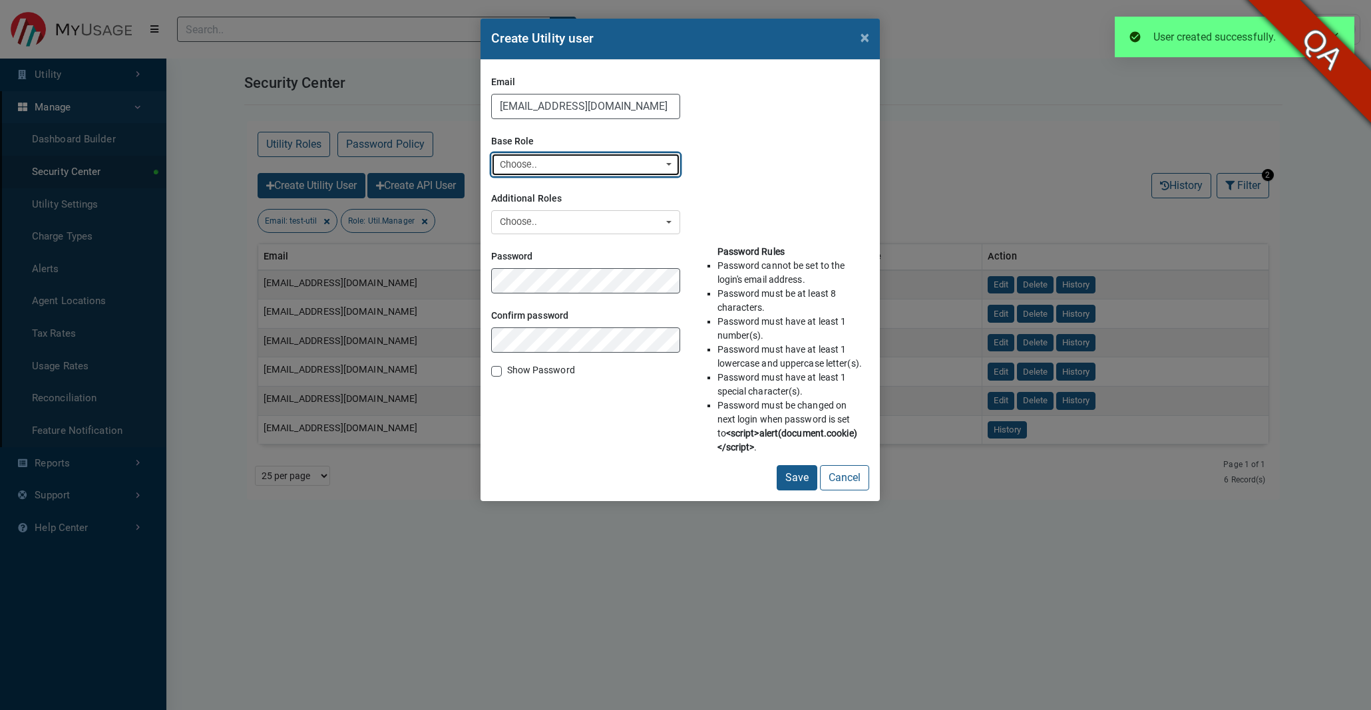
click at [582, 158] on div "Choose.." at bounding box center [582, 165] width 164 height 15
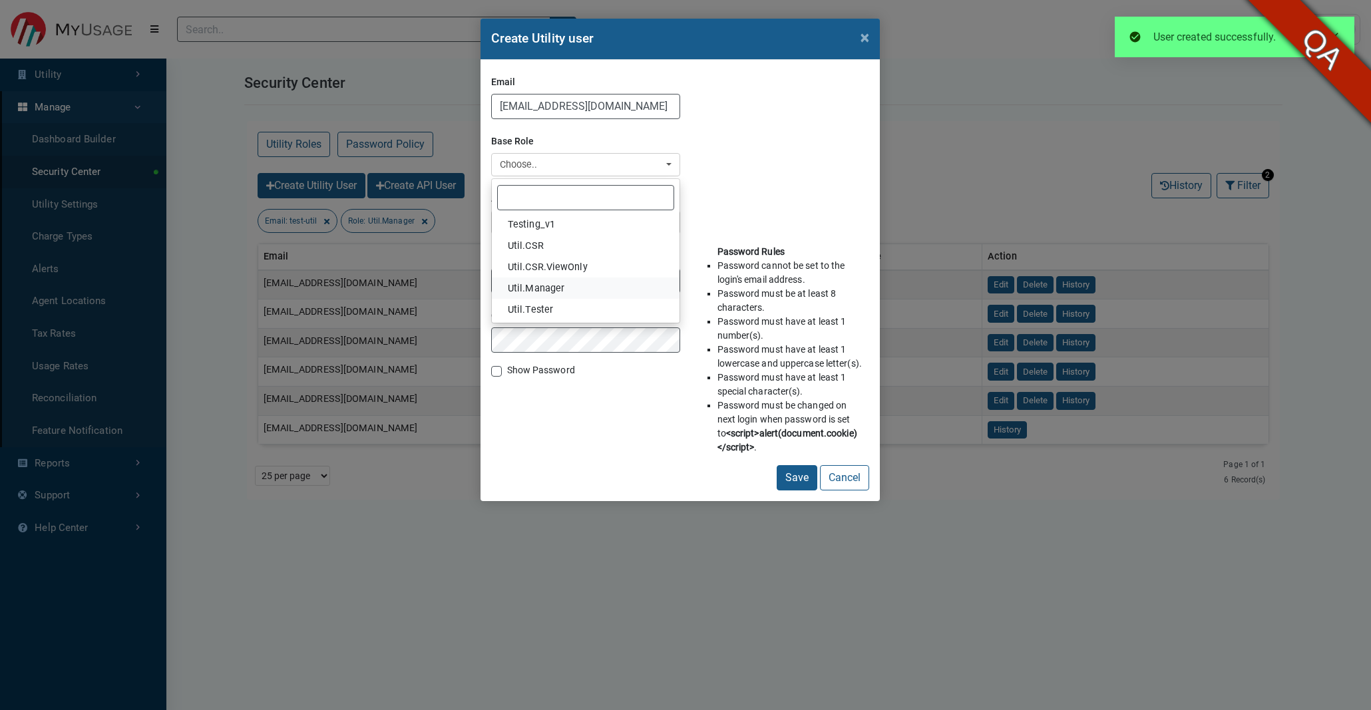
click at [557, 289] on span "Util.Manager" at bounding box center [536, 288] width 57 height 15
select select "Util.Manager"
select select
click at [192, 287] on div "Create Utility user × Email test-util4@myusage.com Base Role 7144 Anubhuti_test…" at bounding box center [685, 355] width 1371 height 710
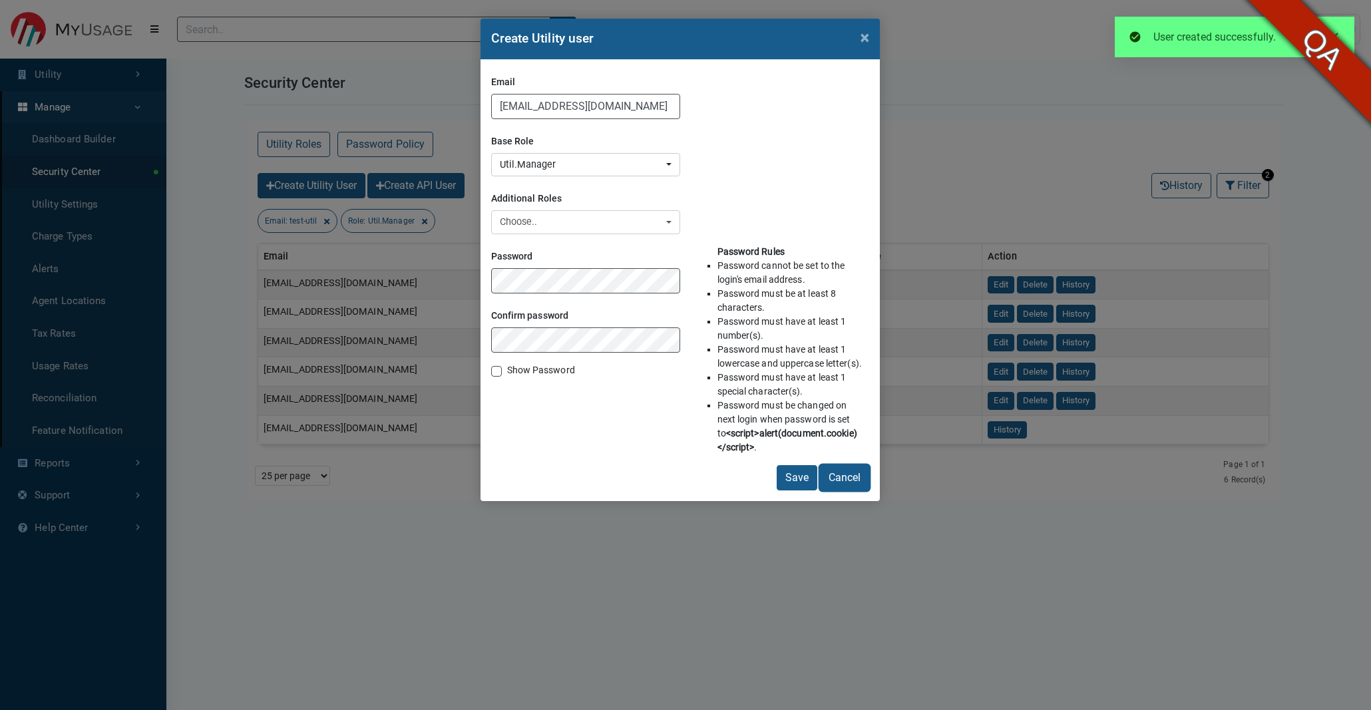
click at [854, 483] on button "Cancel" at bounding box center [844, 477] width 49 height 25
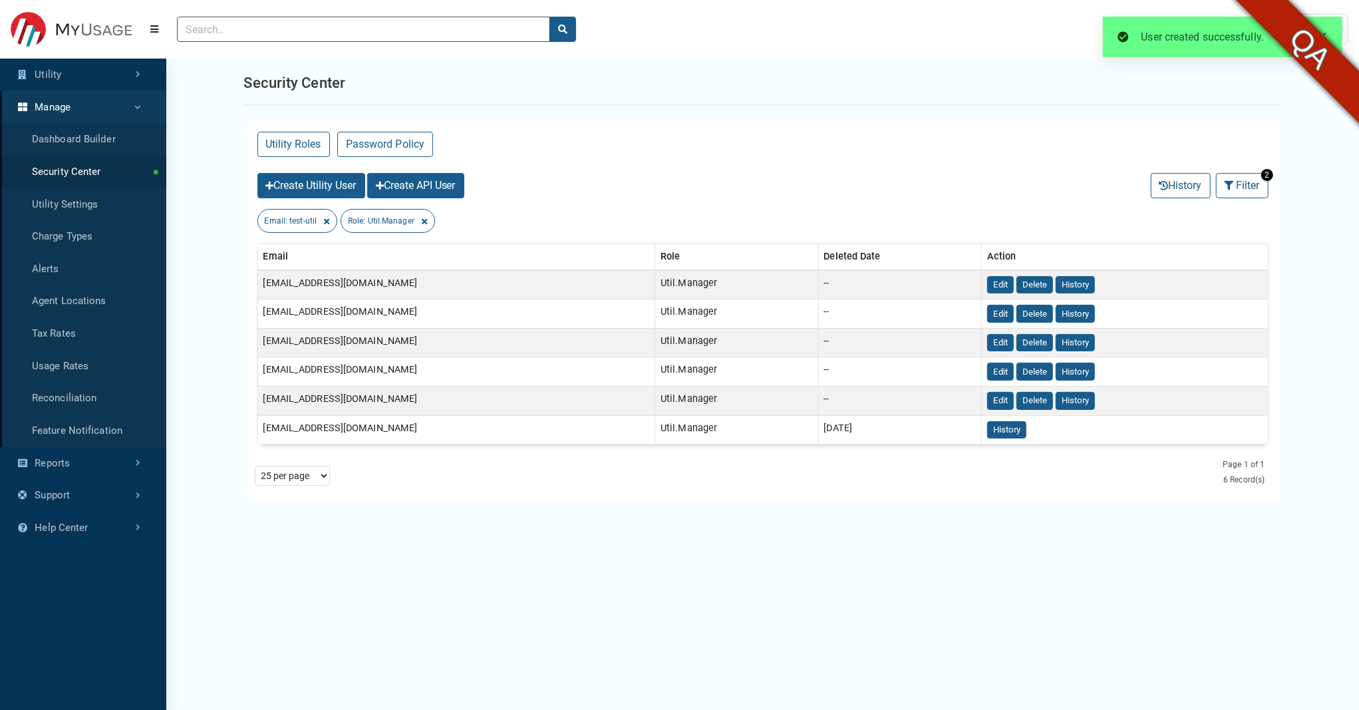
click at [1322, 37] on span at bounding box center [1323, 36] width 11 height 11
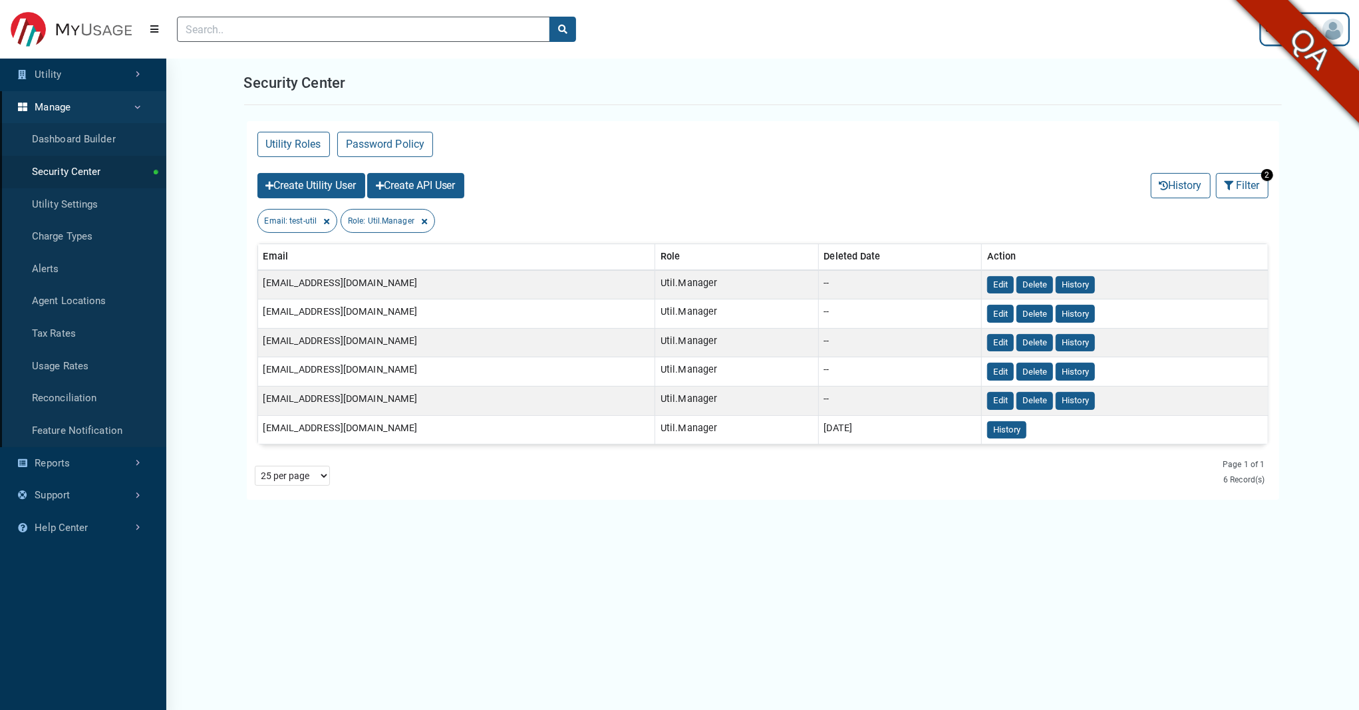
click at [1265, 36] on link "User Settings" at bounding box center [1305, 29] width 87 height 31
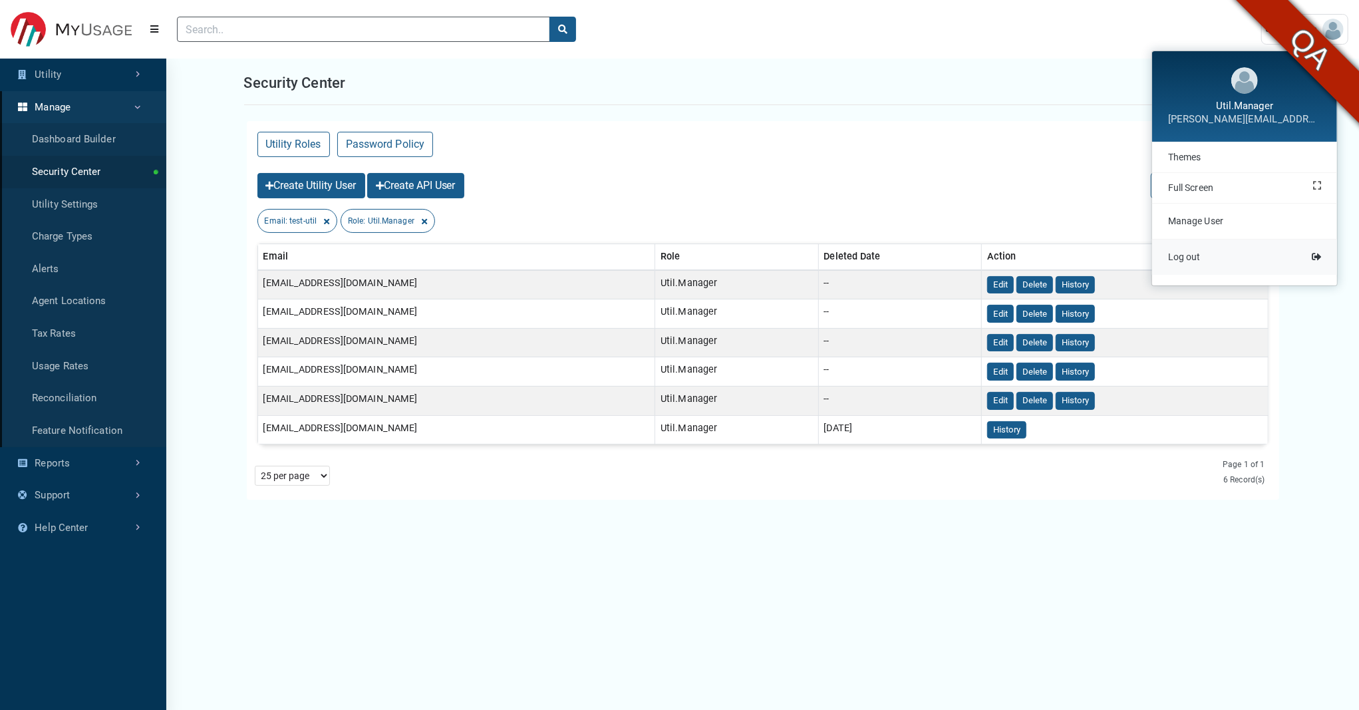
click at [1184, 257] on span "Log out" at bounding box center [1184, 257] width 33 height 11
